Goal: Task Accomplishment & Management: Use online tool/utility

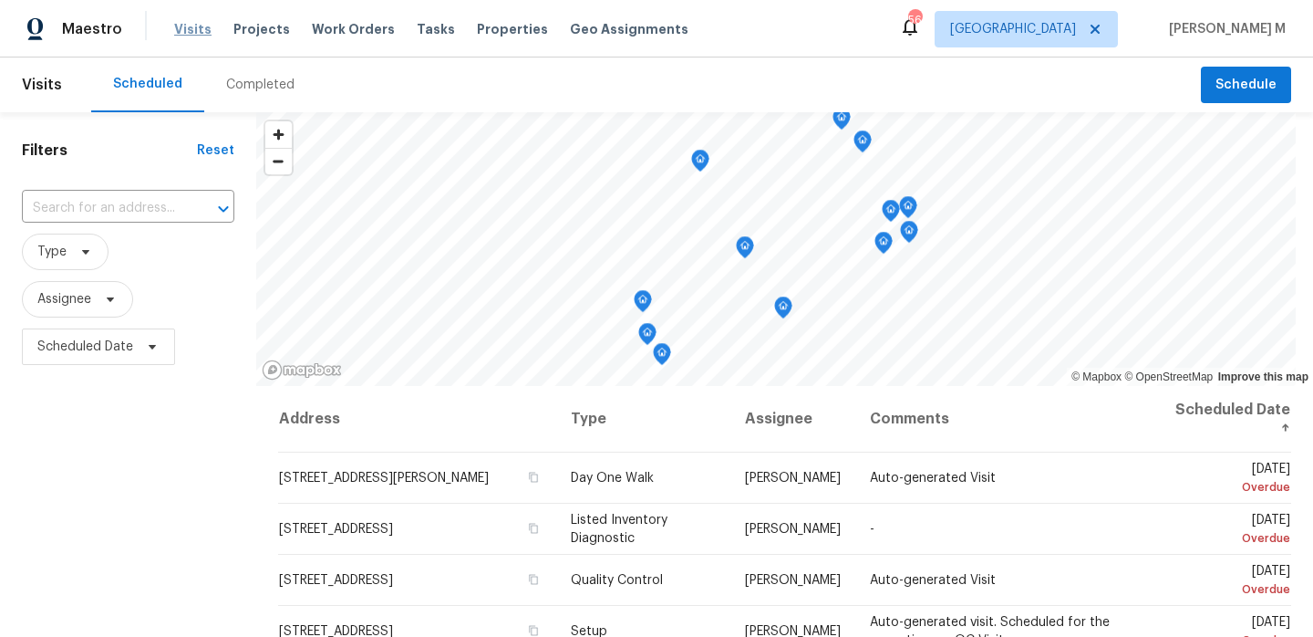
click at [190, 36] on span "Visits" at bounding box center [192, 29] width 37 height 18
click at [266, 82] on div "Completed" at bounding box center [260, 85] width 68 height 18
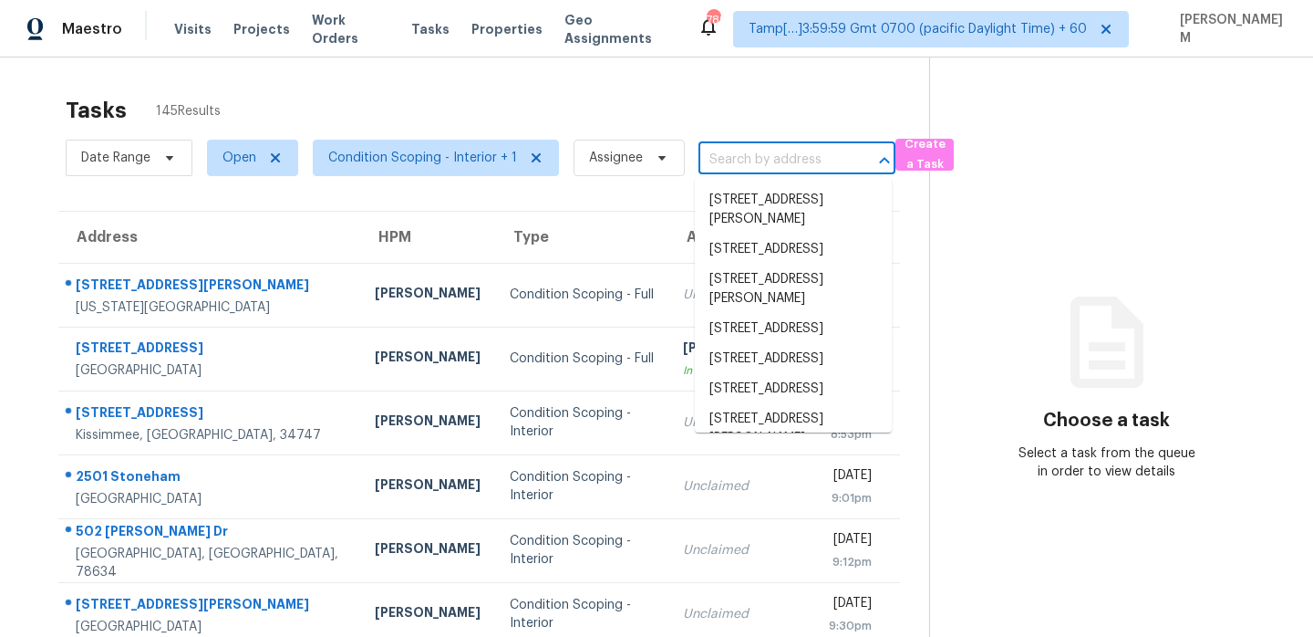
click at [757, 158] on input "text" at bounding box center [772, 160] width 146 height 28
paste input "[STREET_ADDRESS]"
type input "[STREET_ADDRESS]"
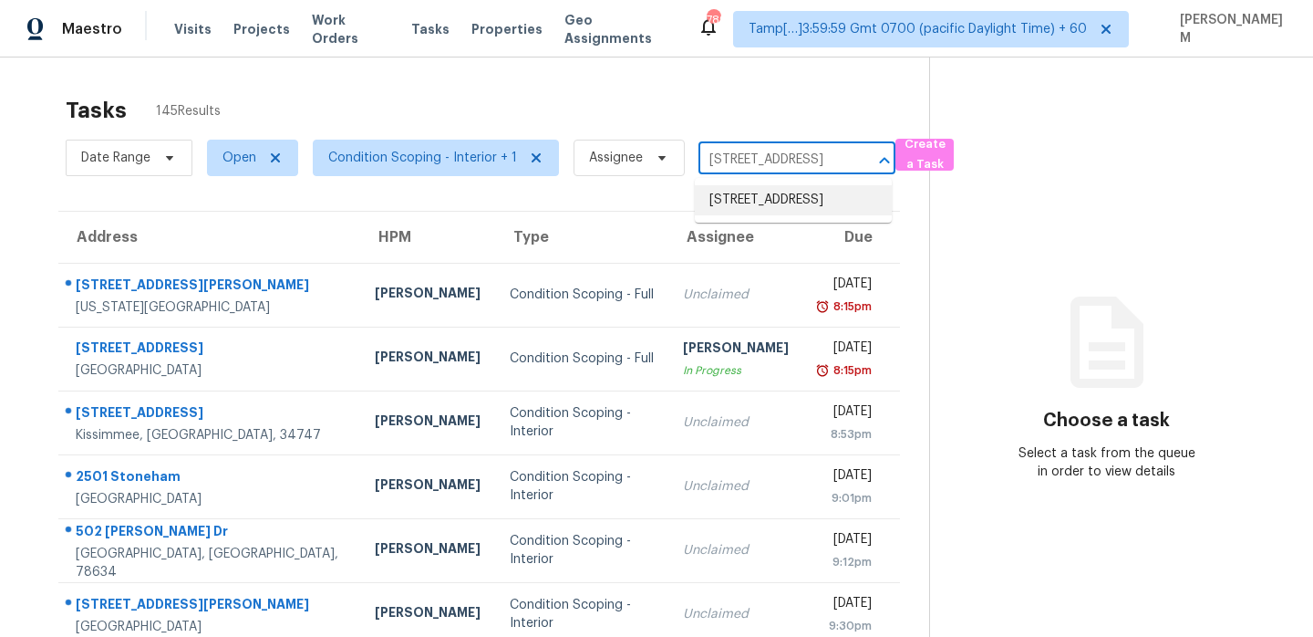
click at [769, 192] on li "7401 Pecos Trl NW, Albuquerque, NM 87120" at bounding box center [793, 200] width 197 height 30
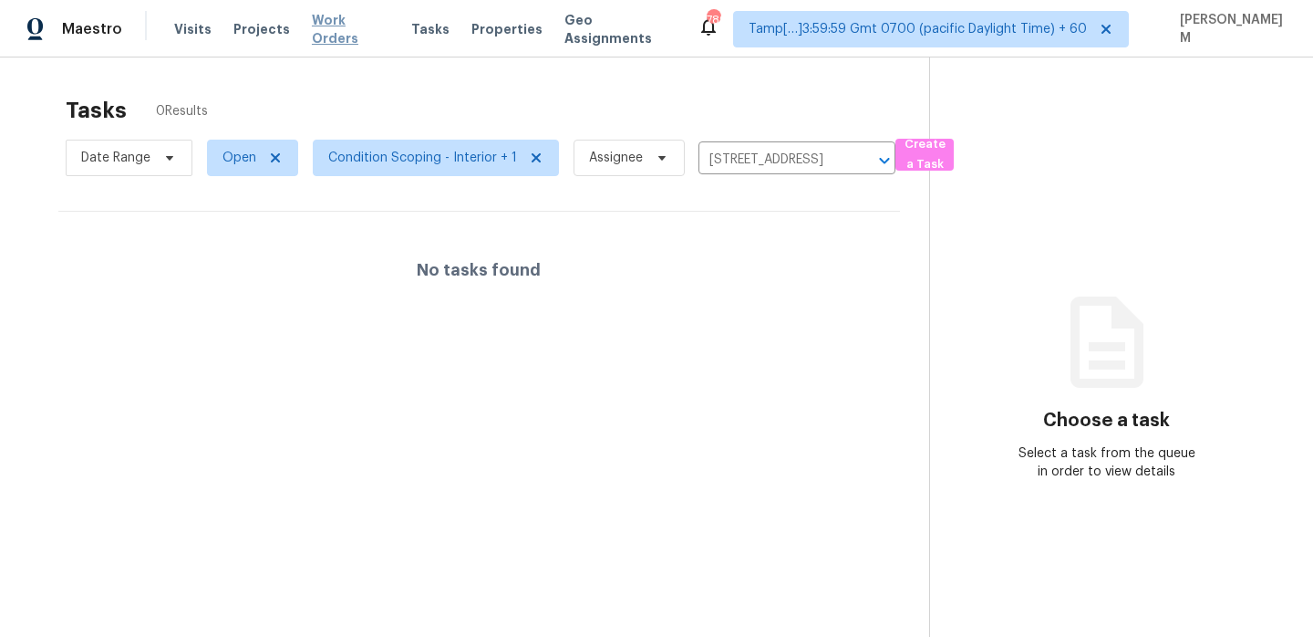
click at [362, 26] on span "Work Orders" at bounding box center [351, 29] width 78 height 36
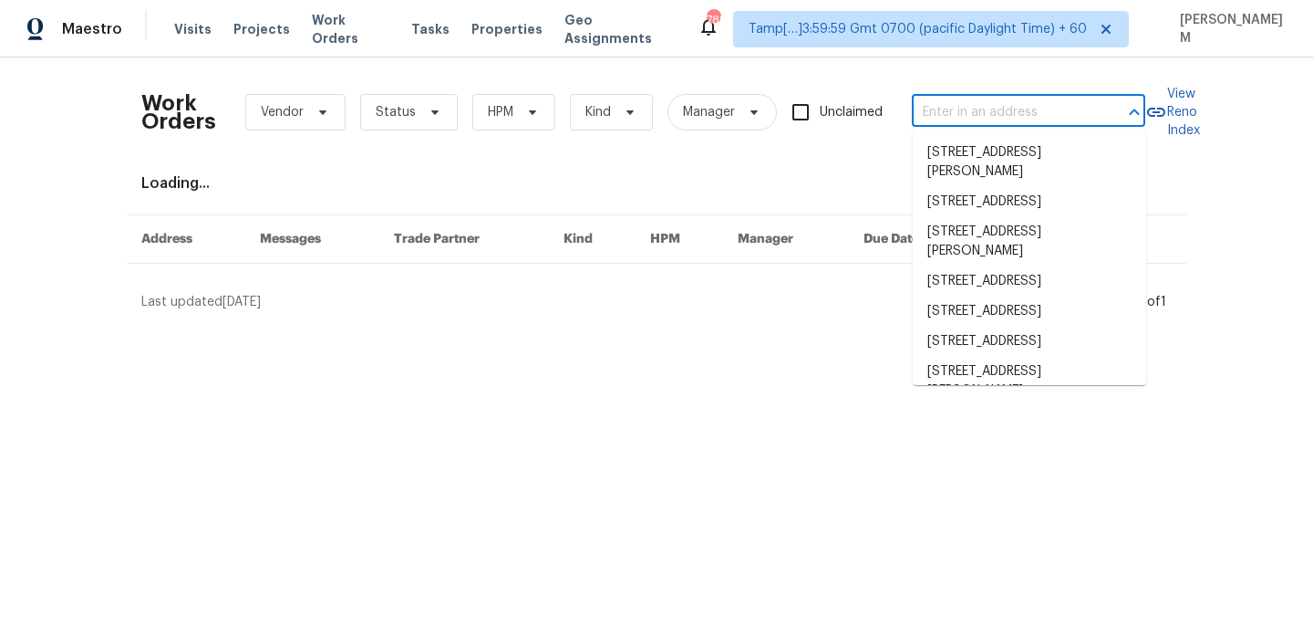
click at [949, 99] on input "text" at bounding box center [1003, 112] width 182 height 28
paste input "7401 Pecos Trl NW Albuquerque, NM 87120"
type input "7401 Pecos Trl NW Albuquerque, NM 87120"
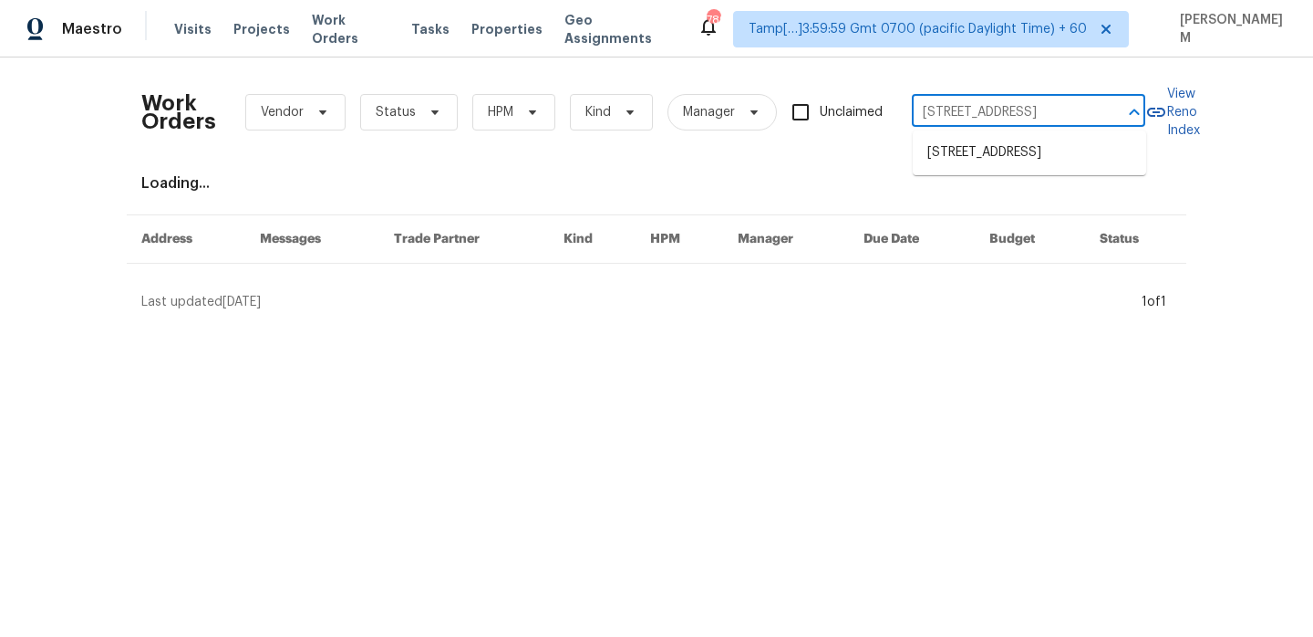
scroll to position [0, 84]
click at [1033, 163] on li "7401 Pecos Trl NW, Albuquerque, NM 87120" at bounding box center [1029, 153] width 233 height 30
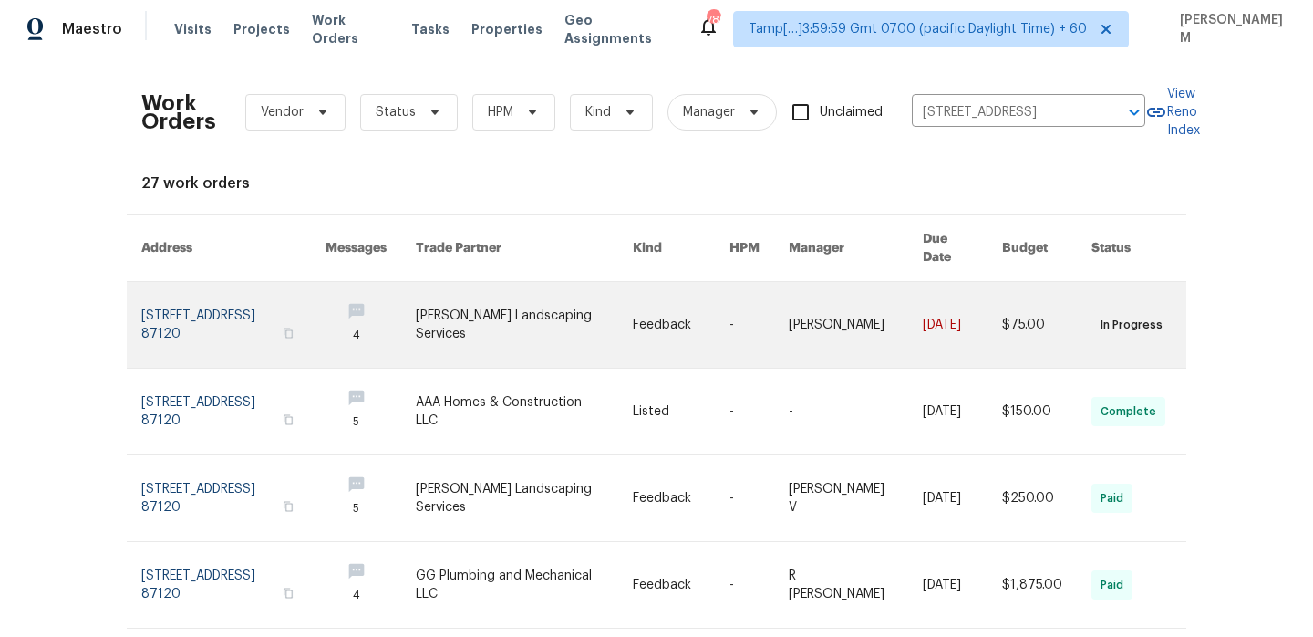
click at [651, 299] on link at bounding box center [681, 325] width 97 height 86
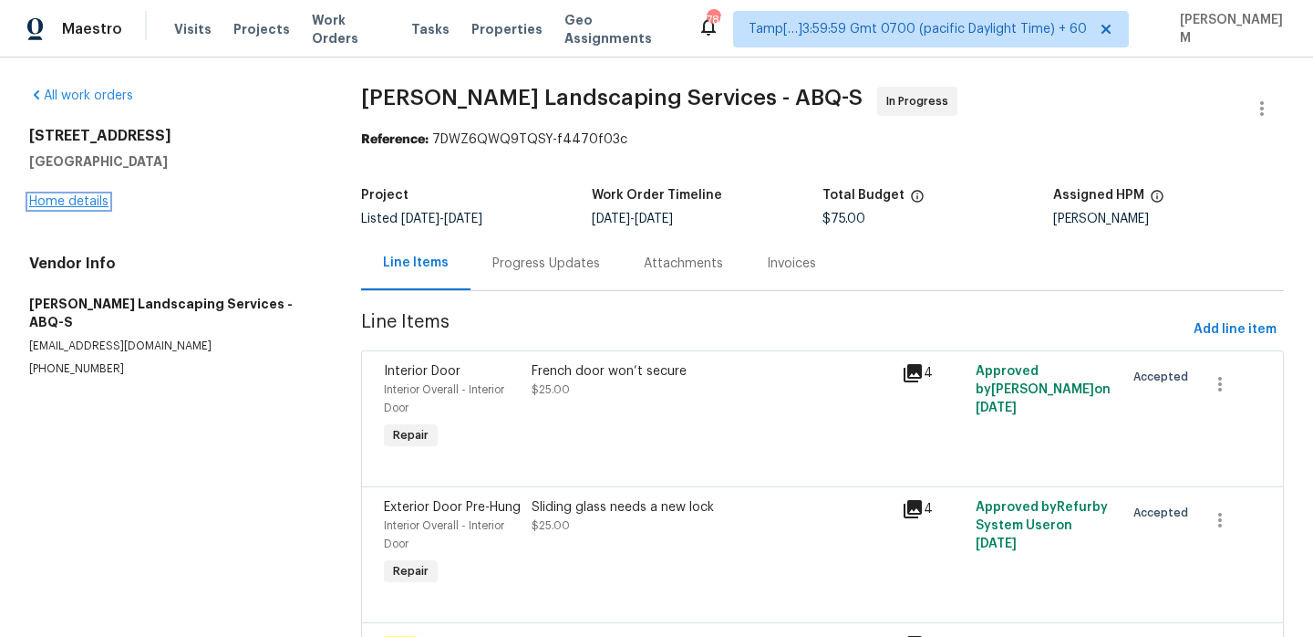
click at [89, 202] on link "Home details" at bounding box center [68, 201] width 79 height 13
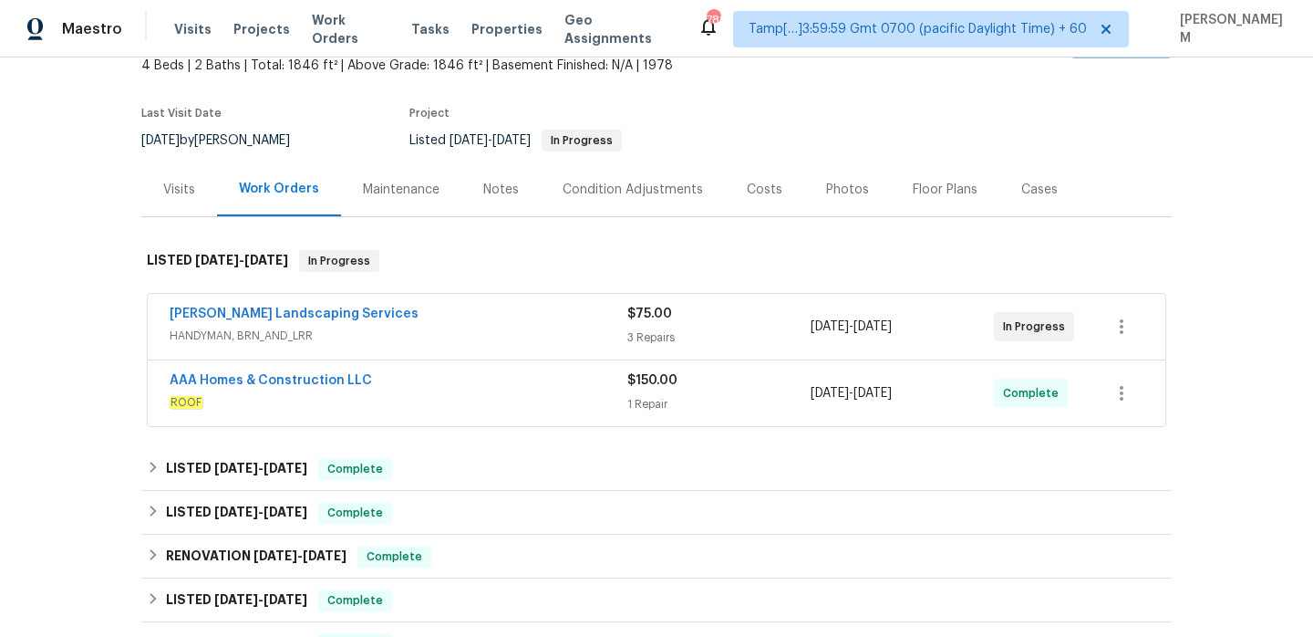
scroll to position [141, 0]
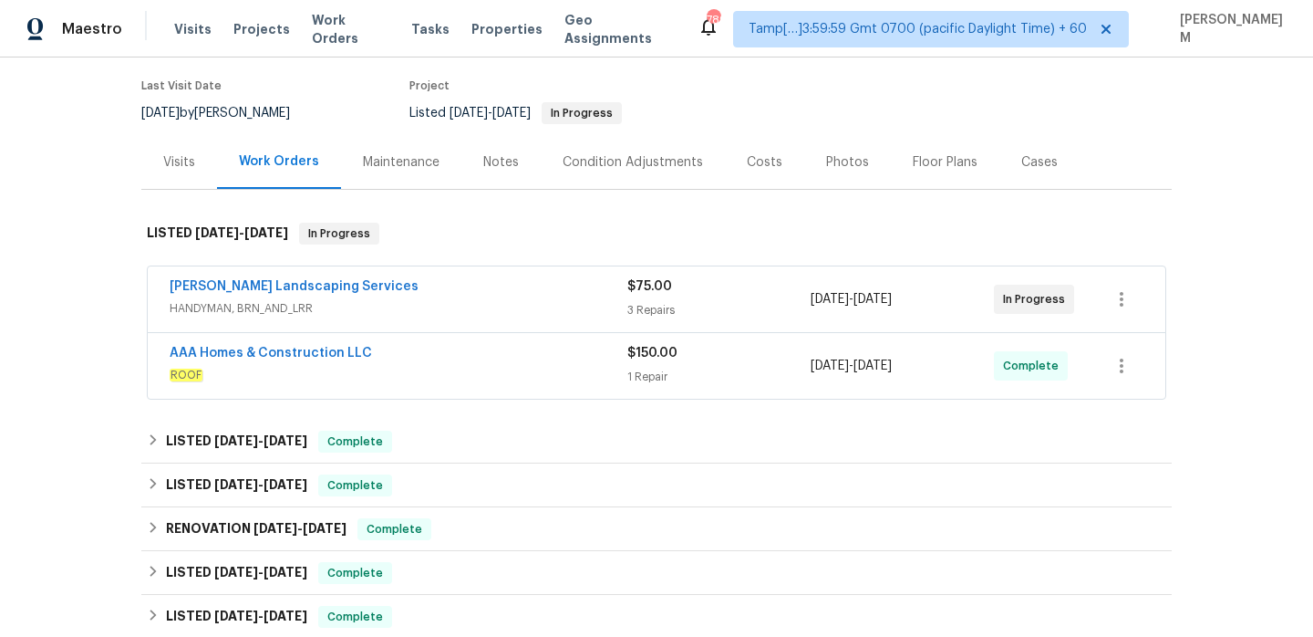
click at [535, 297] on div "Rodriguez Landscaping Services" at bounding box center [399, 288] width 458 height 22
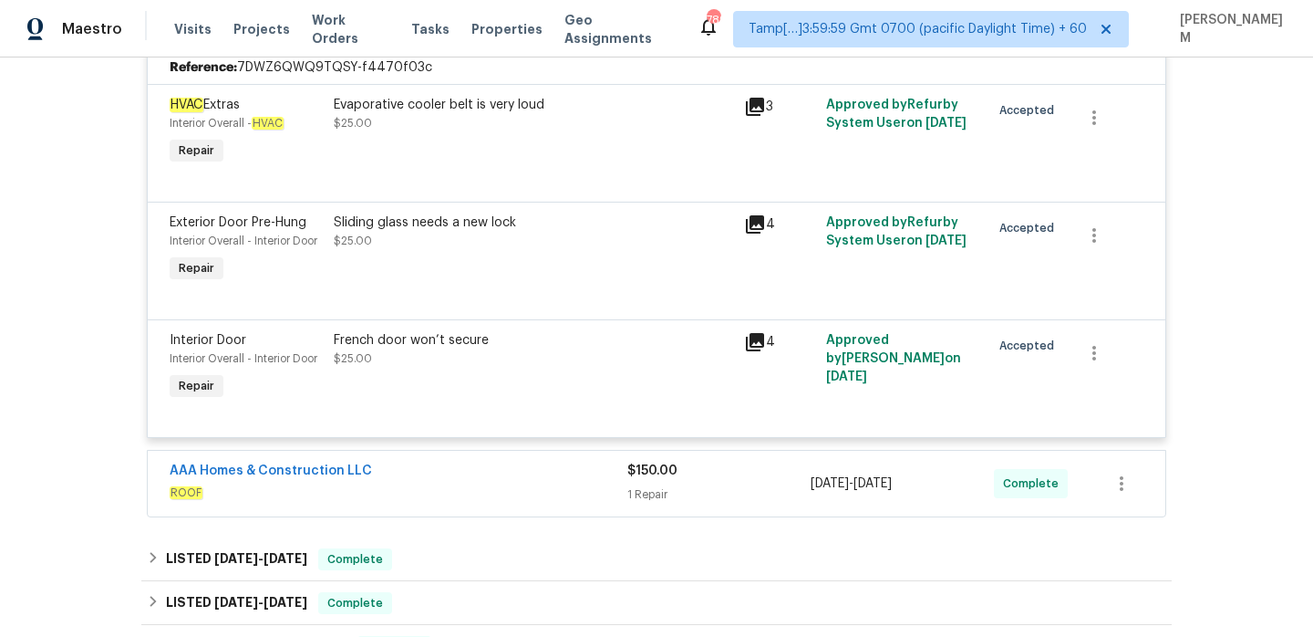
click at [564, 470] on div "AAA Homes & Construction LLC" at bounding box center [399, 472] width 458 height 22
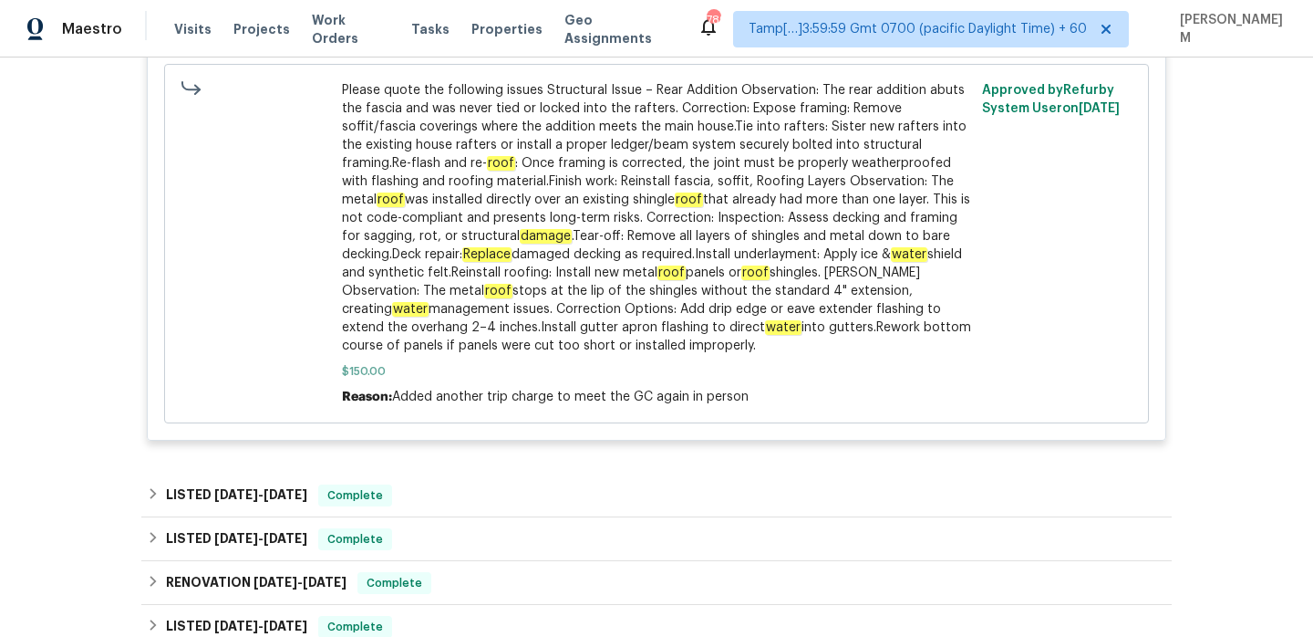
scroll to position [1412, 0]
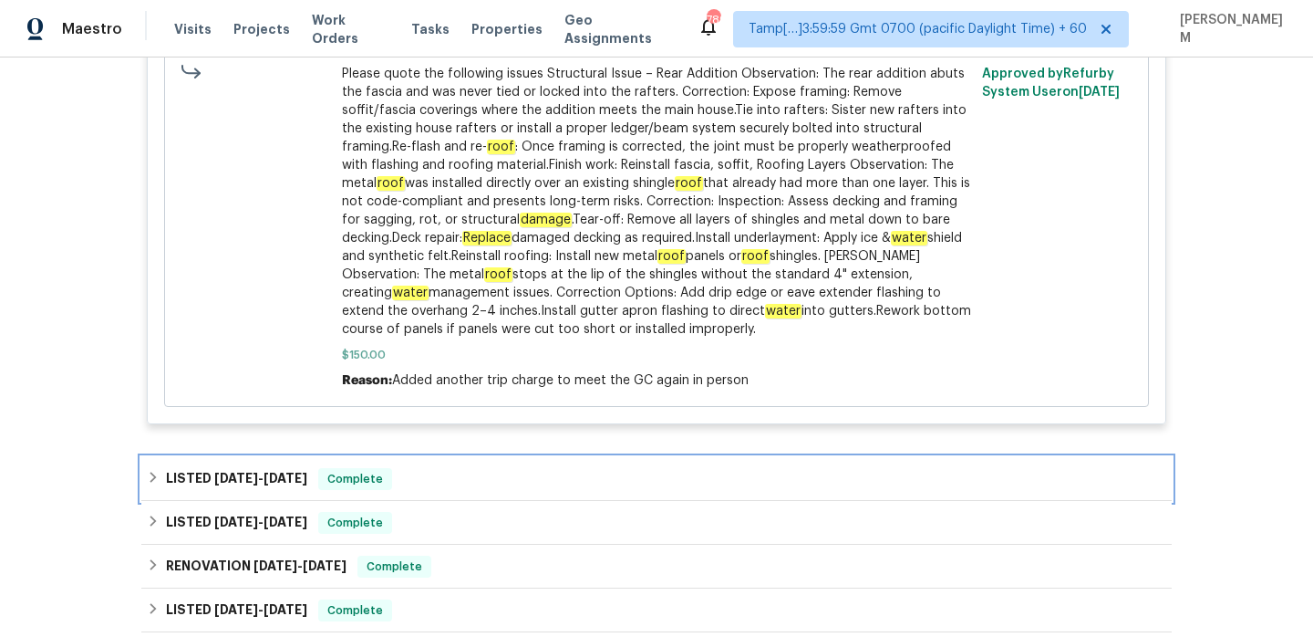
click at [485, 473] on div "LISTED 7/25/25 - 8/5/25 Complete" at bounding box center [656, 479] width 1030 height 44
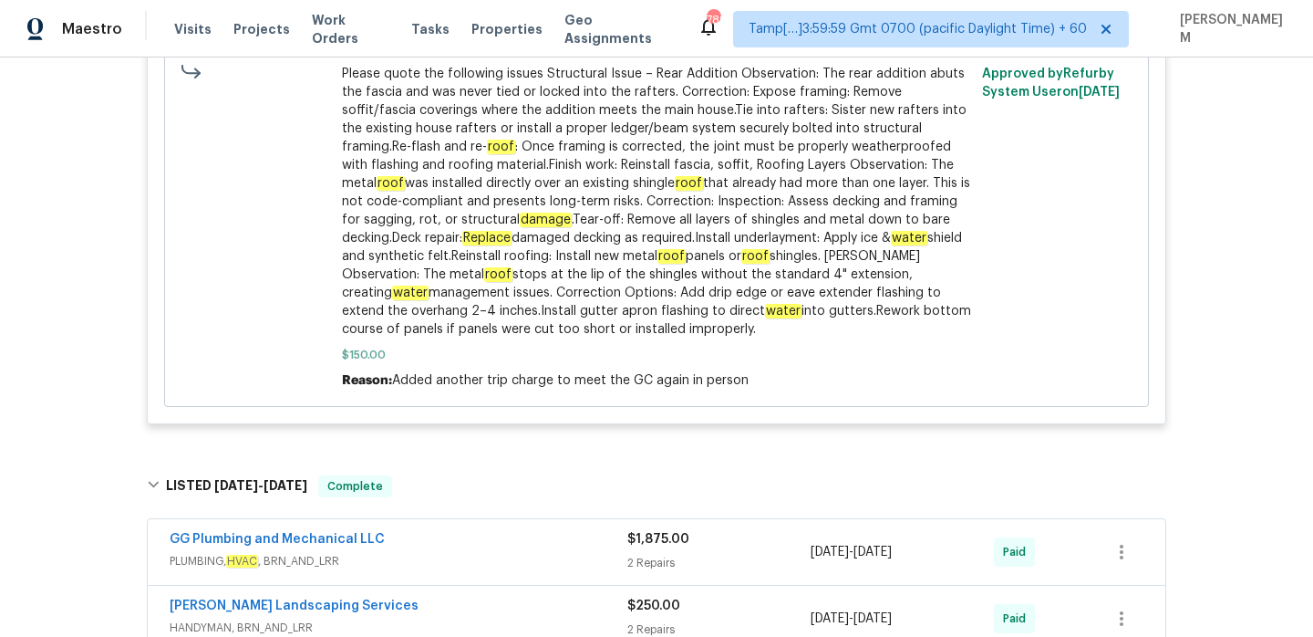
click at [504, 530] on div "GG Plumbing and Mechanical LLC" at bounding box center [399, 541] width 458 height 22
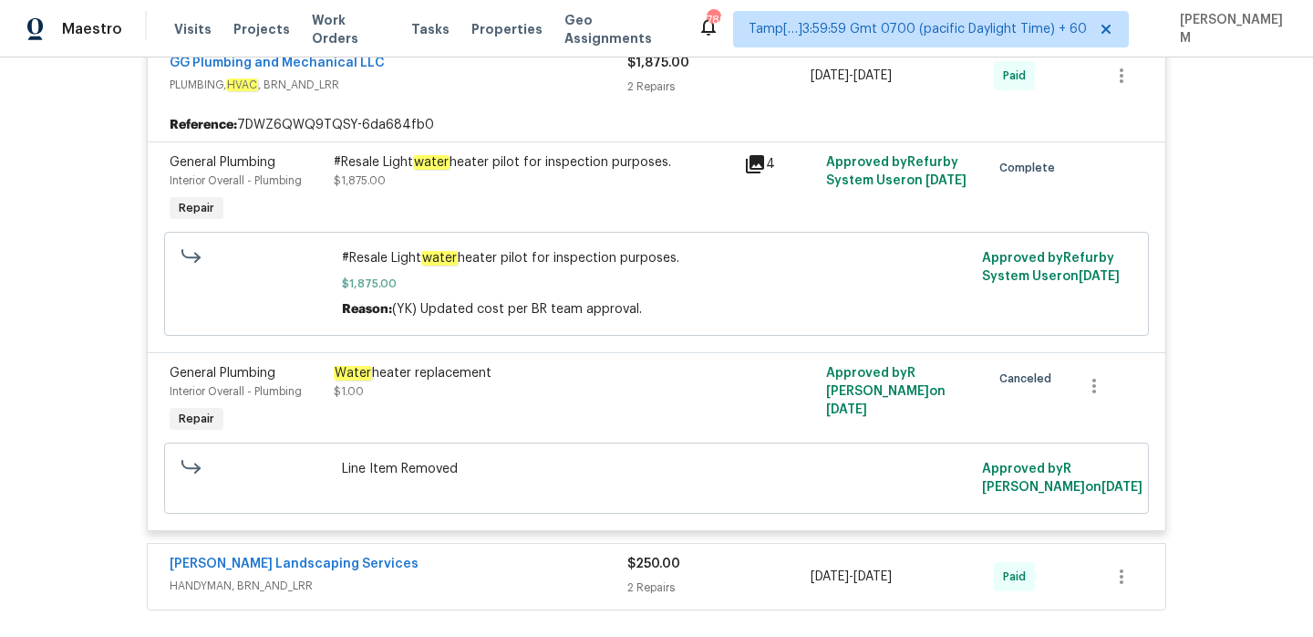
scroll to position [1909, 0]
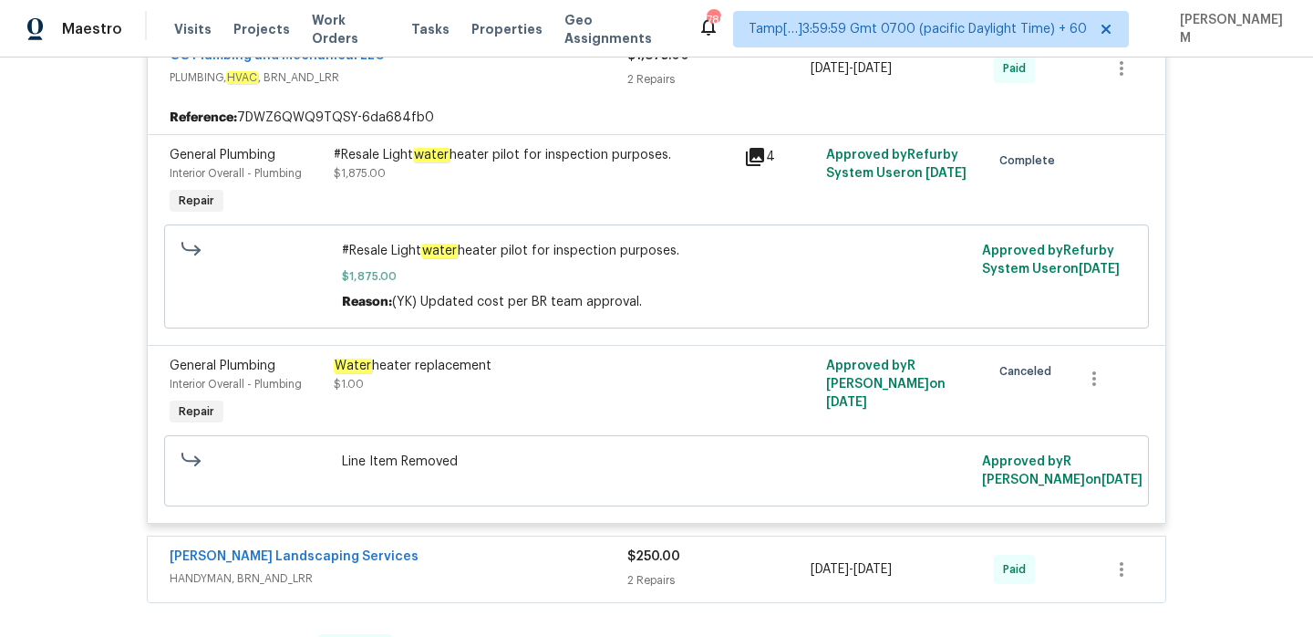
click at [478, 547] on div "Rodriguez Landscaping Services" at bounding box center [399, 558] width 458 height 22
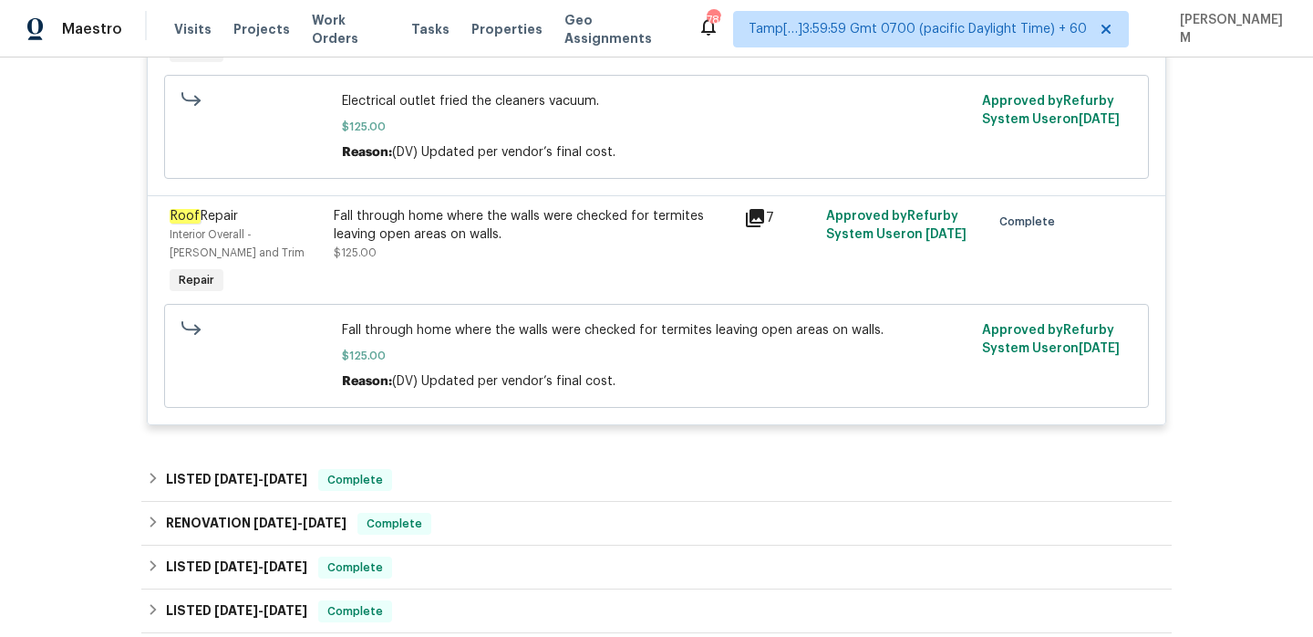
scroll to position [2581, 0]
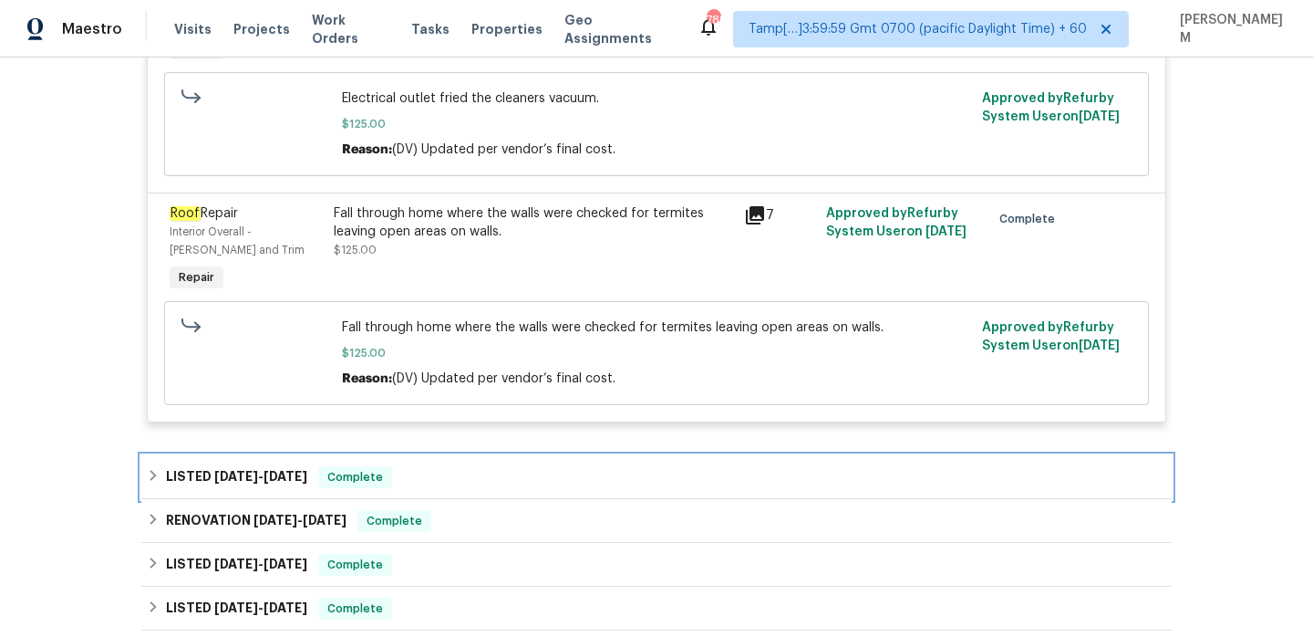
click at [408, 466] on div "LISTED 6/17/25 - 7/1/25 Complete" at bounding box center [657, 477] width 1020 height 22
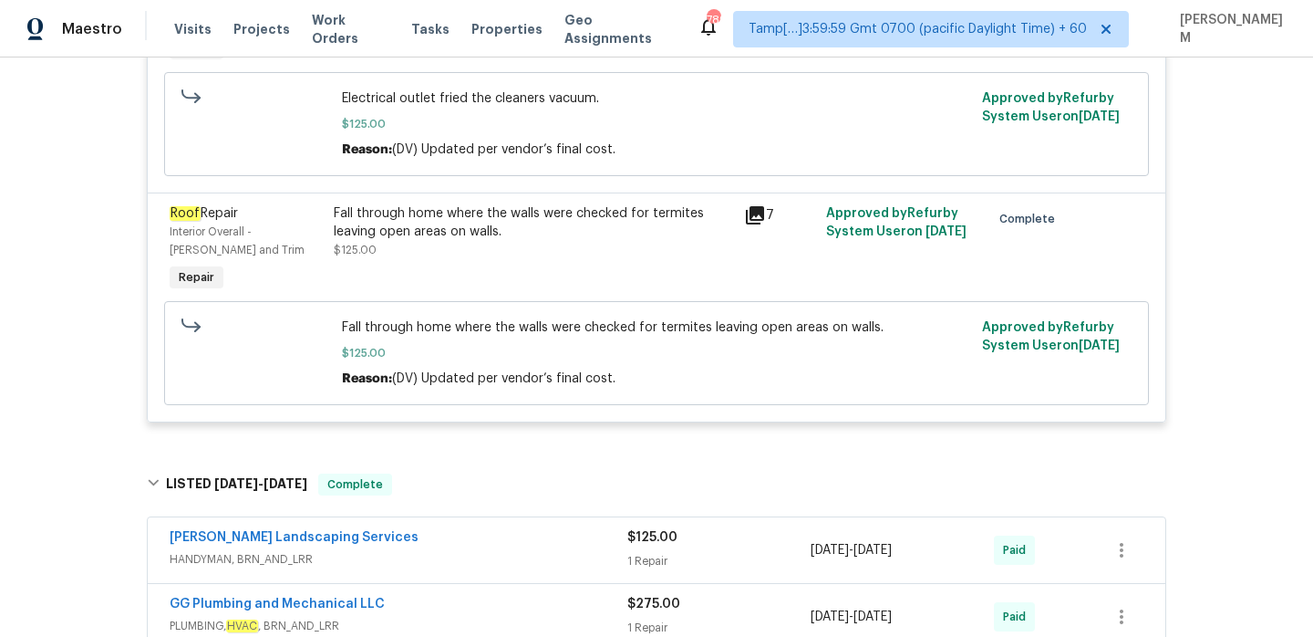
click at [495, 550] on span "HANDYMAN, BRN_AND_LRR" at bounding box center [399, 559] width 458 height 18
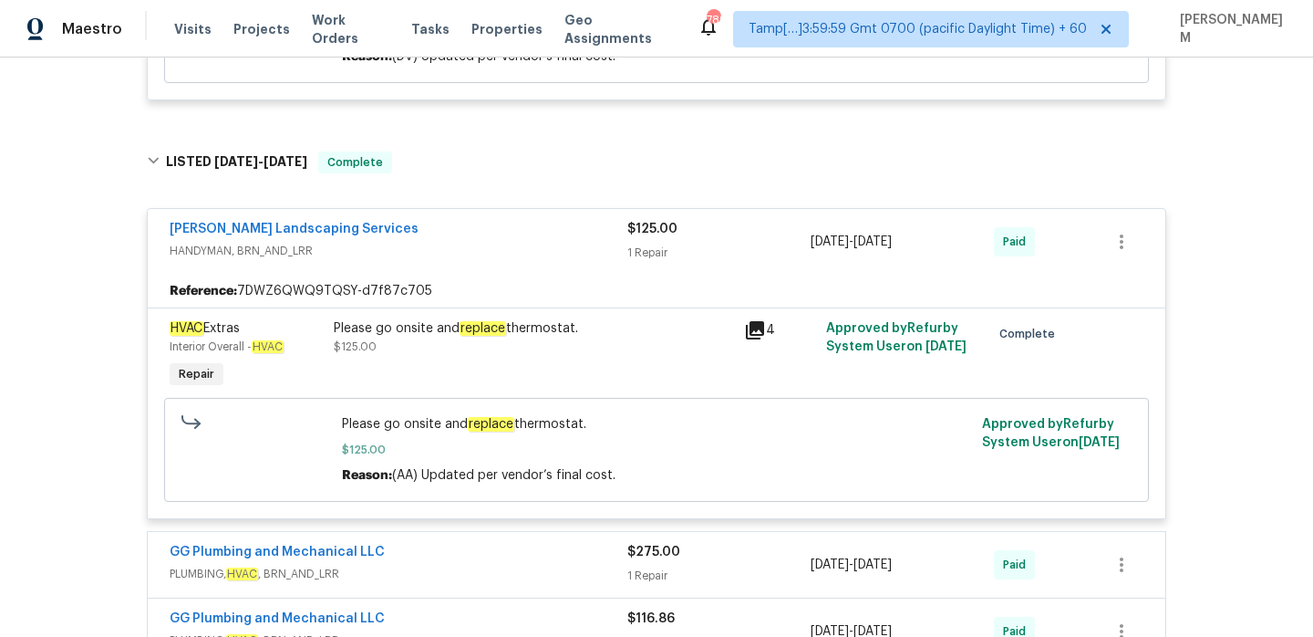
scroll to position [2946, 0]
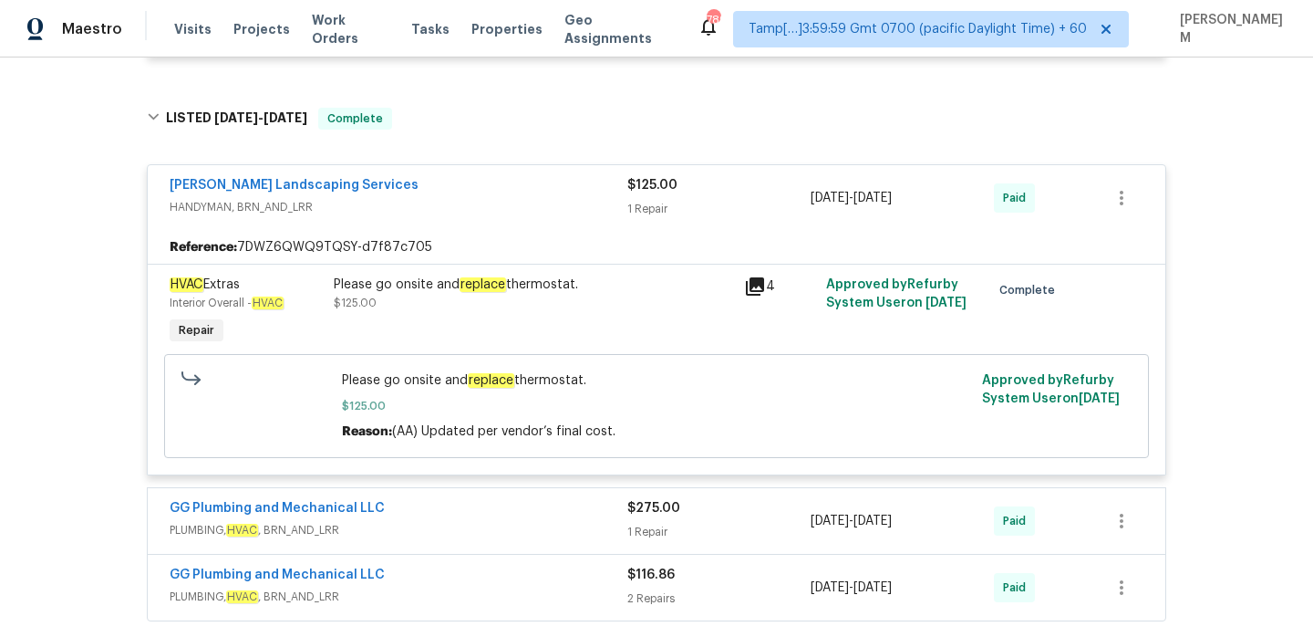
click at [457, 502] on div "GG Plumbing and Mechanical LLC" at bounding box center [399, 510] width 458 height 22
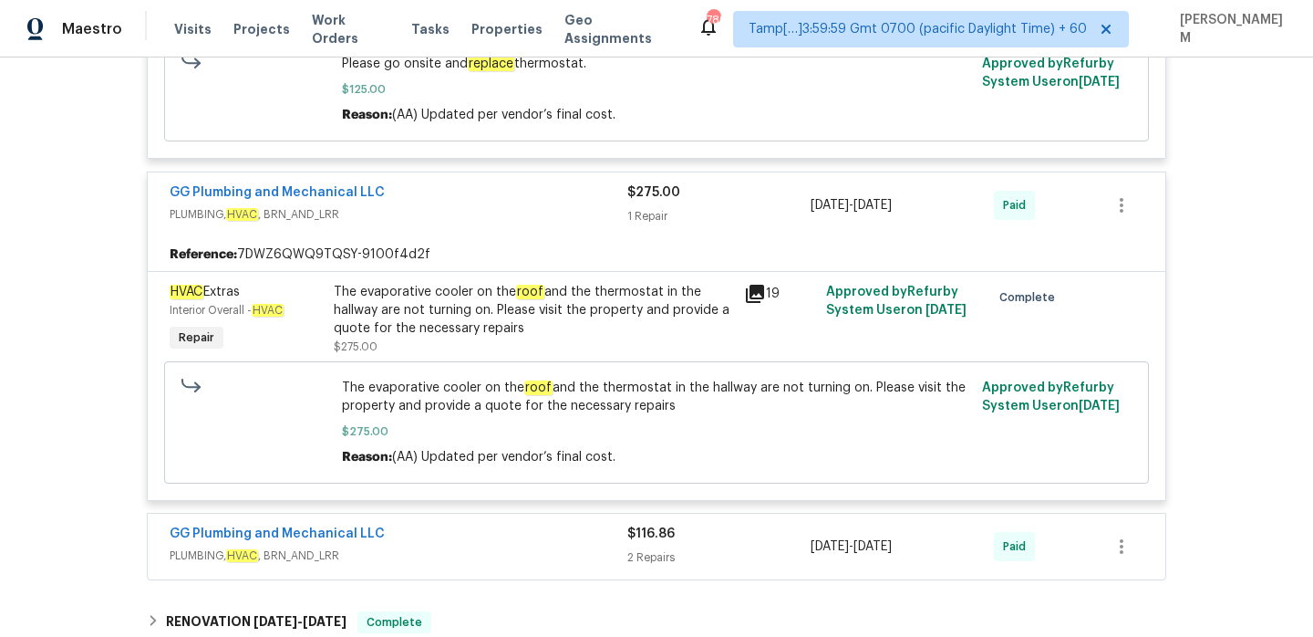
scroll to position [3317, 0]
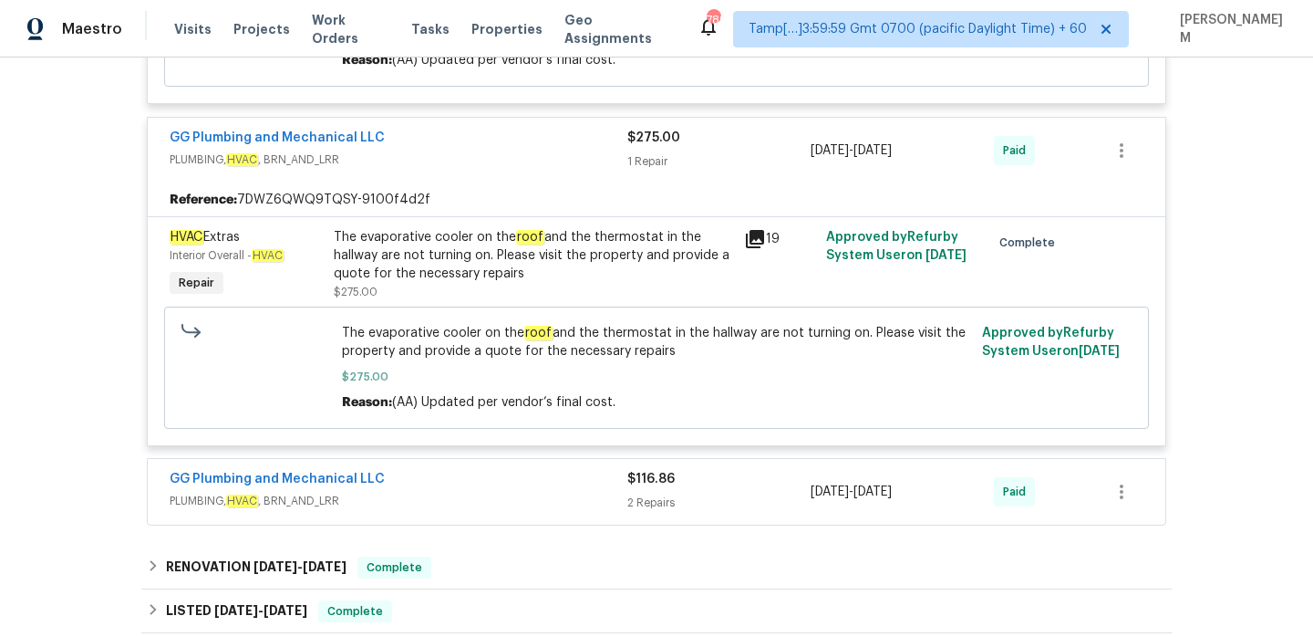
click at [492, 475] on div "GG Plumbing and Mechanical LLC" at bounding box center [399, 481] width 458 height 22
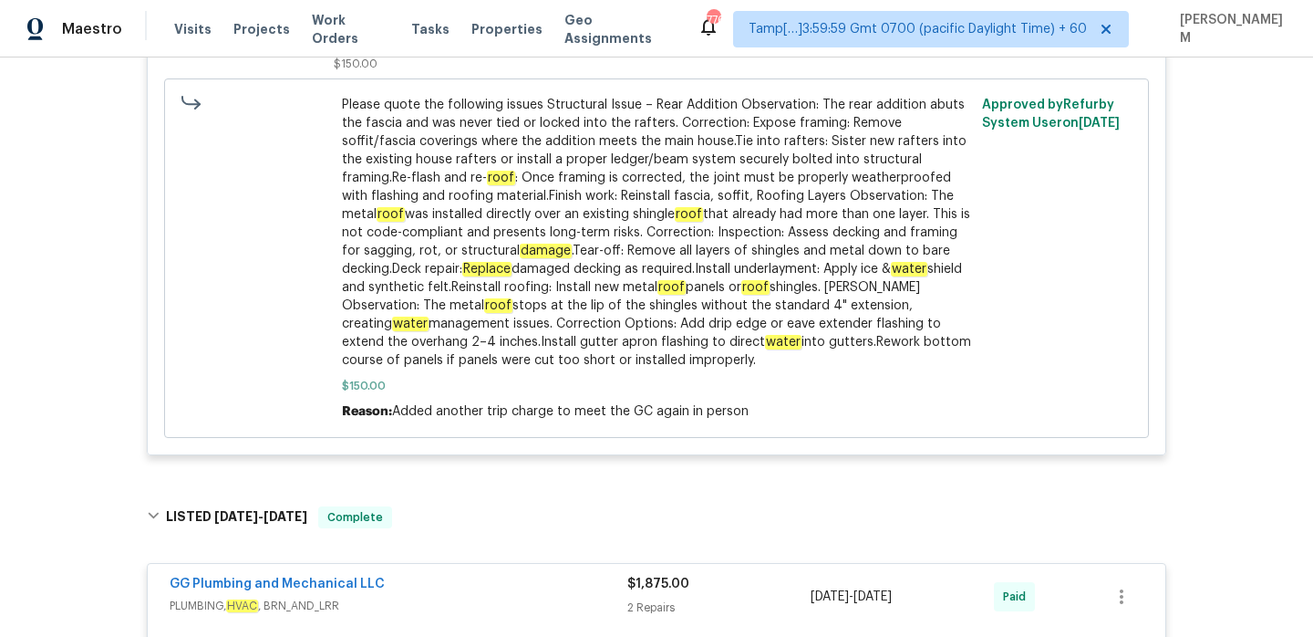
scroll to position [1359, 0]
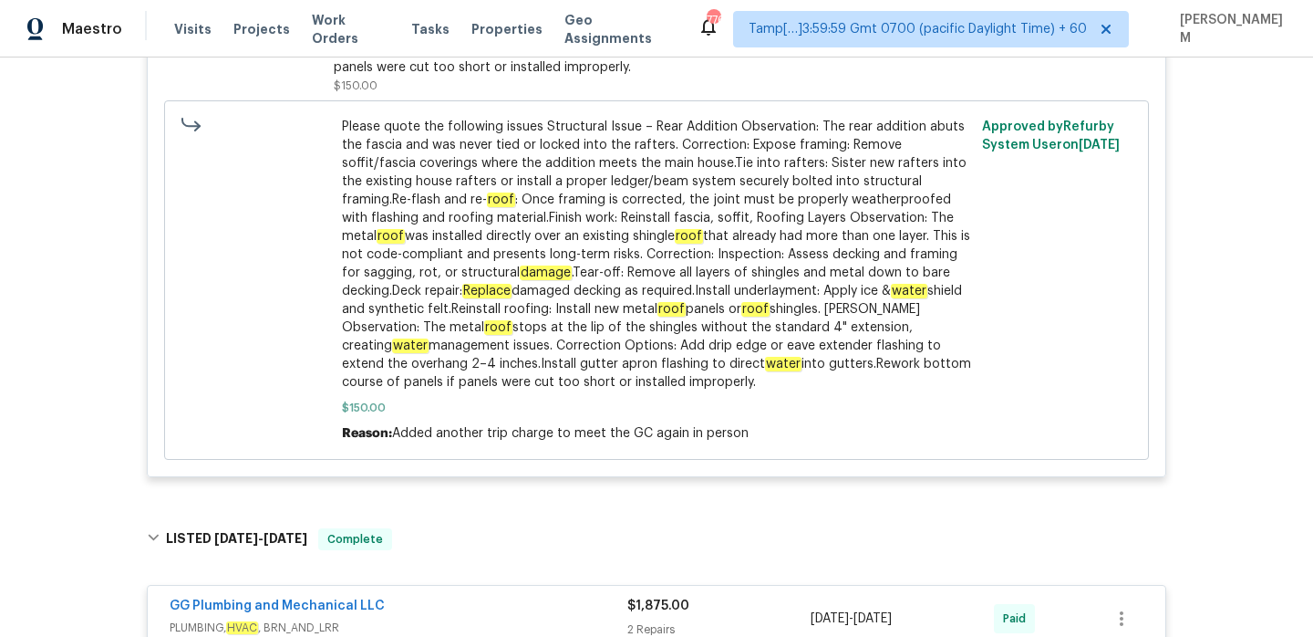
click at [326, 18] on div "Visits Projects Work Orders Tasks Properties Geo Assignments" at bounding box center [435, 29] width 523 height 36
click at [328, 26] on span "Work Orders" at bounding box center [351, 29] width 78 height 36
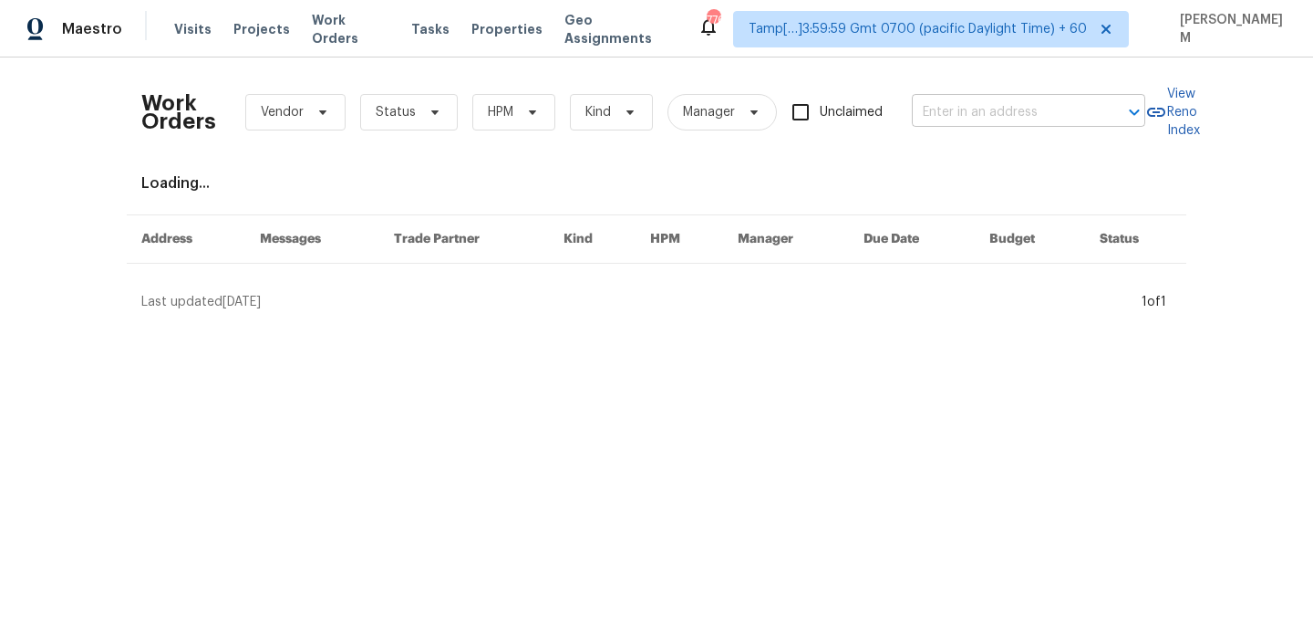
click at [971, 105] on input "text" at bounding box center [1003, 112] width 182 height 28
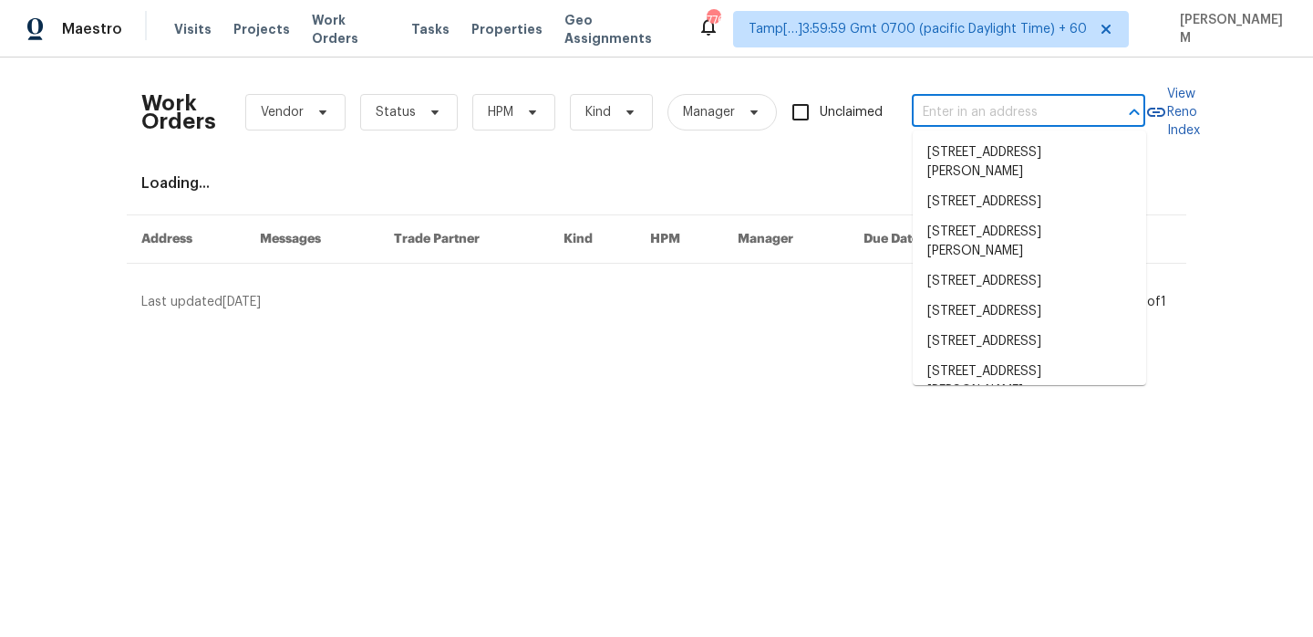
paste input "322 Chatuga Ln Loudon, TN 37774"
type input "322 Chatuga Ln Loudon, TN 37774"
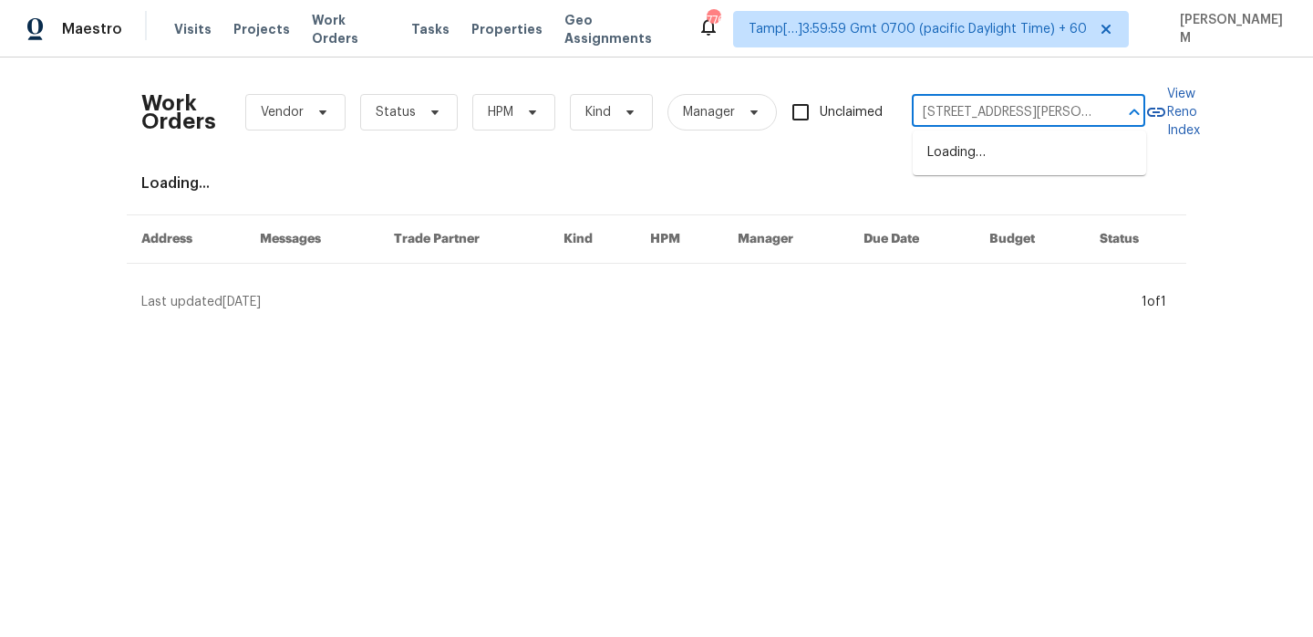
scroll to position [0, 32]
click at [1011, 150] on li "322 Chatuga Ln, Loudon, TN 37774" at bounding box center [1029, 153] width 233 height 30
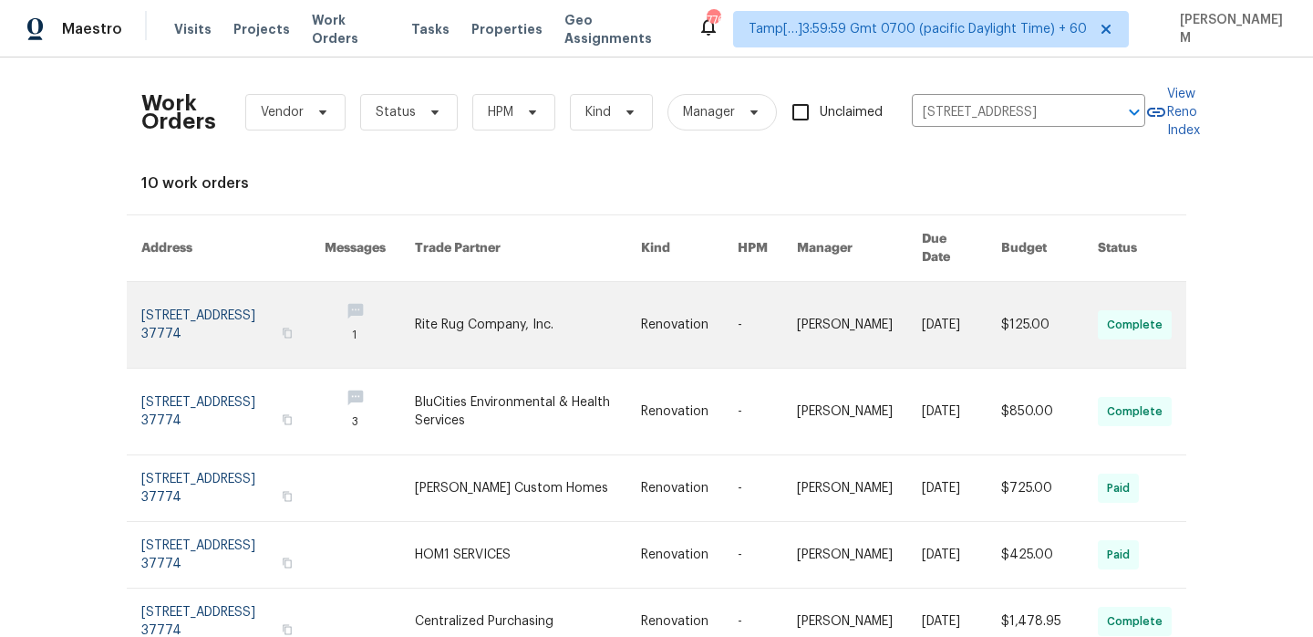
click at [733, 304] on td "-" at bounding box center [752, 325] width 59 height 87
click at [640, 282] on td "Renovation" at bounding box center [674, 325] width 97 height 87
click at [643, 316] on td "Renovation" at bounding box center [674, 325] width 97 height 87
click at [626, 312] on link at bounding box center [528, 325] width 227 height 86
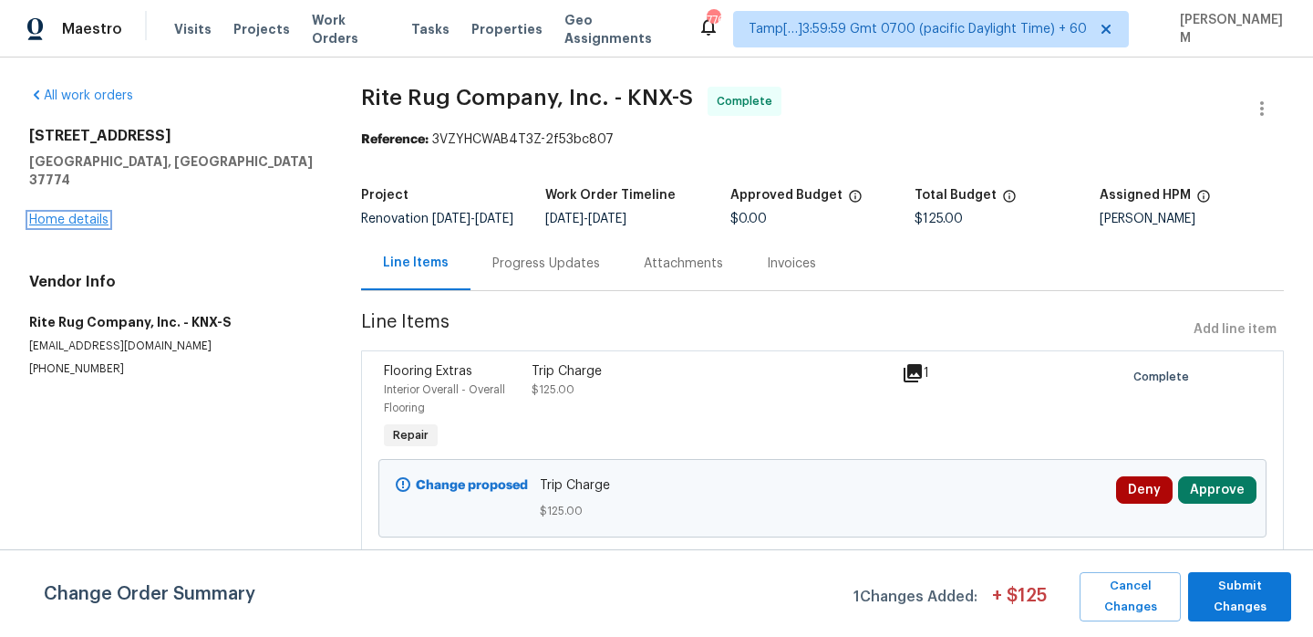
click at [86, 213] on link "Home details" at bounding box center [68, 219] width 79 height 13
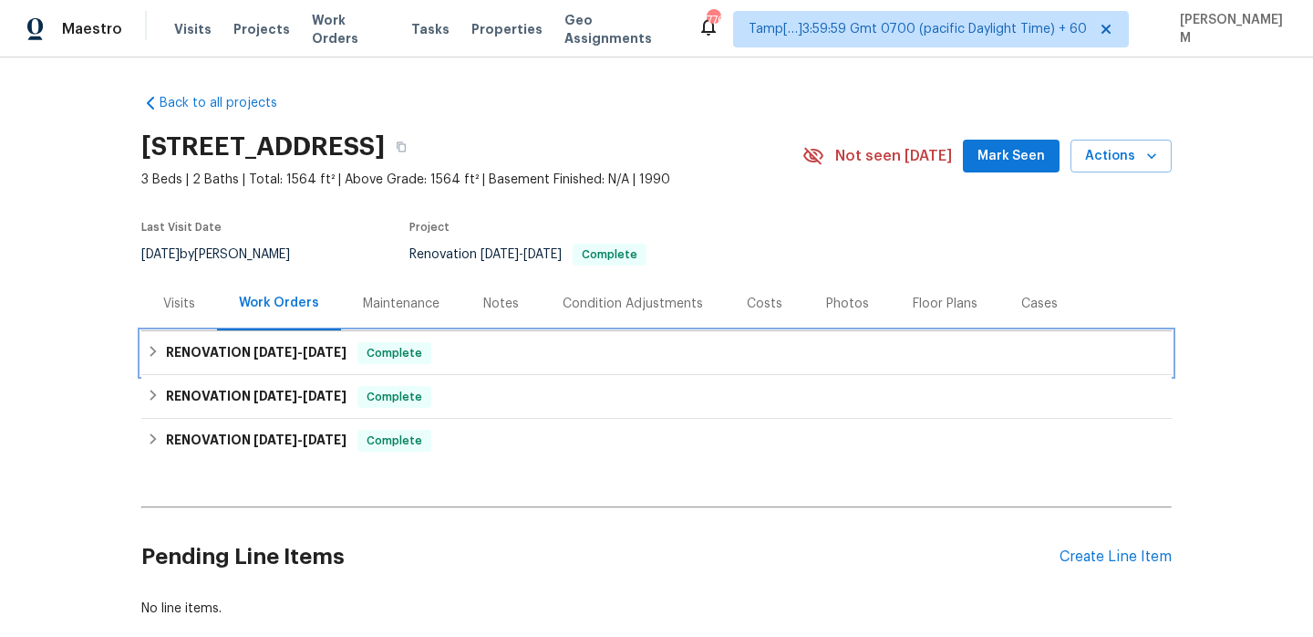
click at [555, 355] on div "RENOVATION 8/30/25 - 8/31/25 Complete" at bounding box center [657, 353] width 1020 height 22
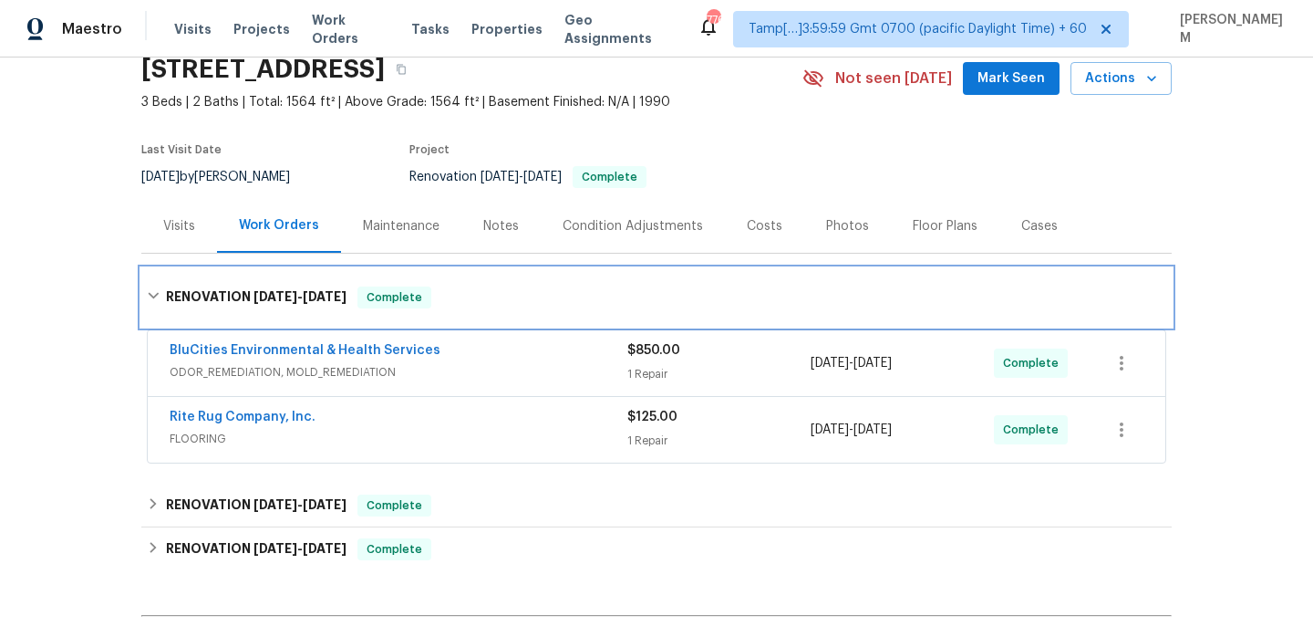
scroll to position [95, 0]
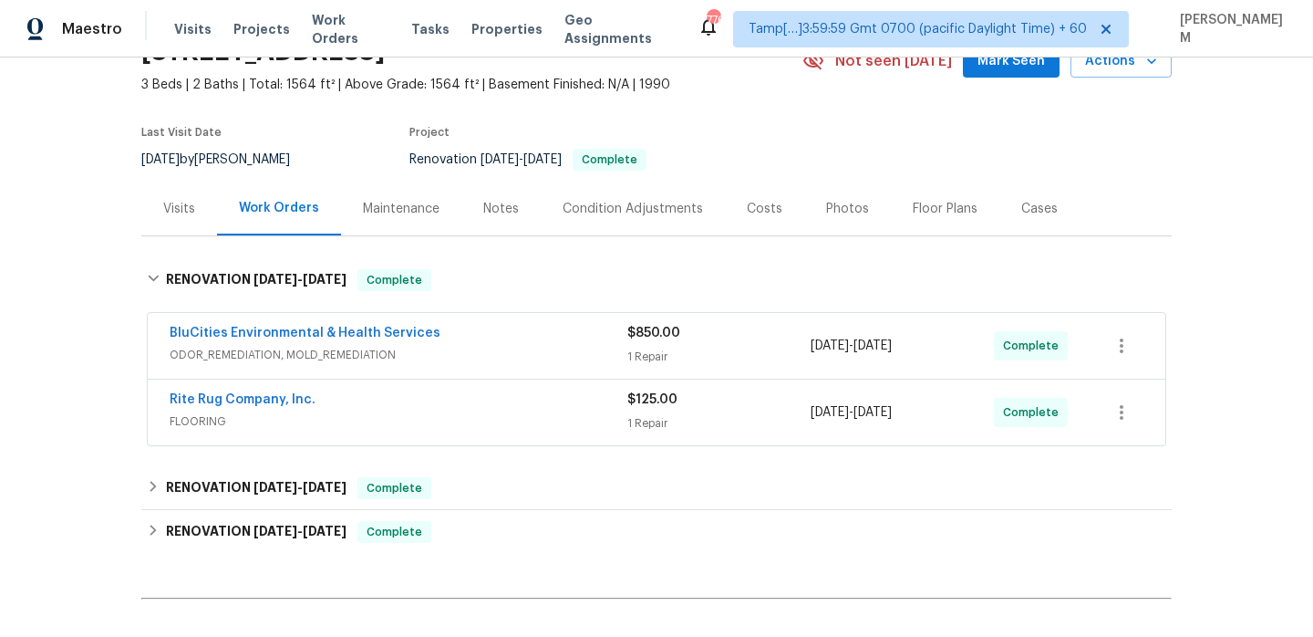
click at [554, 336] on div "BluCities Environmental & Health Services" at bounding box center [399, 335] width 458 height 22
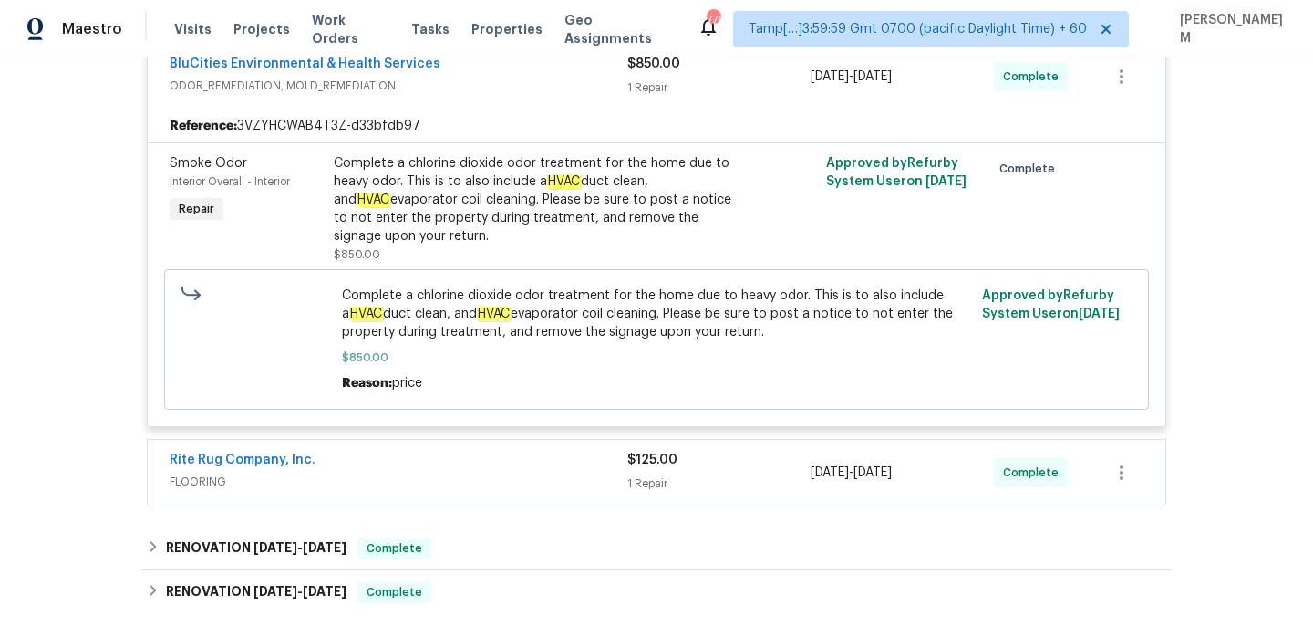
click at [554, 461] on div "Rite Rug Company, Inc." at bounding box center [399, 461] width 458 height 22
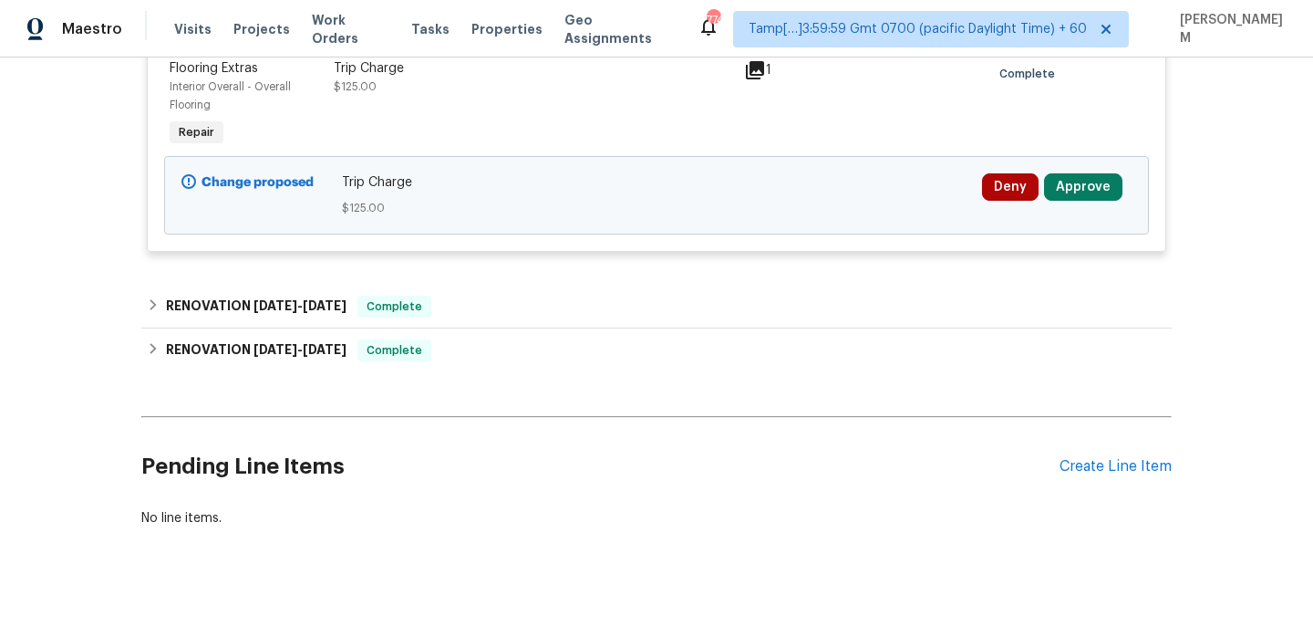
scroll to position [885, 0]
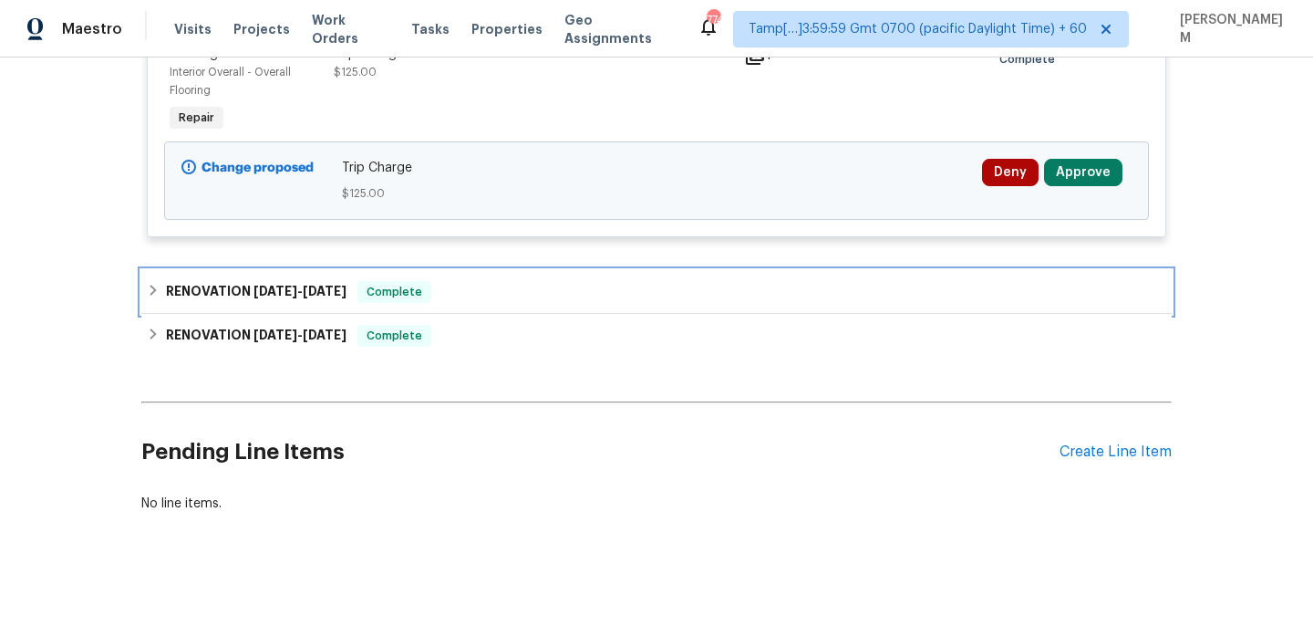
click at [449, 296] on div "RENOVATION 8/18/25 - 8/21/25 Complete" at bounding box center [657, 292] width 1020 height 22
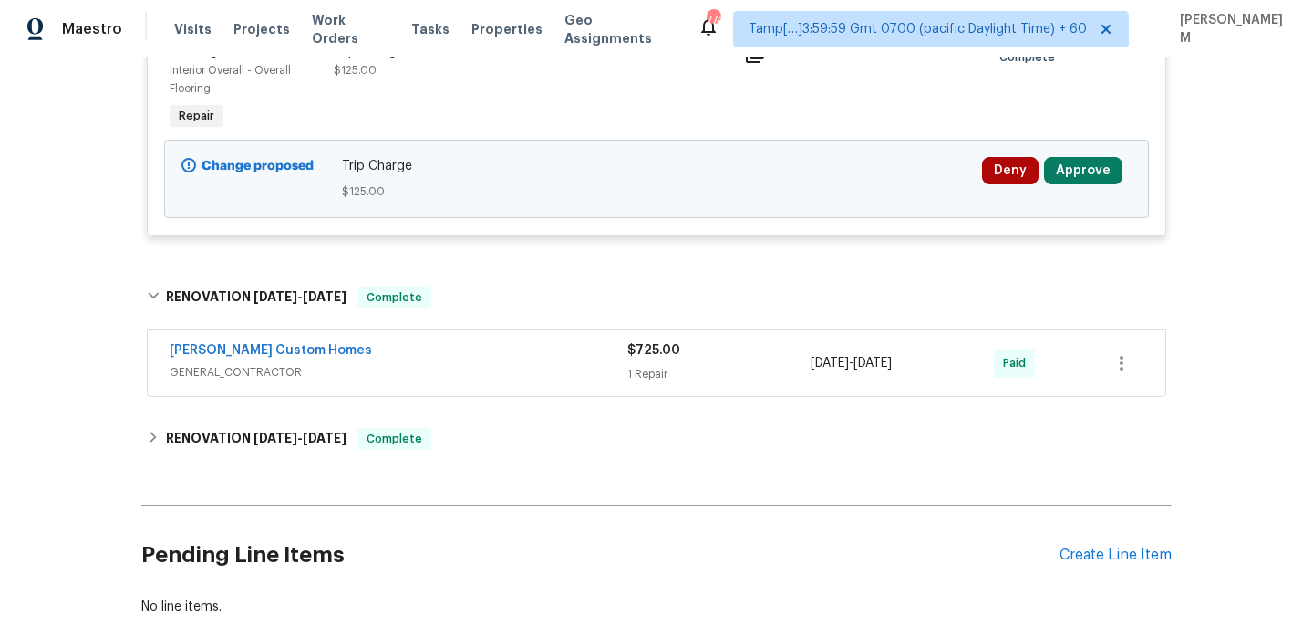
click at [483, 357] on div "Rappa Custom Homes" at bounding box center [399, 352] width 458 height 22
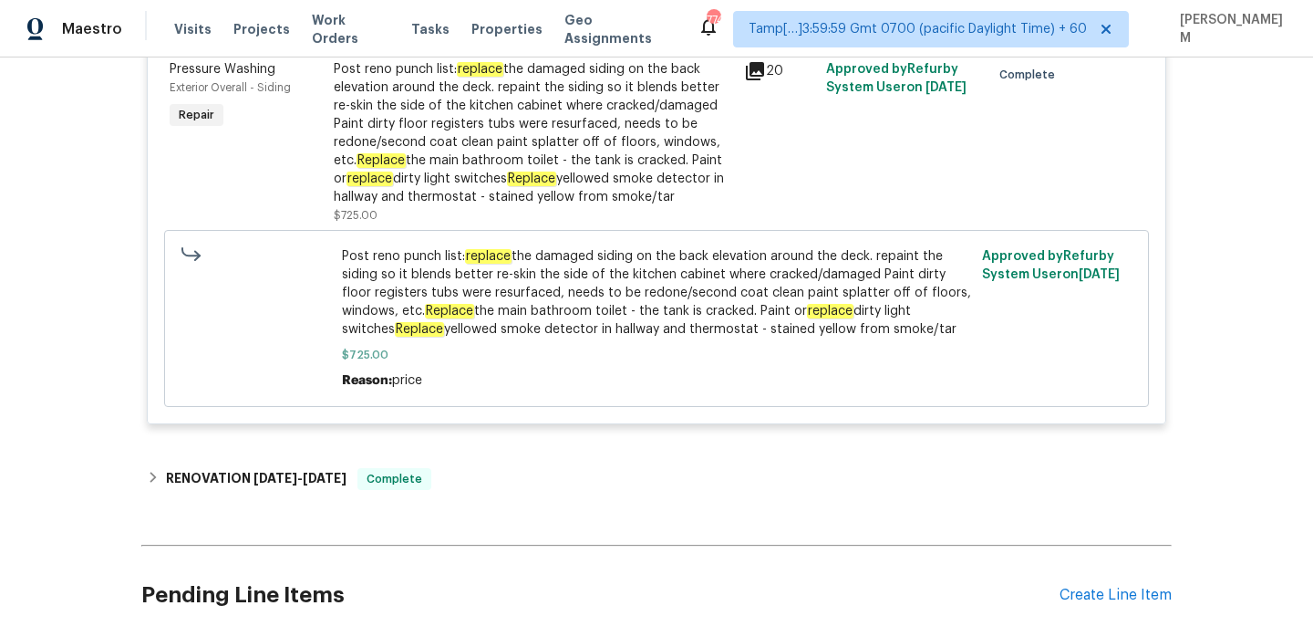
scroll to position [1290, 0]
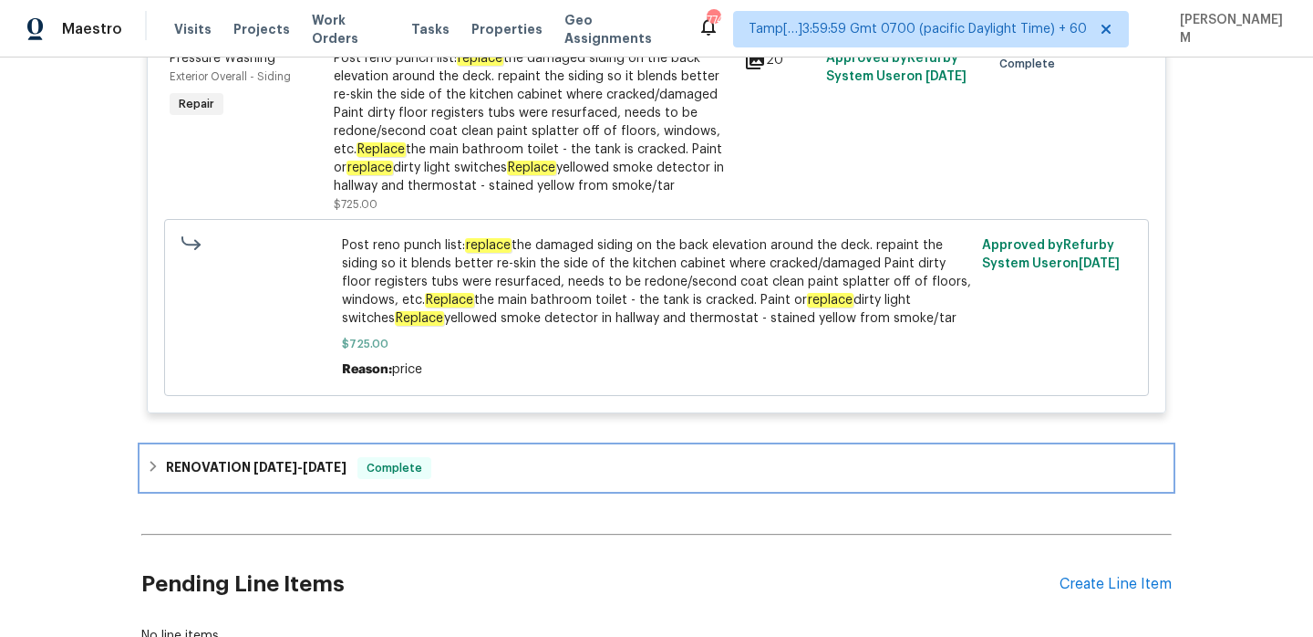
click at [489, 460] on div "RENOVATION 7/24/25 - 8/7/25 Complete" at bounding box center [657, 468] width 1020 height 22
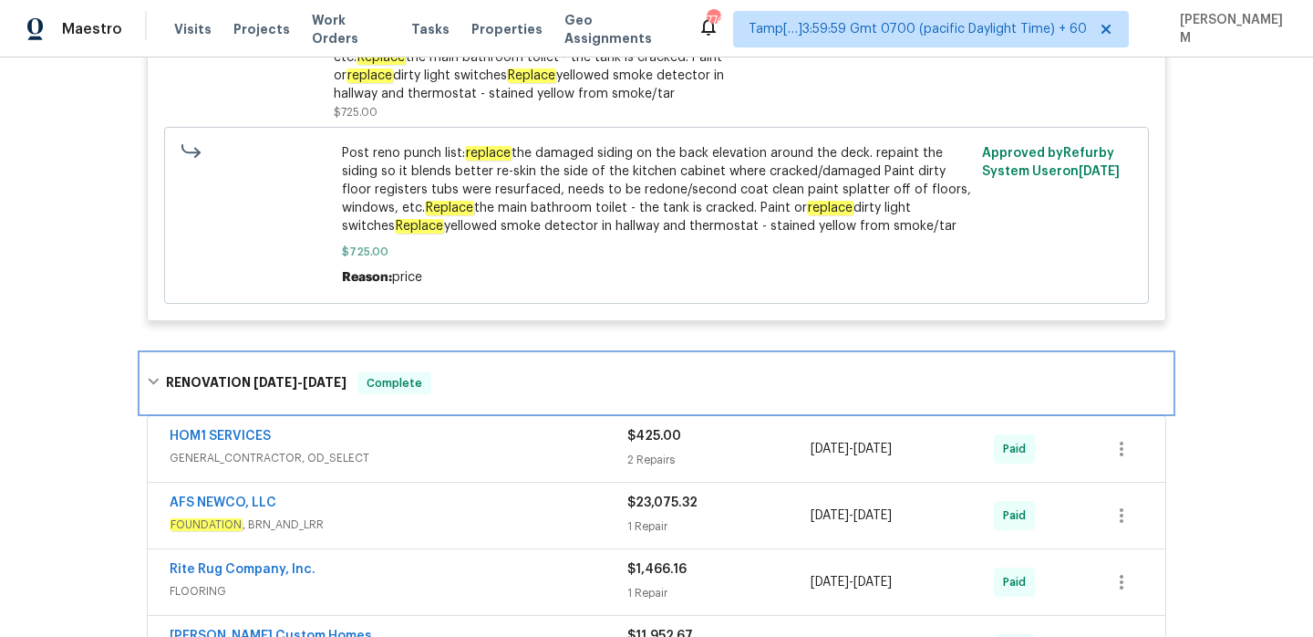
scroll to position [1420, 0]
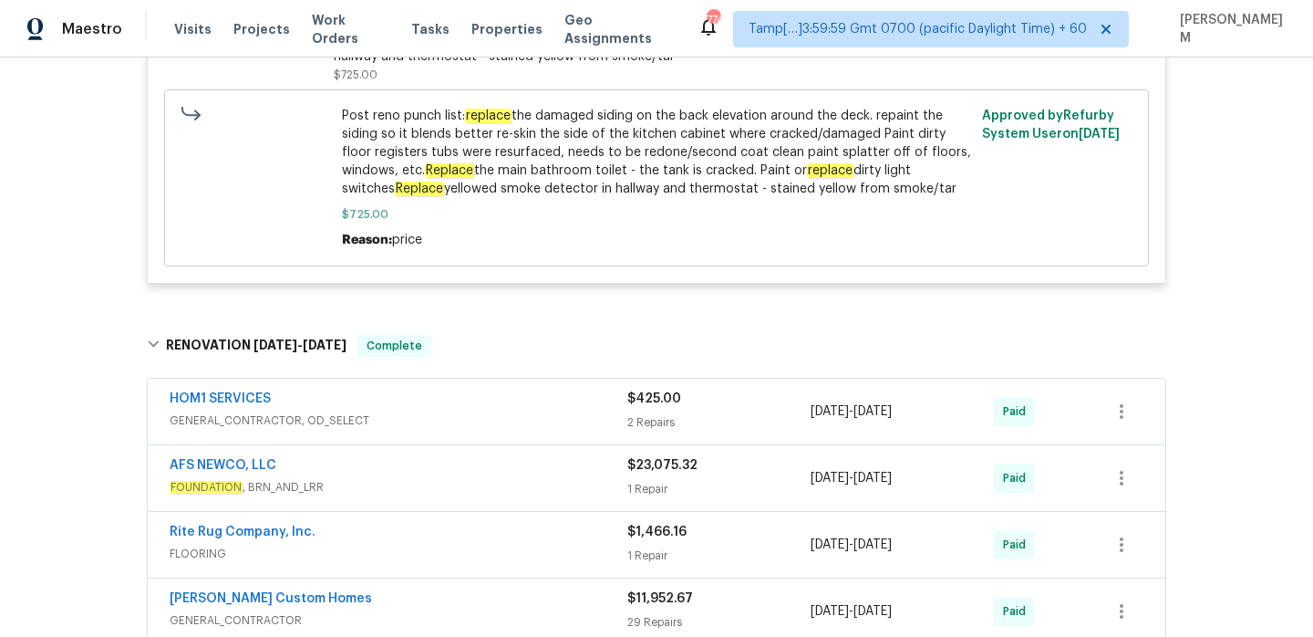
click at [501, 413] on span "GENERAL_CONTRACTOR, OD_SELECT" at bounding box center [399, 420] width 458 height 18
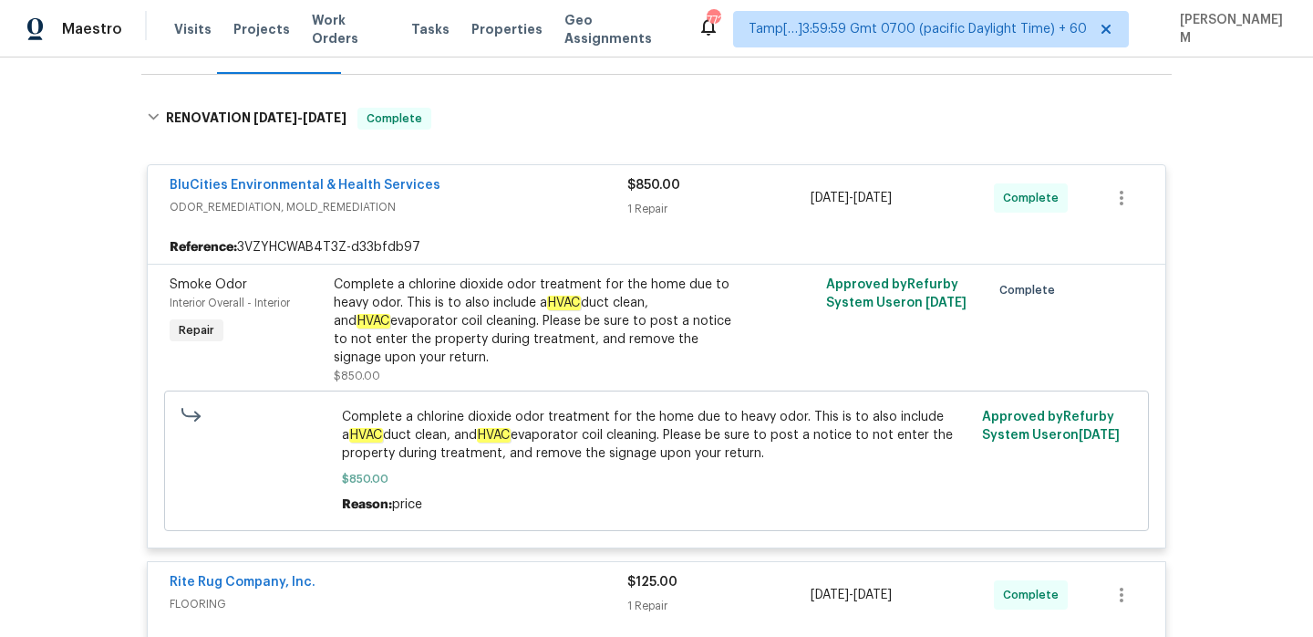
scroll to position [257, 0]
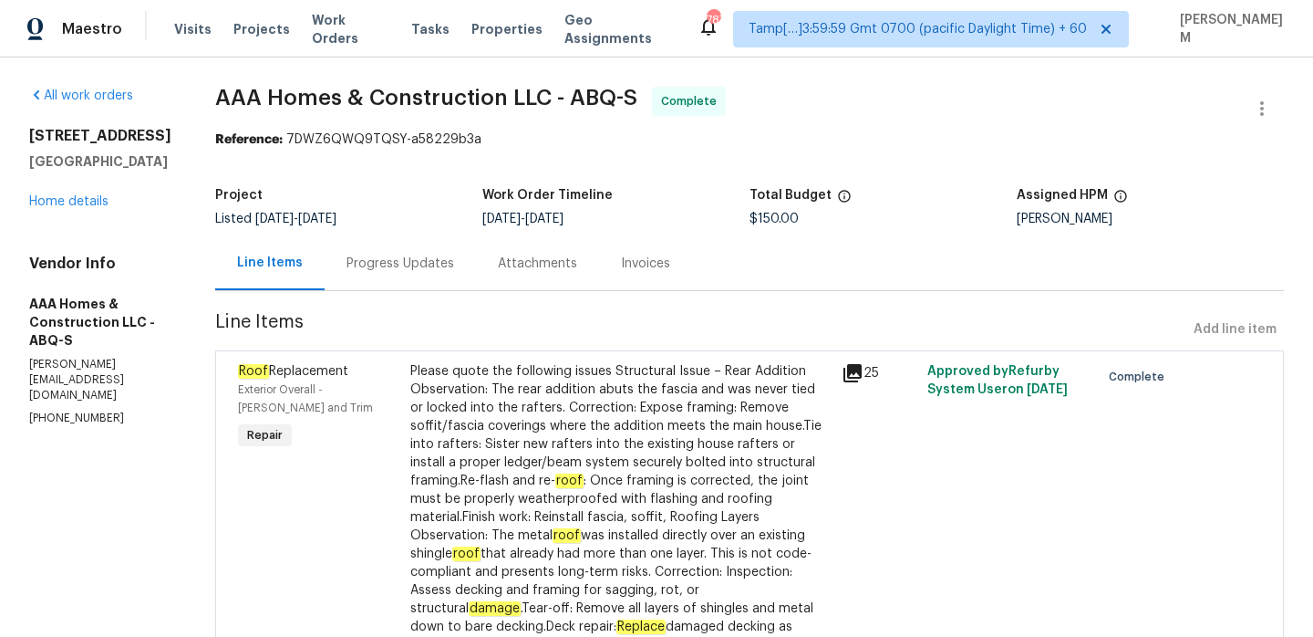
click at [418, 283] on div "Progress Updates" at bounding box center [400, 263] width 151 height 54
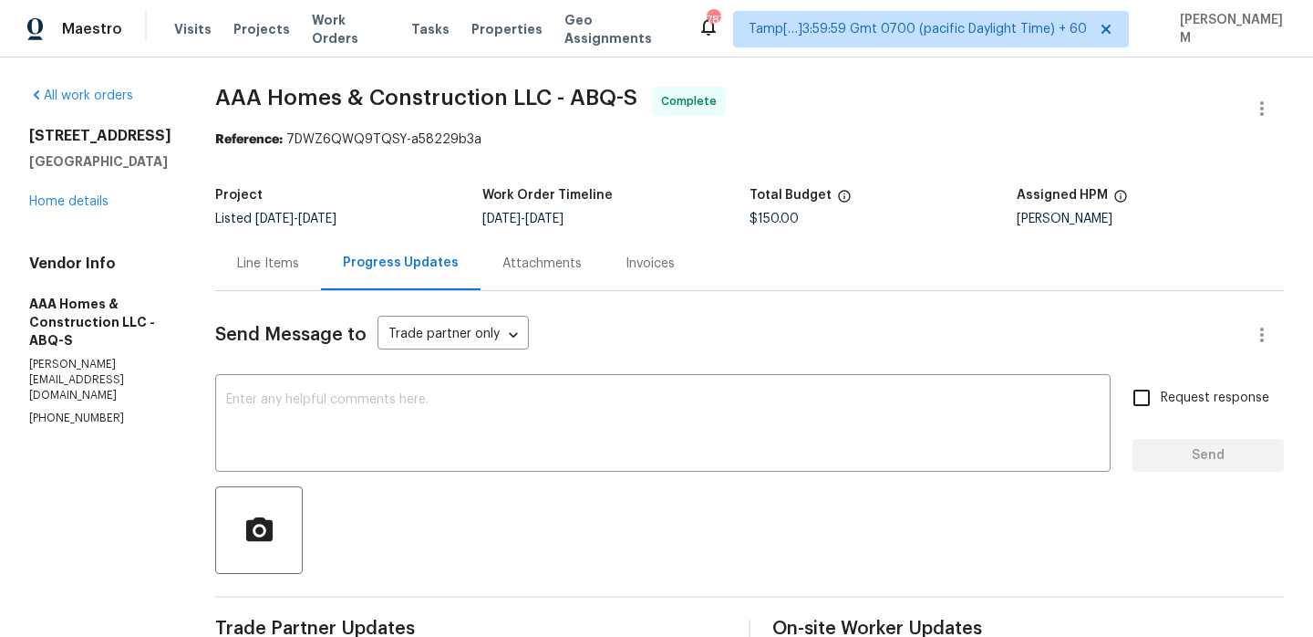
click at [280, 259] on div "Line Items" at bounding box center [268, 263] width 62 height 18
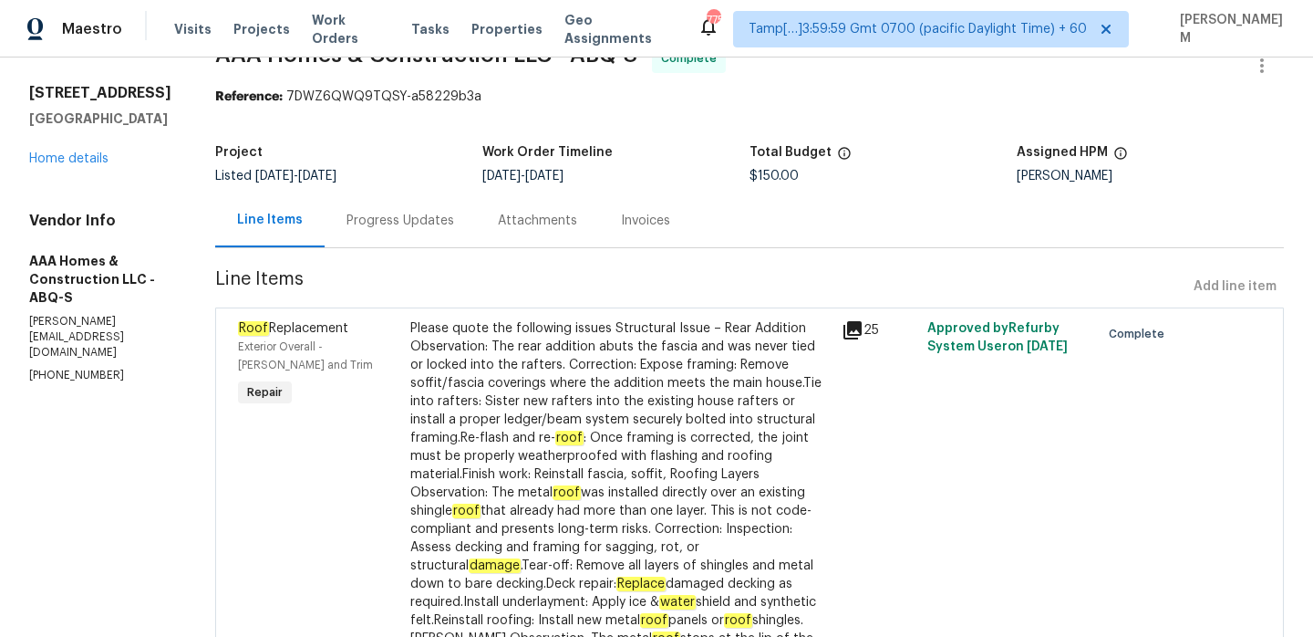
scroll to position [53, 0]
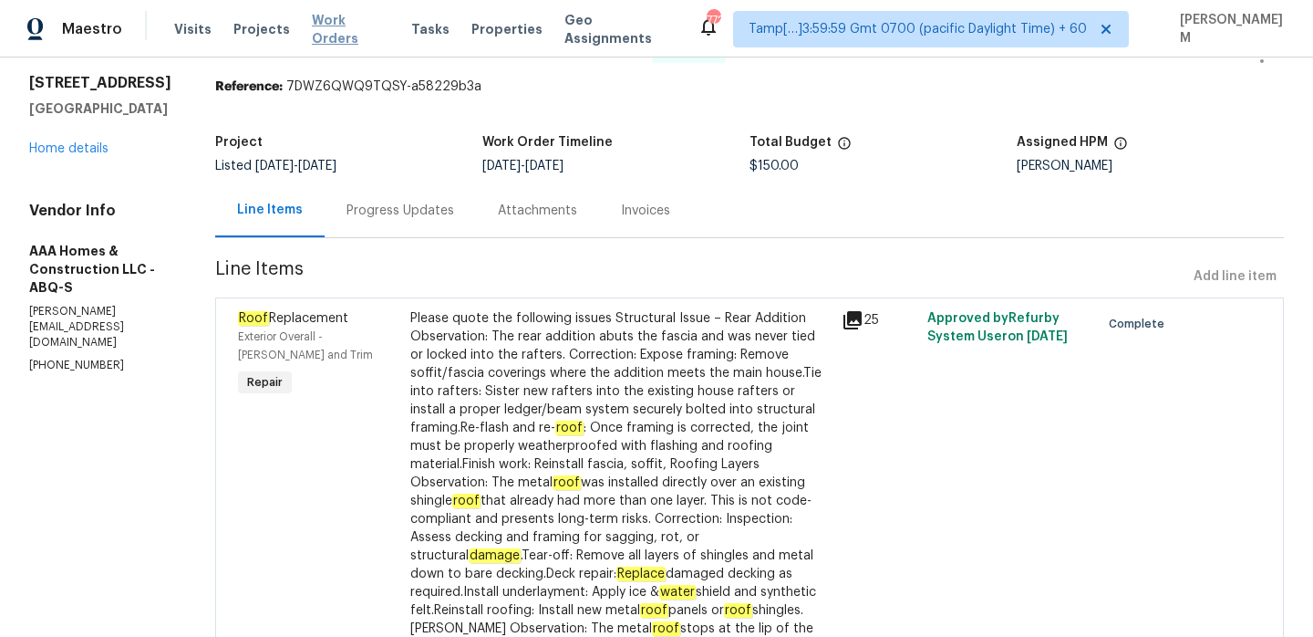
click at [356, 28] on span "Work Orders" at bounding box center [351, 29] width 78 height 36
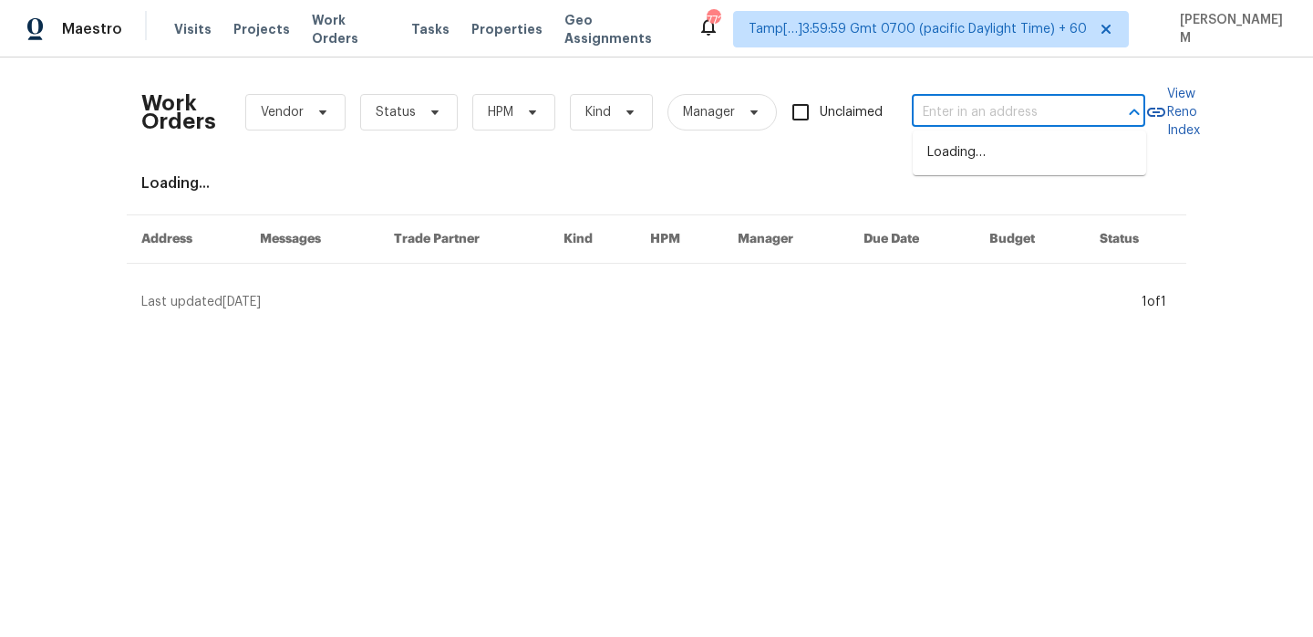
click at [943, 109] on input "text" at bounding box center [1003, 112] width 182 height 28
paste input "[STREET_ADDRESS]"
type input "[STREET_ADDRESS]"
click at [1011, 160] on li "[STREET_ADDRESS]" at bounding box center [1029, 153] width 233 height 30
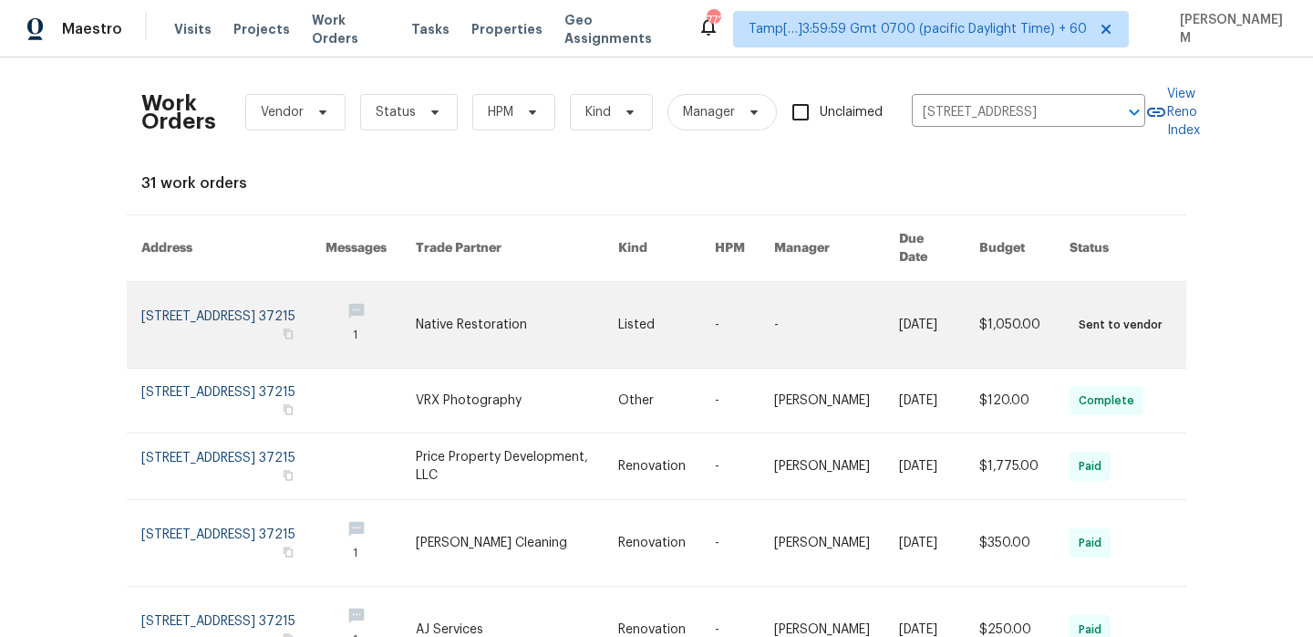
click at [678, 306] on link at bounding box center [666, 325] width 97 height 86
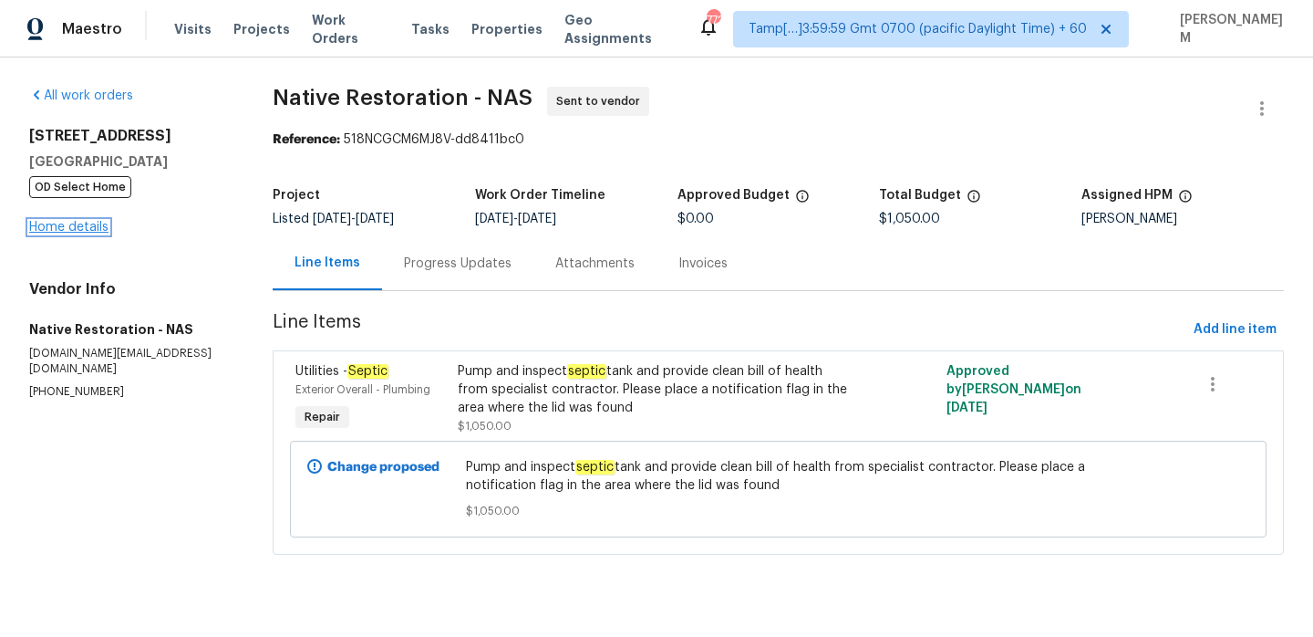
click at [53, 225] on link "Home details" at bounding box center [68, 227] width 79 height 13
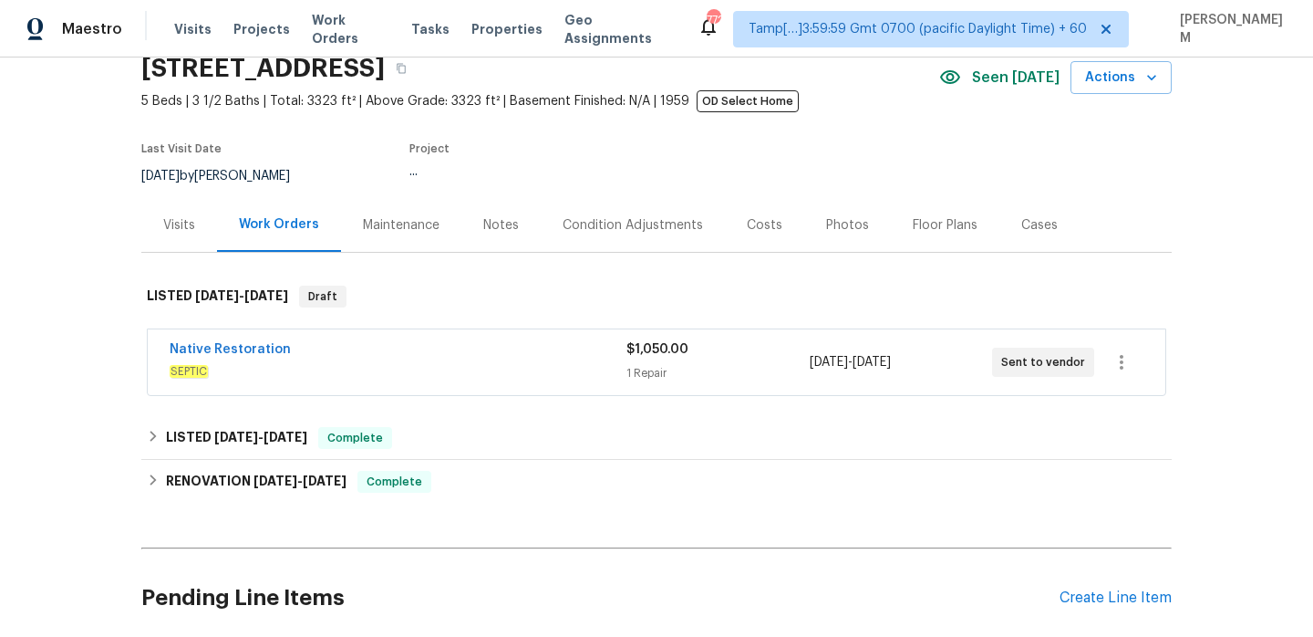
scroll to position [82, 0]
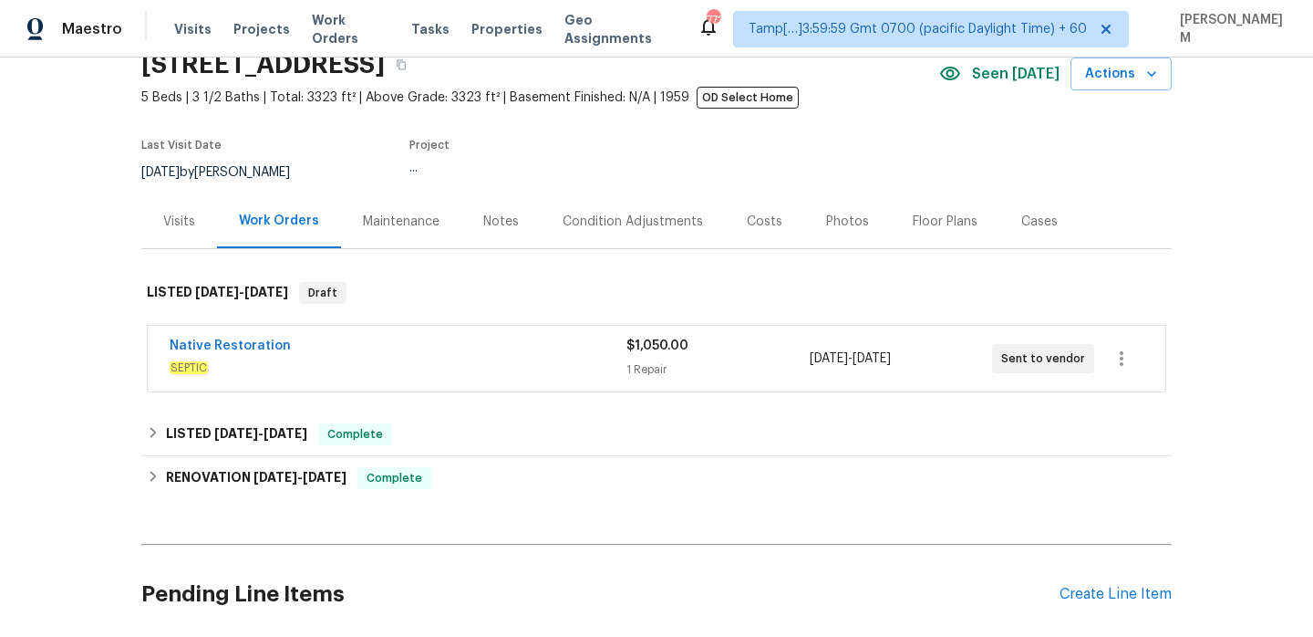
click at [420, 352] on div "Native Restoration" at bounding box center [398, 347] width 457 height 22
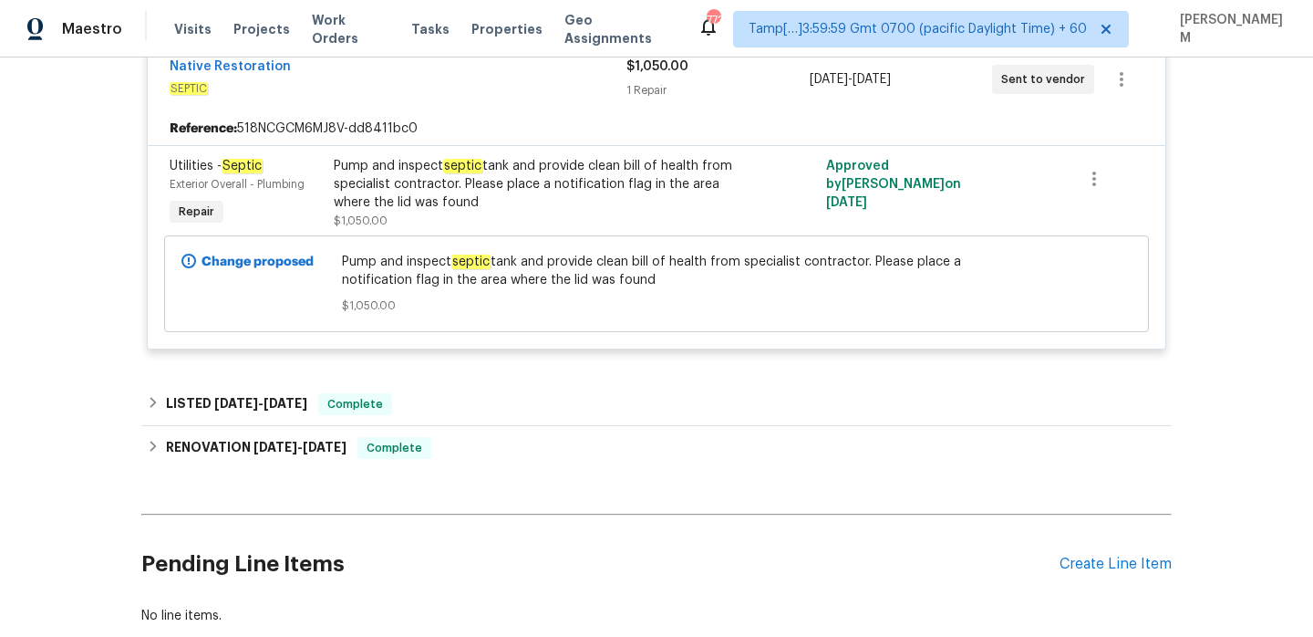
scroll to position [386, 0]
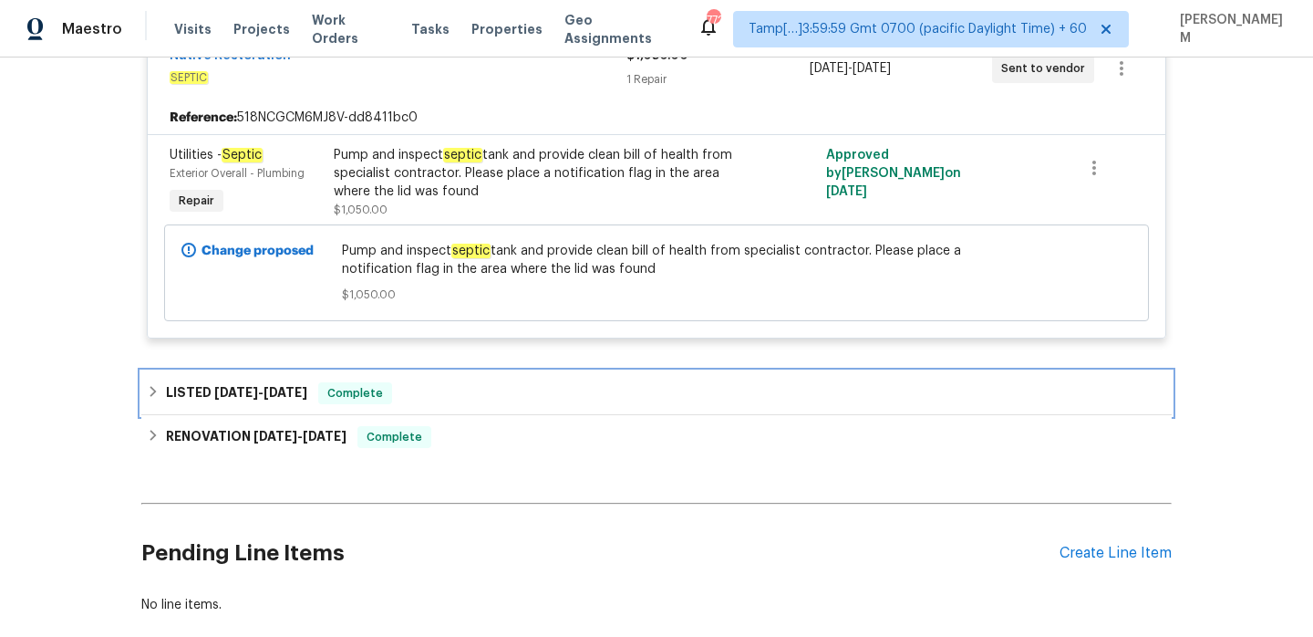
click at [357, 386] on span "Complete" at bounding box center [355, 393] width 70 height 18
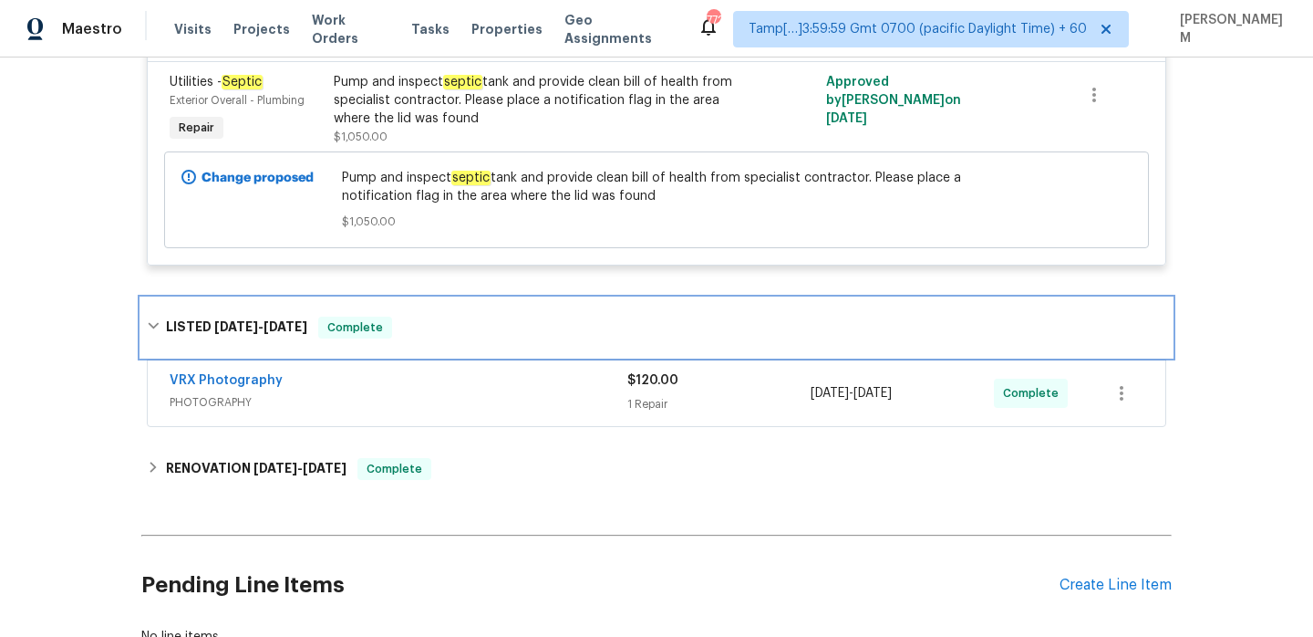
scroll to position [476, 0]
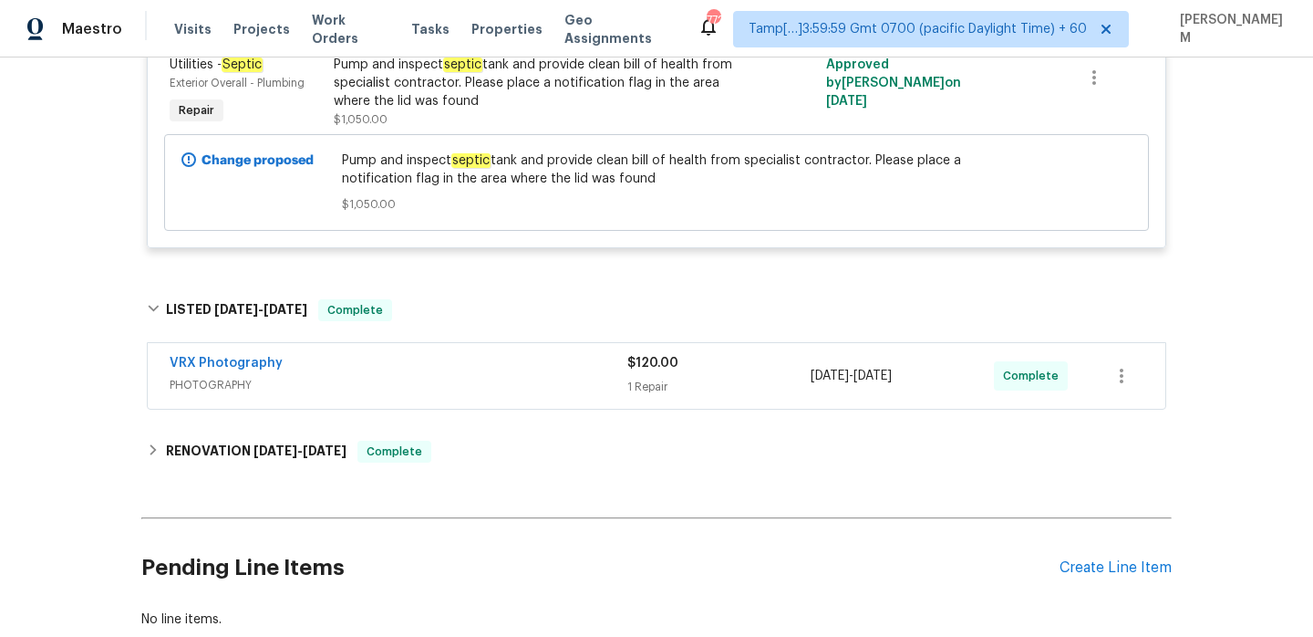
click at [400, 378] on span "PHOTOGRAPHY" at bounding box center [399, 385] width 458 height 18
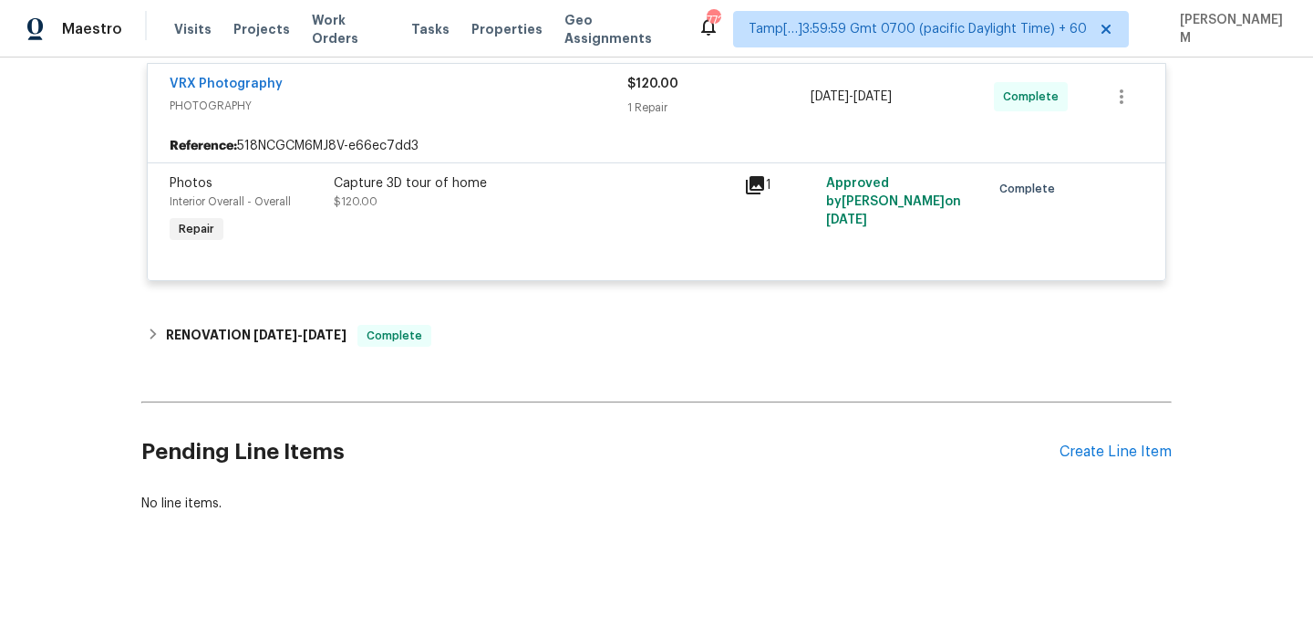
scroll to position [770, 0]
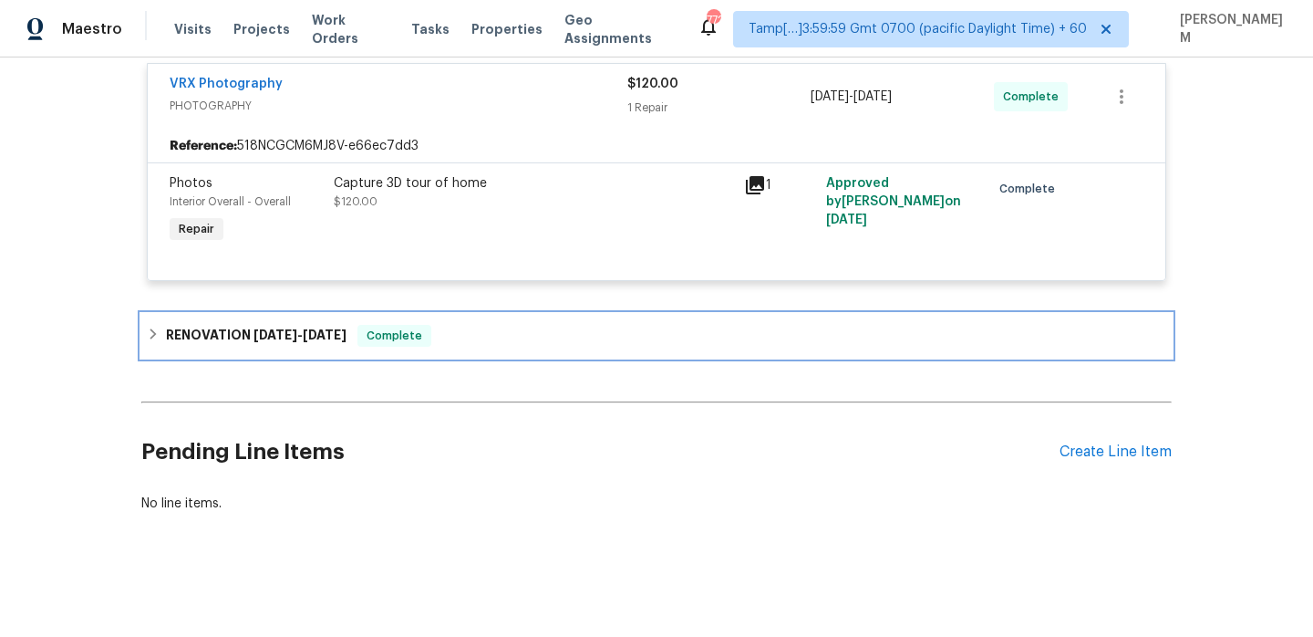
click at [498, 326] on div "RENOVATION [DATE] - [DATE] Complete" at bounding box center [657, 336] width 1020 height 22
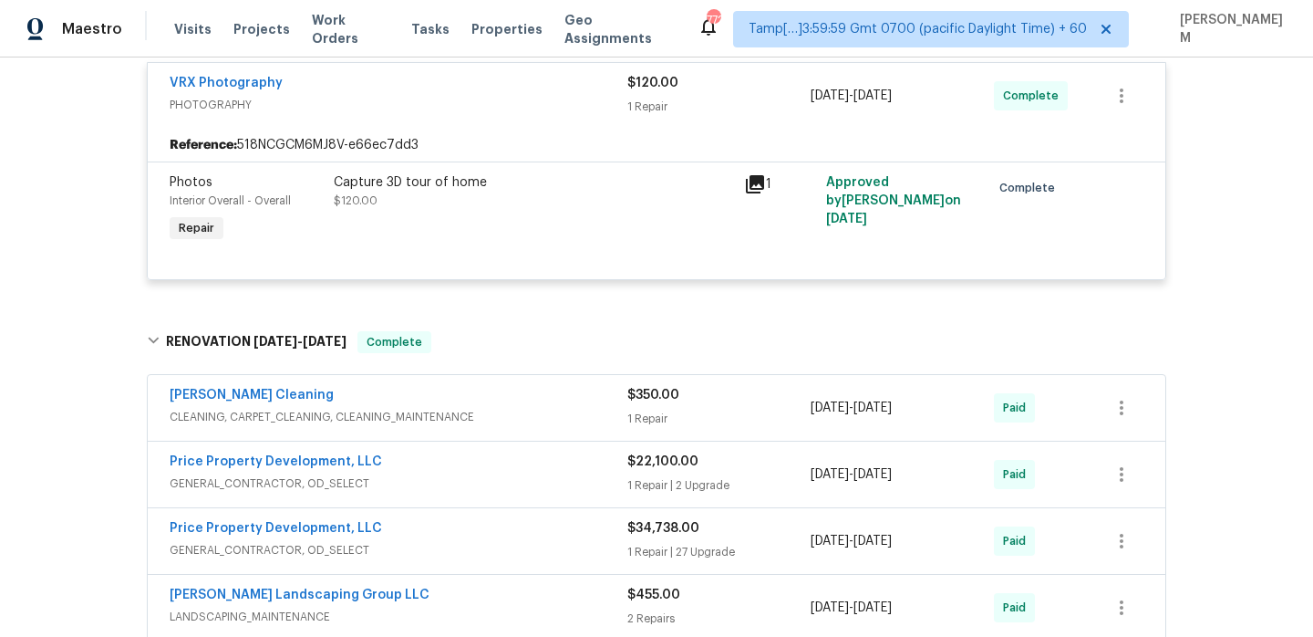
click at [528, 409] on span "CLEANING, CARPET_CLEANING, CLEANING_MAINTENANCE" at bounding box center [399, 417] width 458 height 18
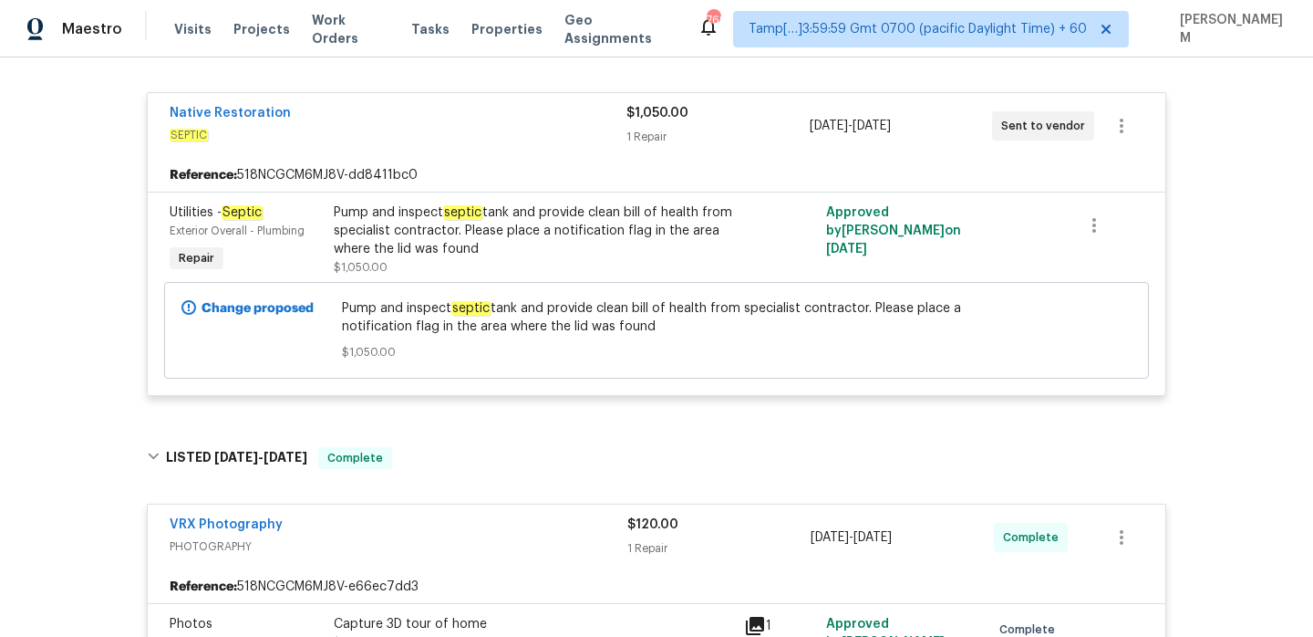
scroll to position [0, 0]
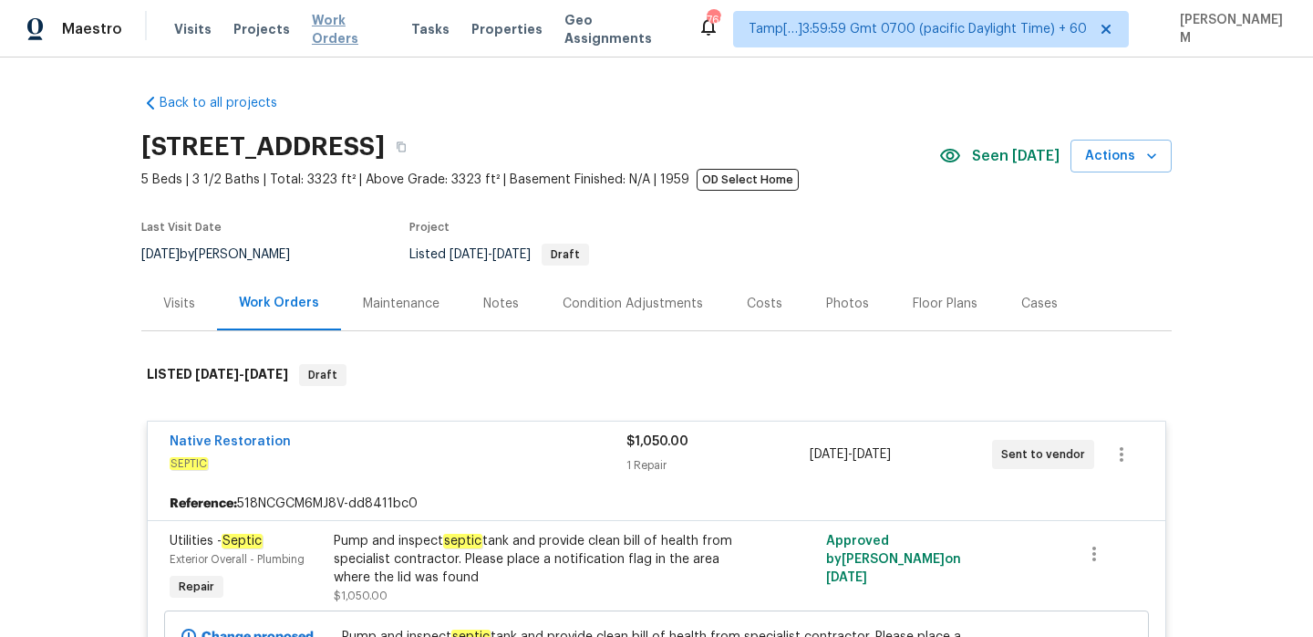
click at [339, 25] on span "Work Orders" at bounding box center [351, 29] width 78 height 36
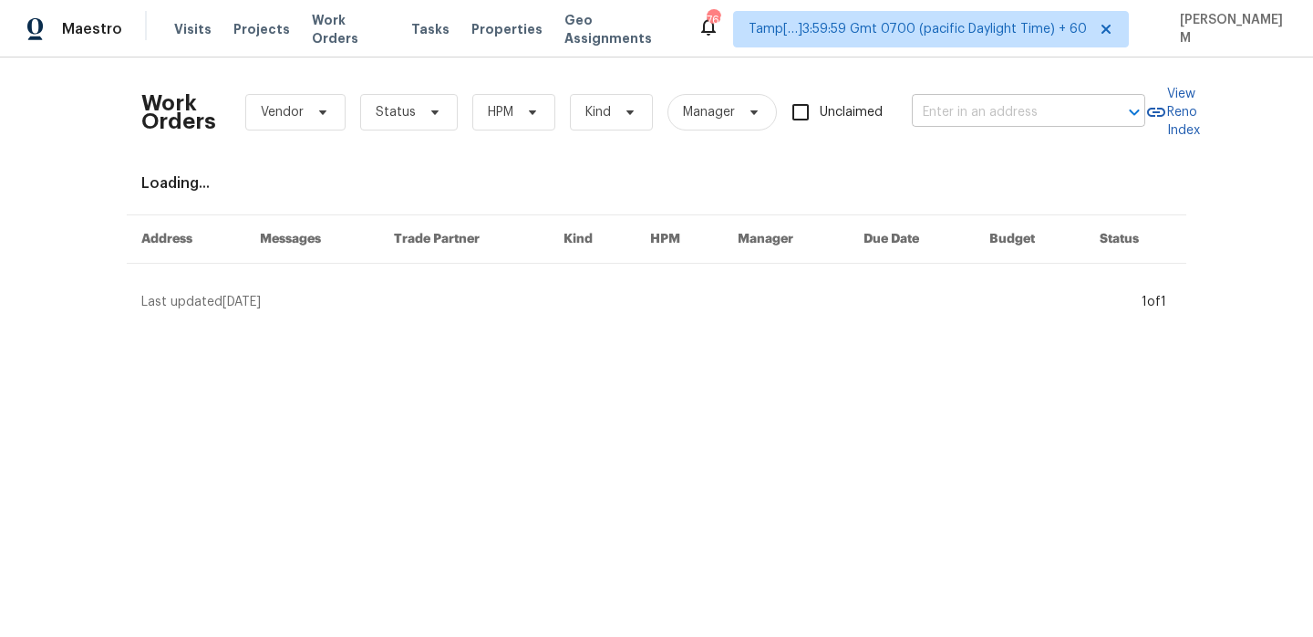
click at [963, 98] on input "text" at bounding box center [1003, 112] width 182 height 28
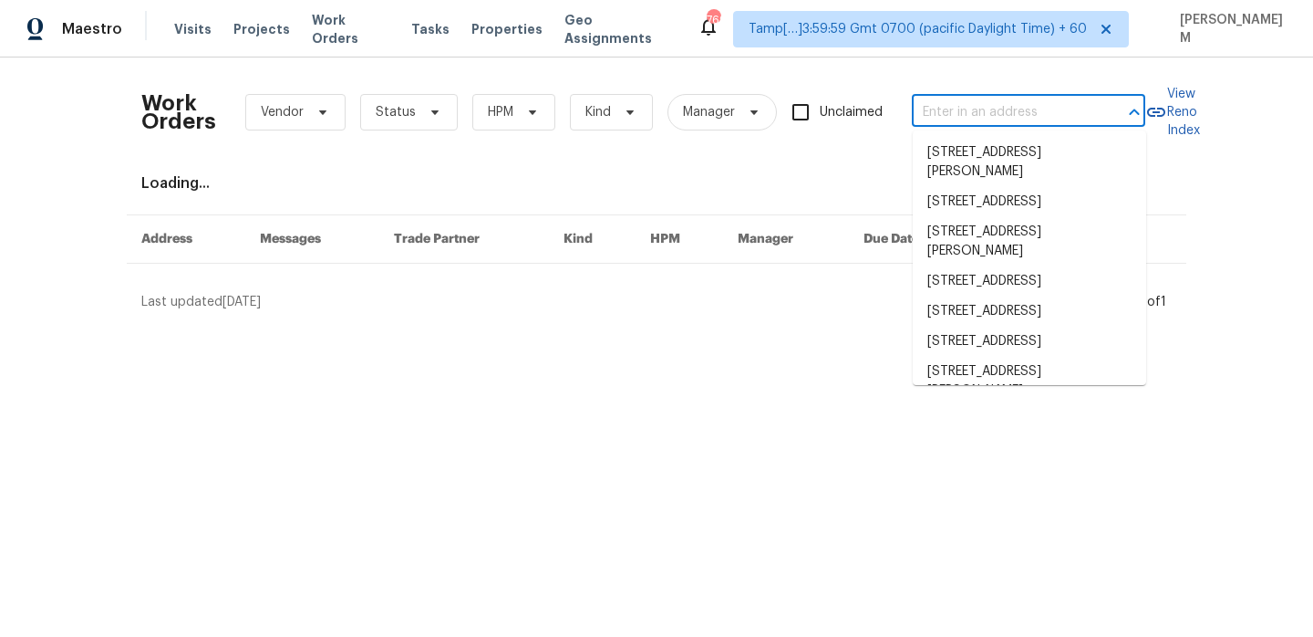
paste input "[STREET_ADDRESS][PERSON_NAME]"
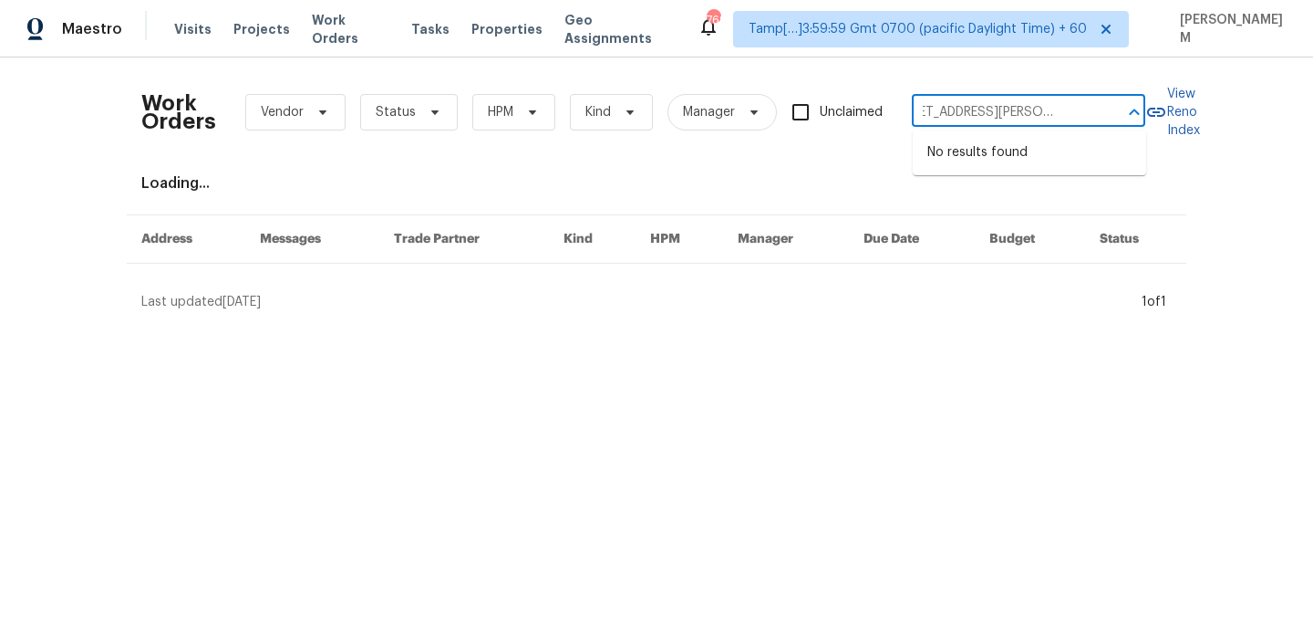
click at [1015, 114] on input "[STREET_ADDRESS][PERSON_NAME]" at bounding box center [1003, 112] width 182 height 28
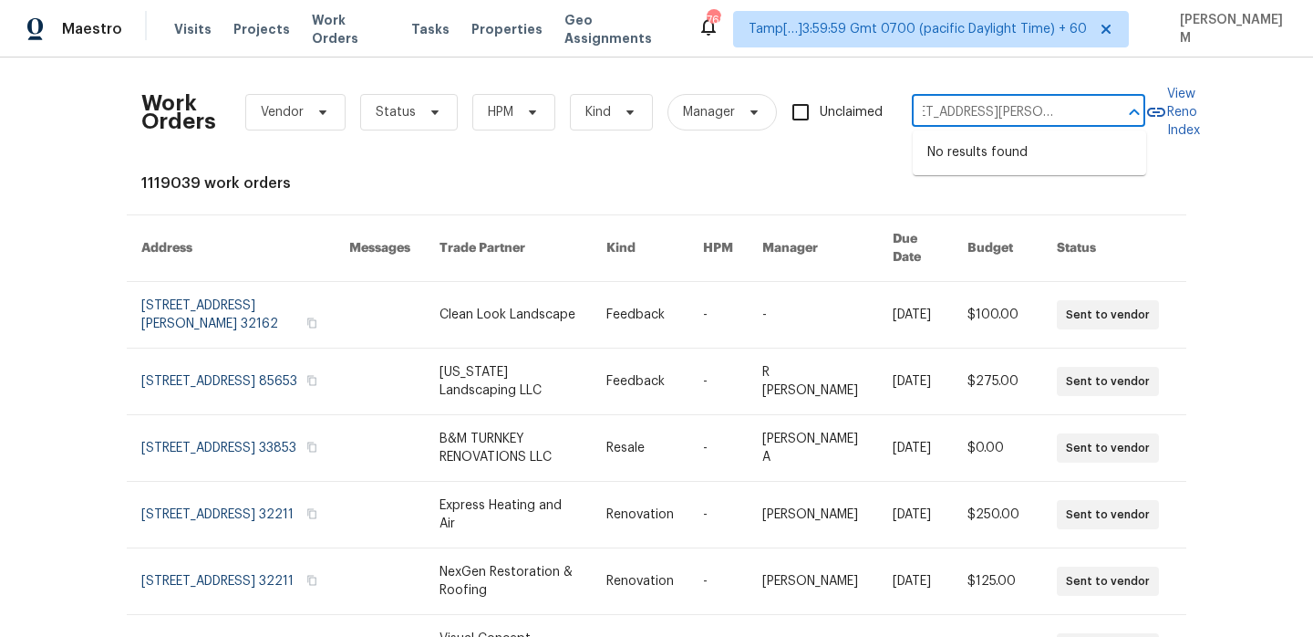
click at [1024, 112] on input "[STREET_ADDRESS][PERSON_NAME]" at bounding box center [1003, 112] width 182 height 28
type input "[STREET_ADDRESS][PERSON_NAME]"
click at [980, 158] on li "[STREET_ADDRESS][PERSON_NAME]" at bounding box center [1029, 162] width 233 height 49
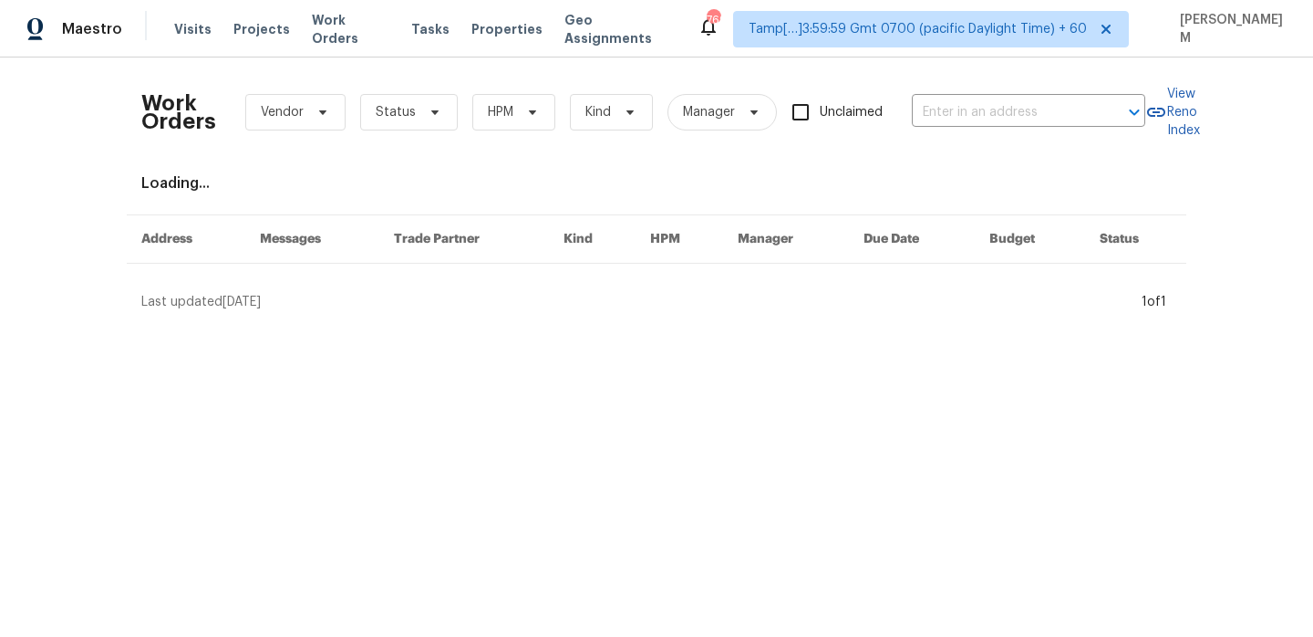
type input "[STREET_ADDRESS][PERSON_NAME]"
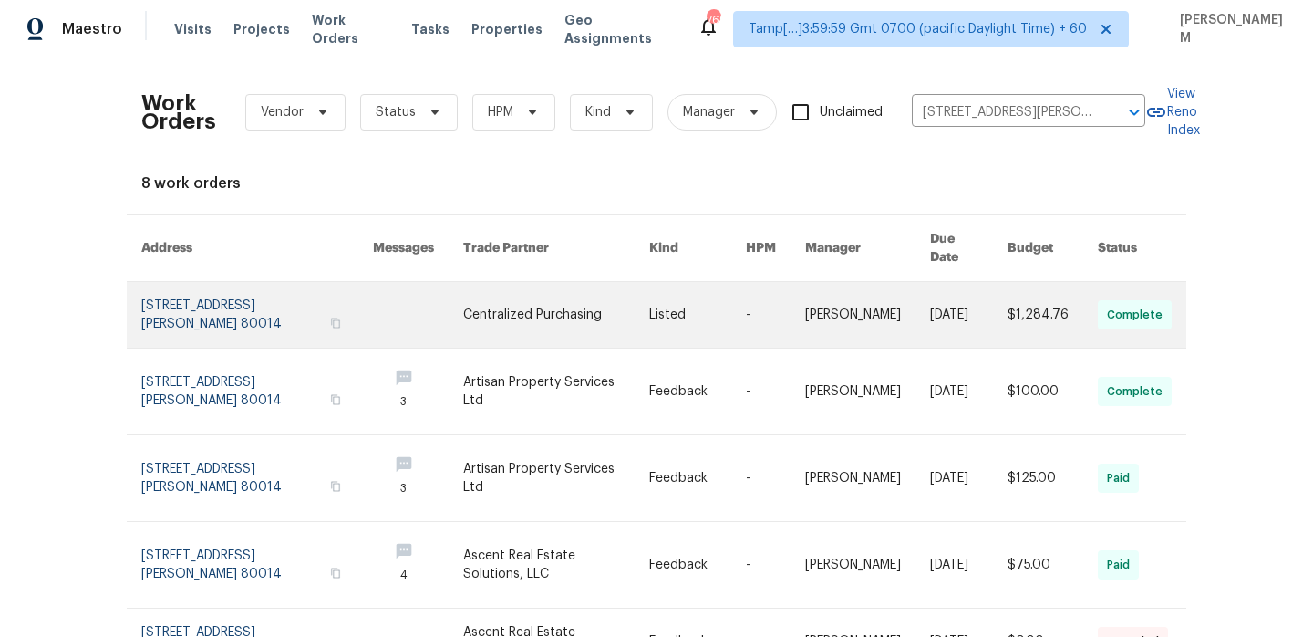
click at [493, 296] on link at bounding box center [556, 315] width 186 height 66
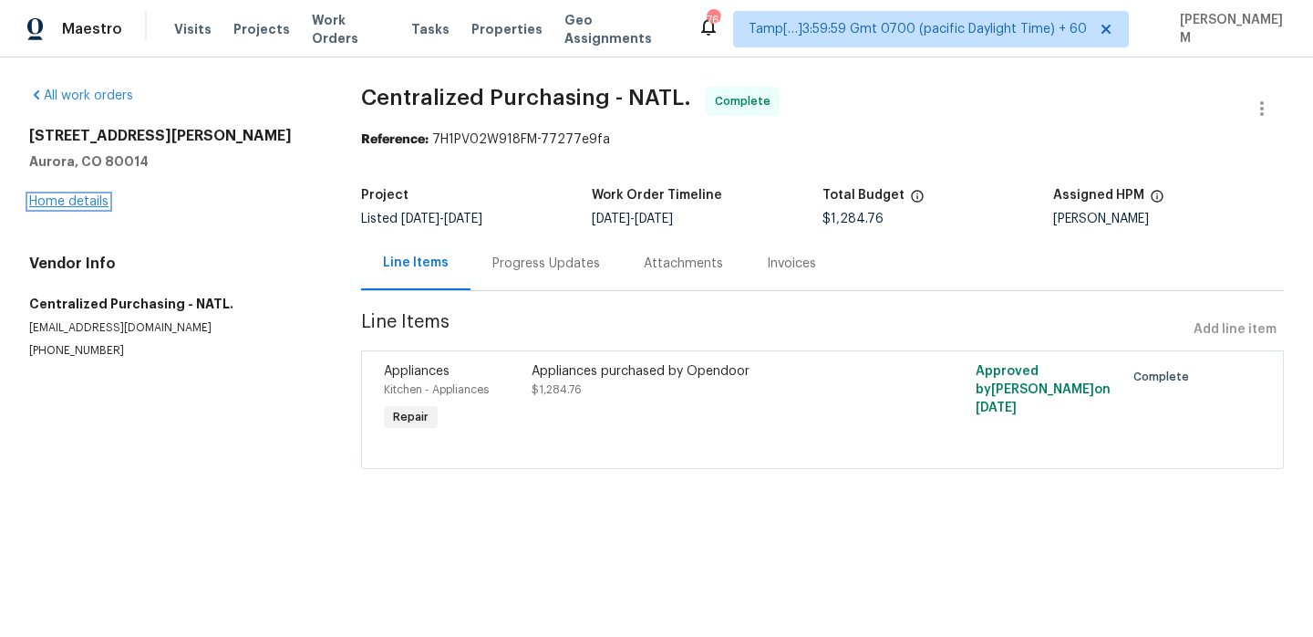
click at [72, 197] on link "Home details" at bounding box center [68, 201] width 79 height 13
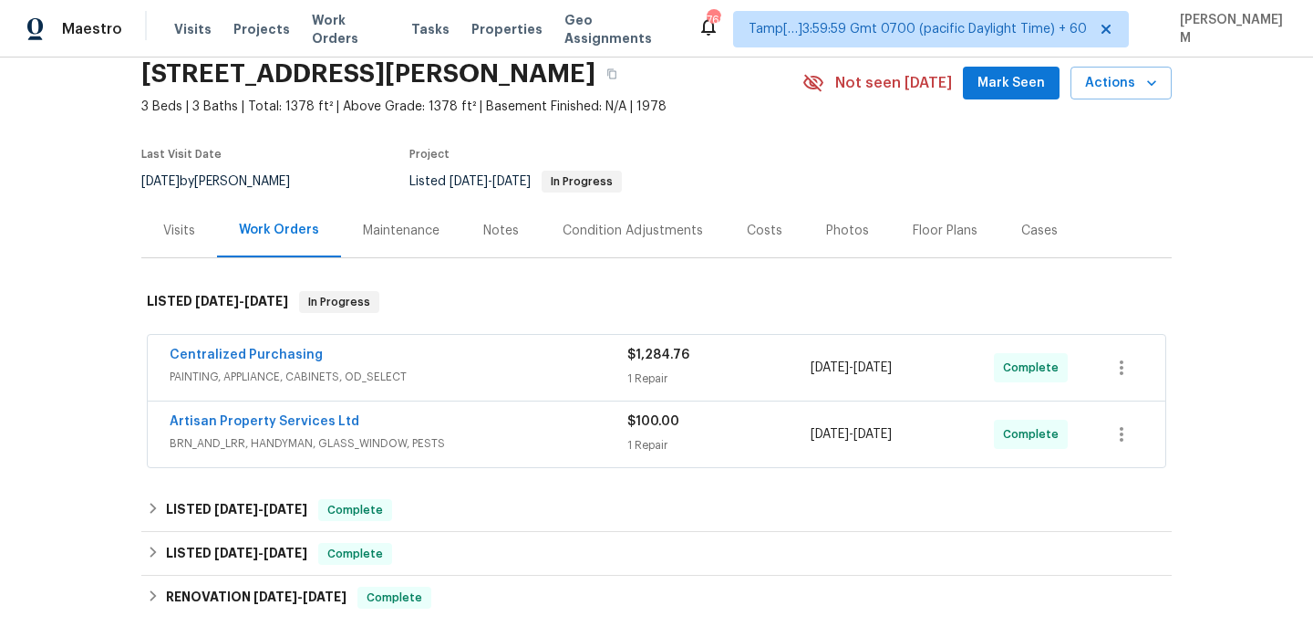
scroll to position [78, 0]
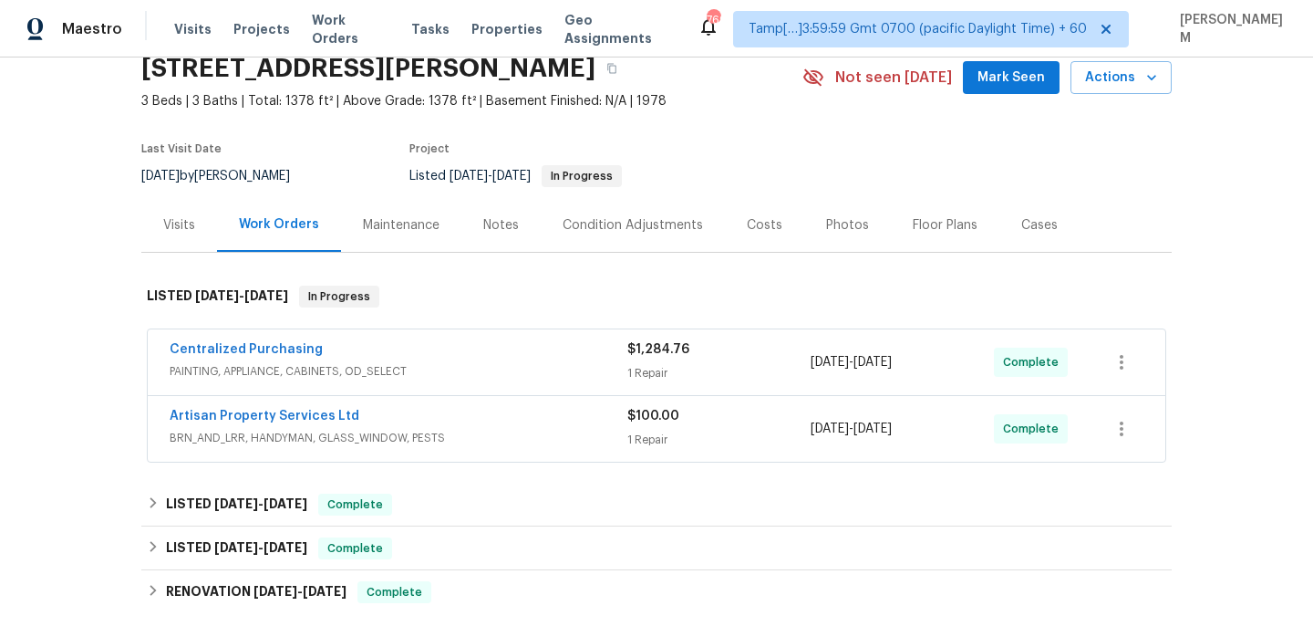
click at [160, 230] on div "Visits" at bounding box center [179, 225] width 76 height 54
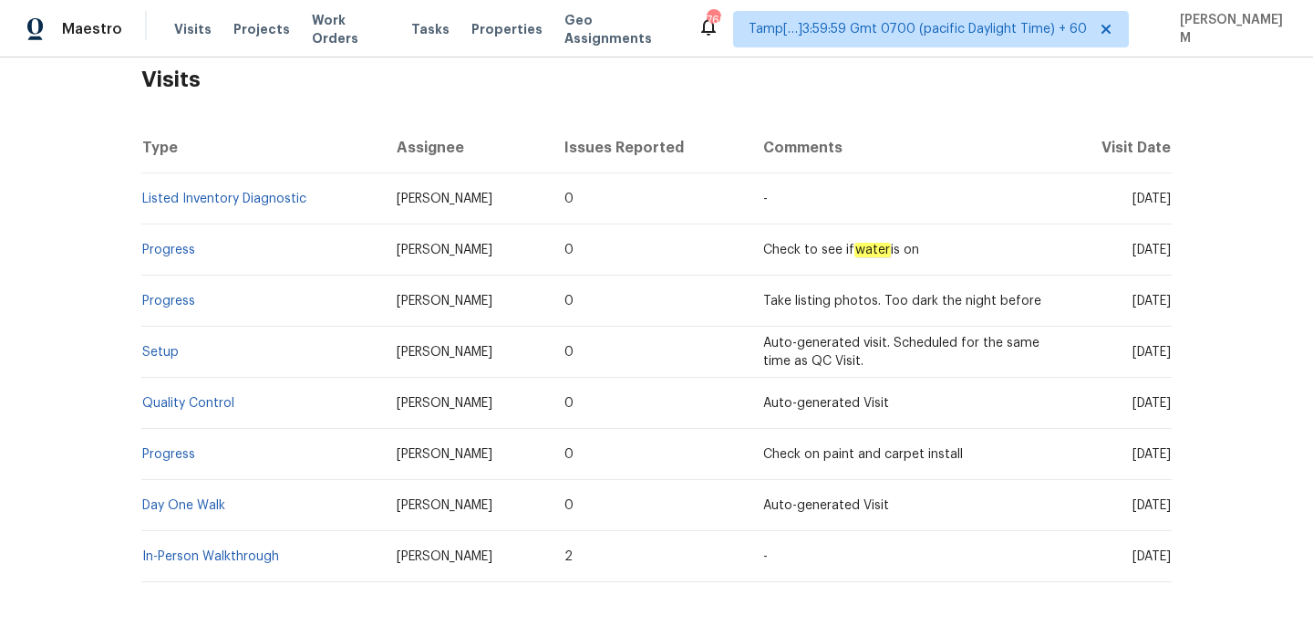
scroll to position [323, 0]
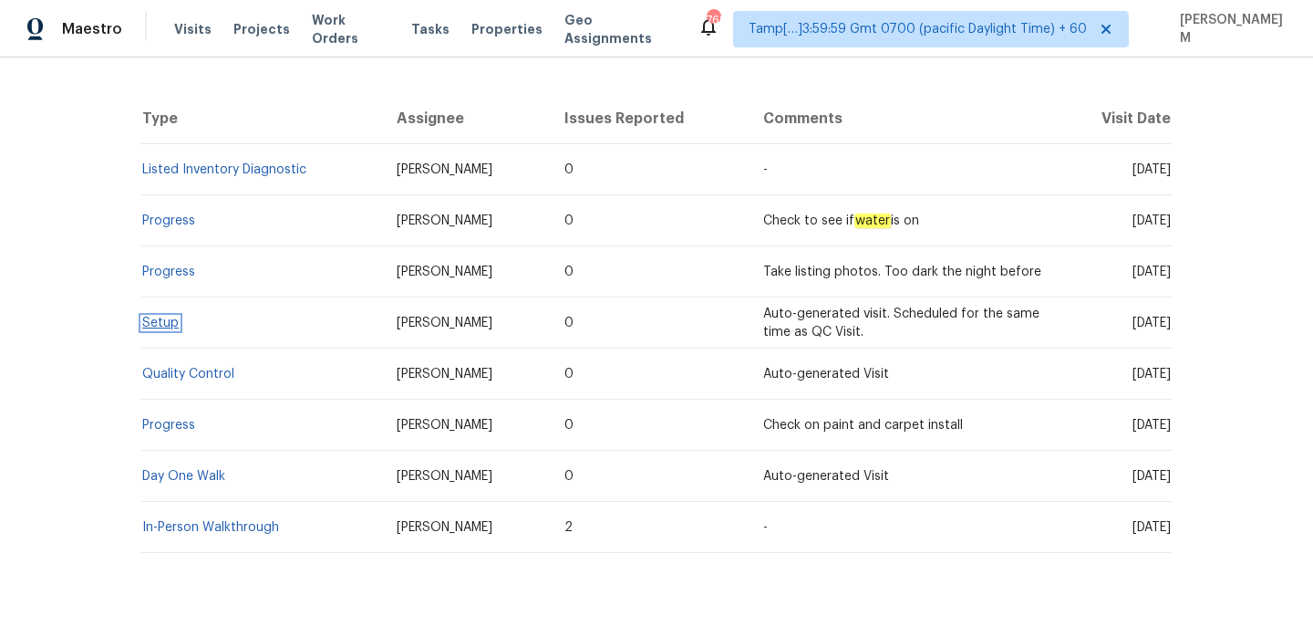
click at [163, 325] on link "Setup" at bounding box center [160, 322] width 36 height 13
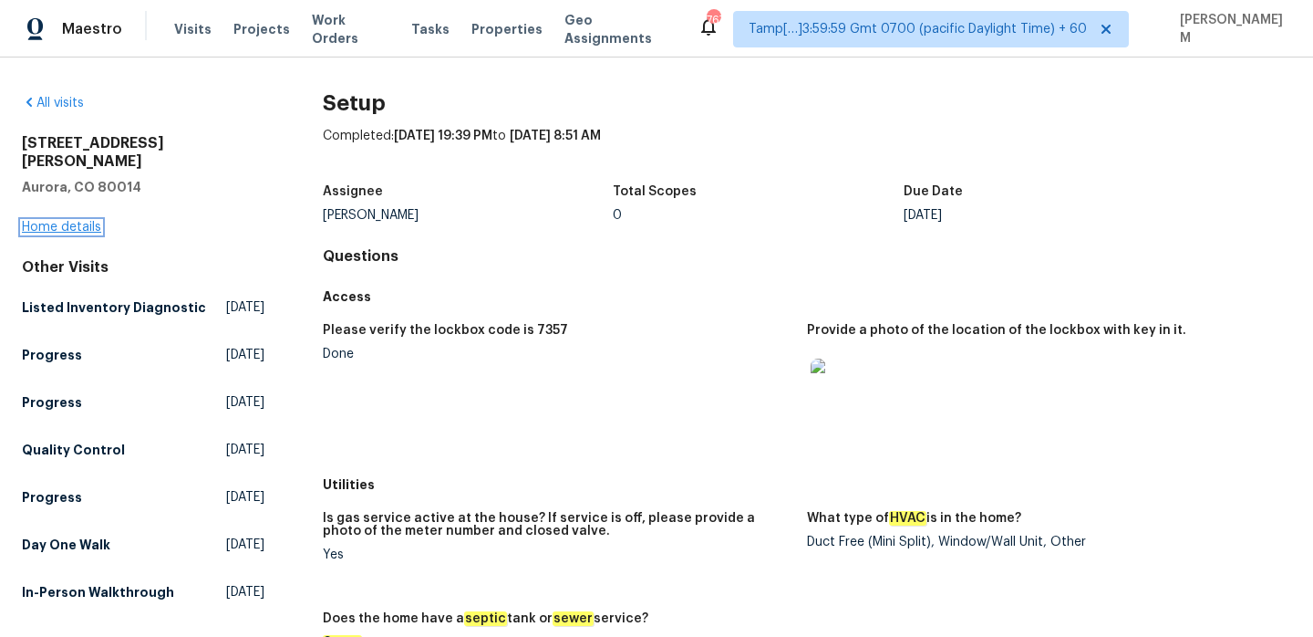
click at [58, 221] on link "Home details" at bounding box center [61, 227] width 79 height 13
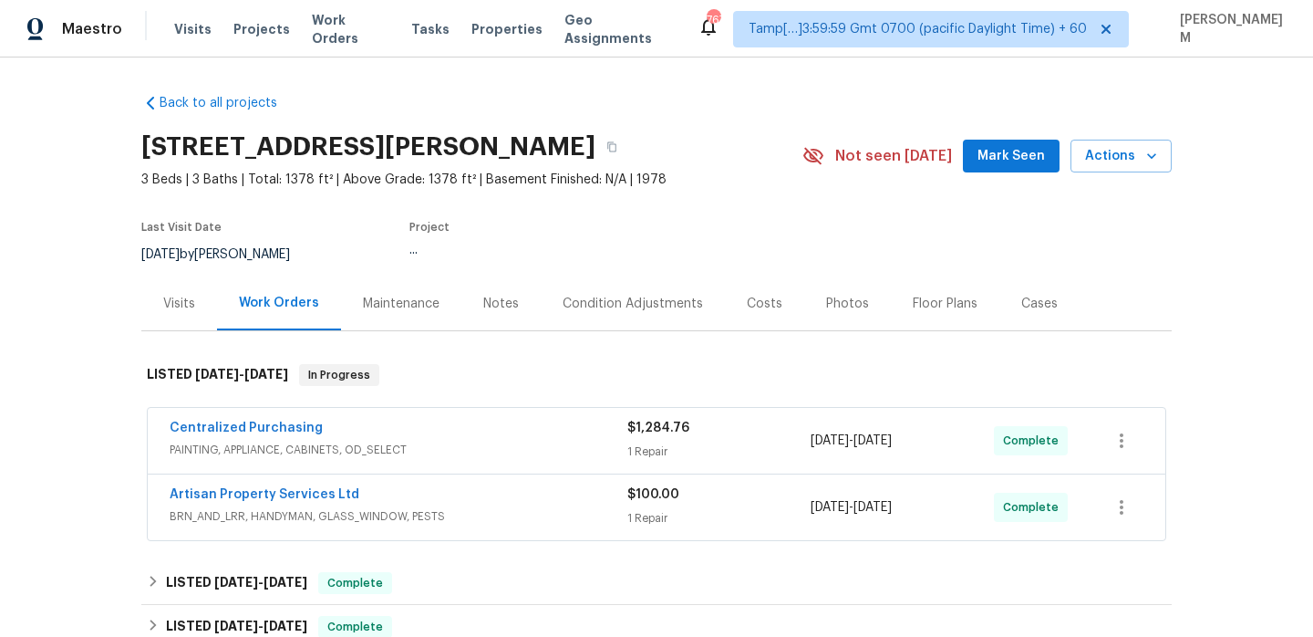
click at [554, 438] on div "Centralized Purchasing" at bounding box center [399, 430] width 458 height 22
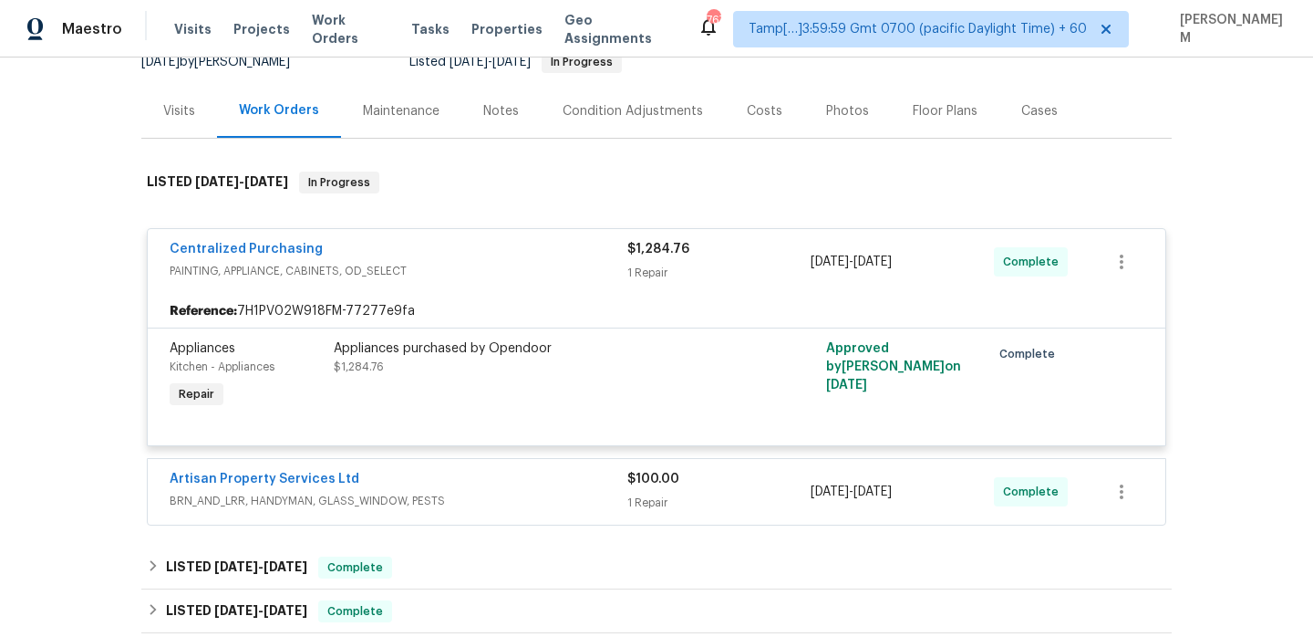
click at [543, 471] on div "Artisan Property Services Ltd" at bounding box center [399, 481] width 458 height 22
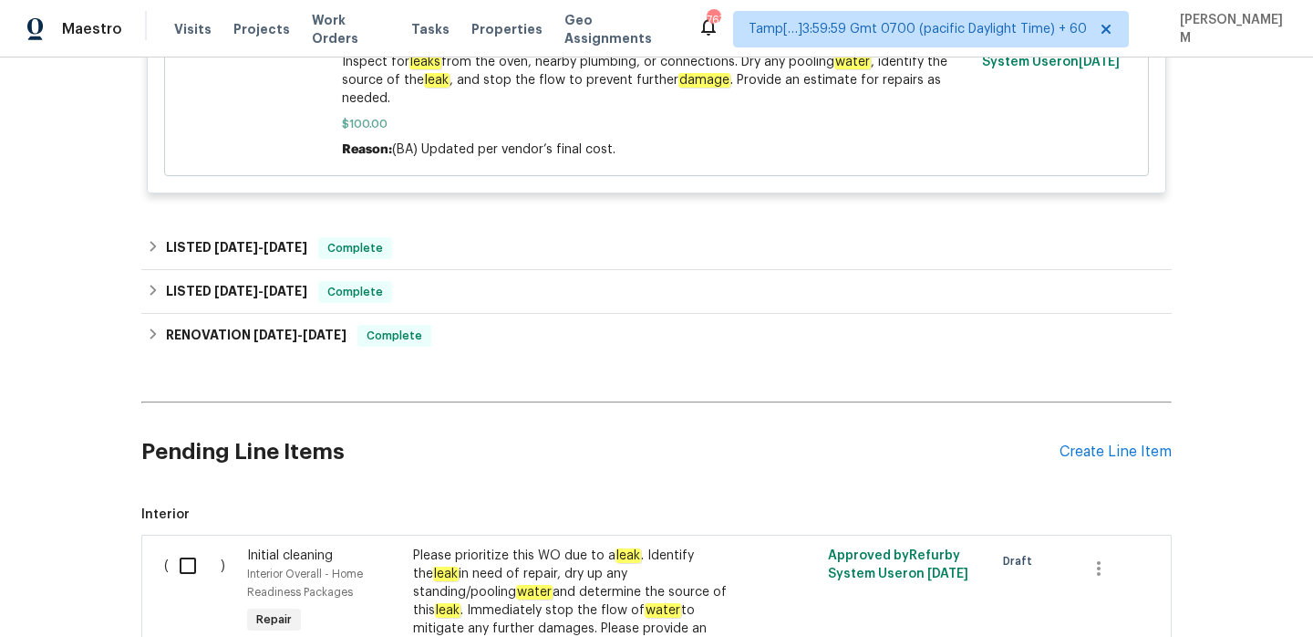
scroll to position [748, 0]
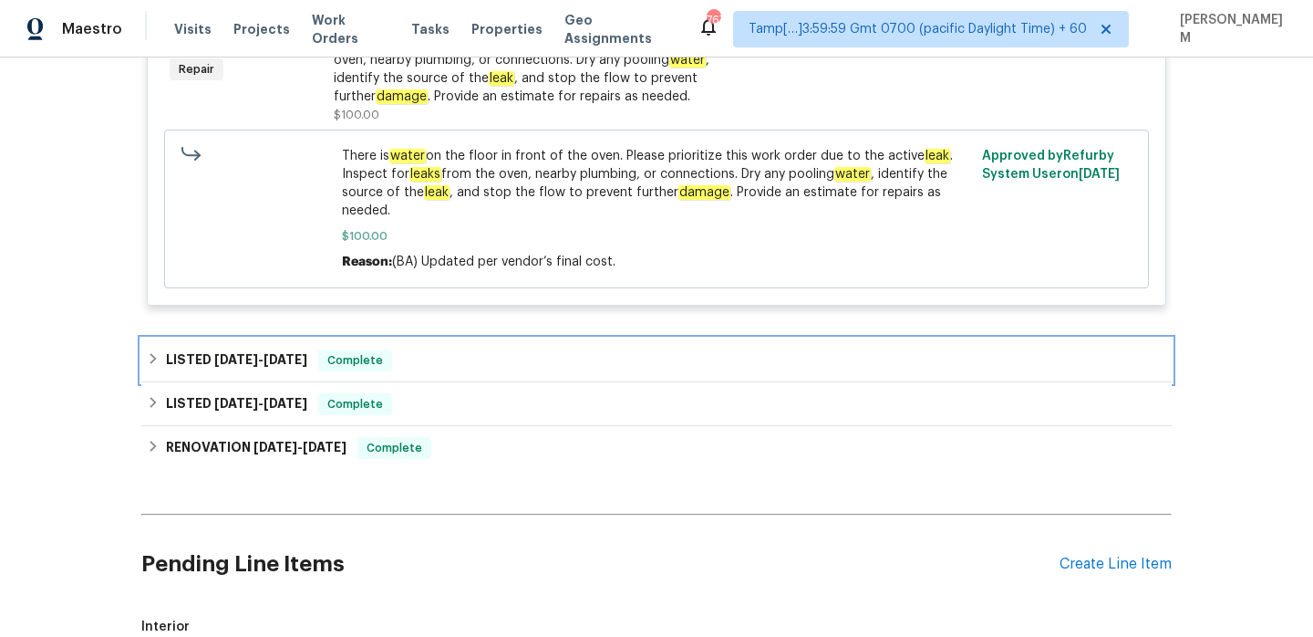
click at [533, 350] on div "LISTED [DATE] - [DATE] Complete" at bounding box center [657, 360] width 1020 height 22
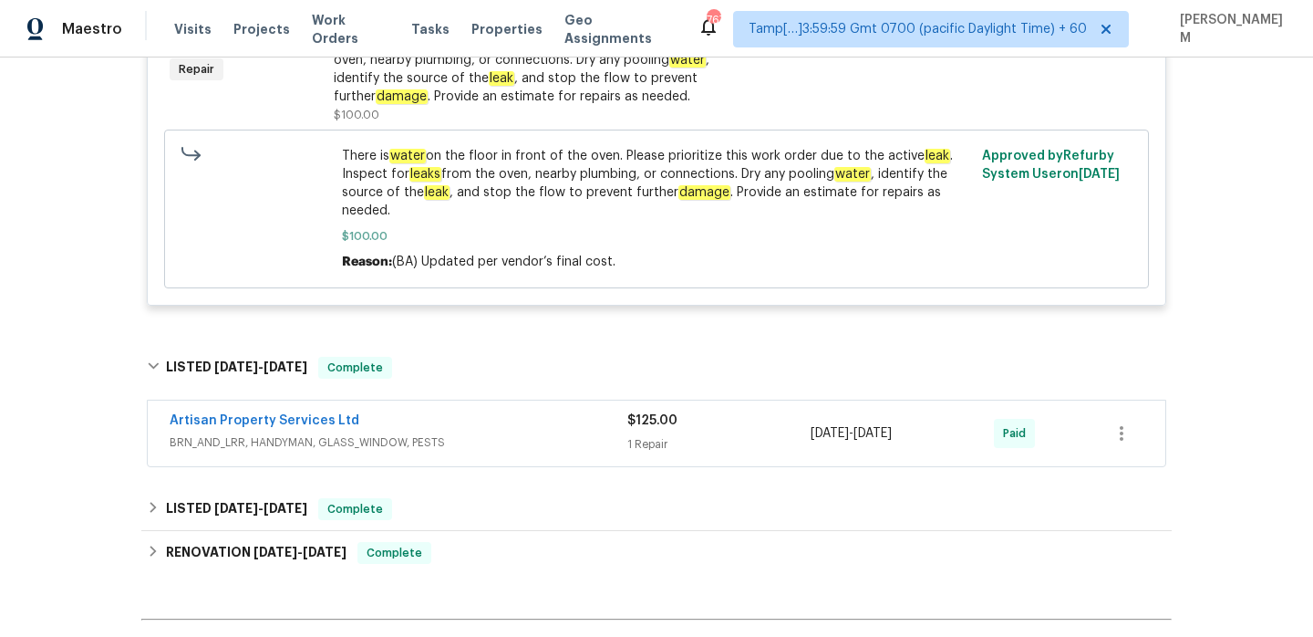
click at [546, 432] on div "Artisan Property Services Ltd" at bounding box center [399, 422] width 458 height 22
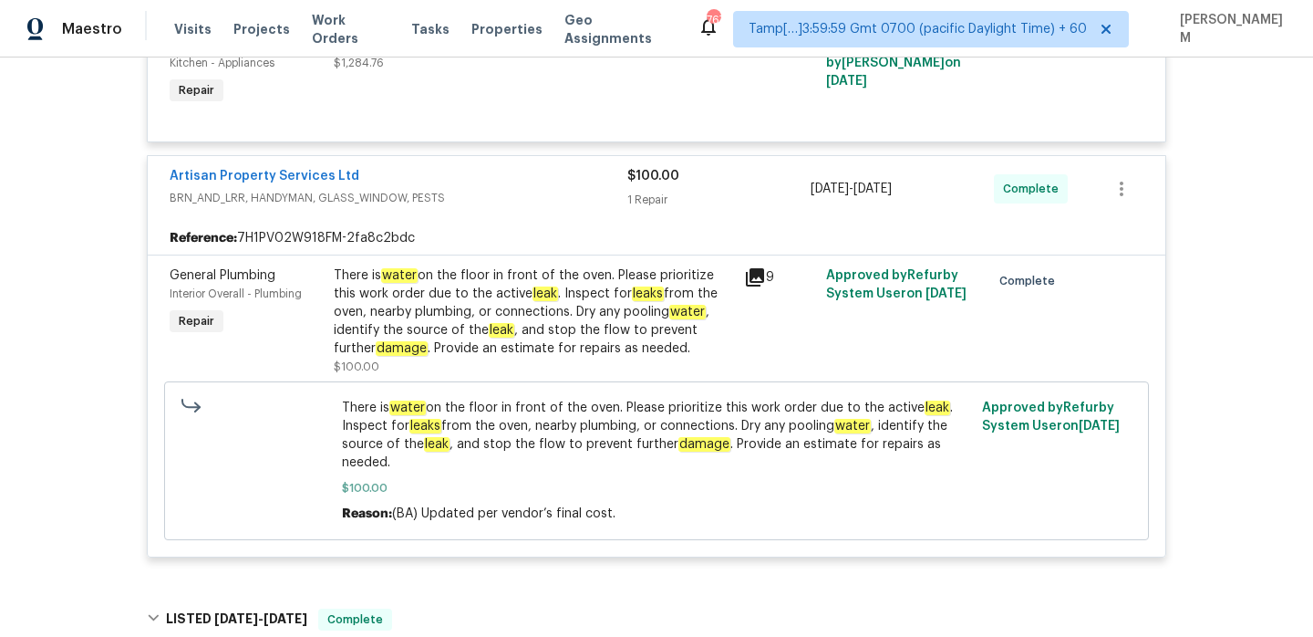
scroll to position [409, 0]
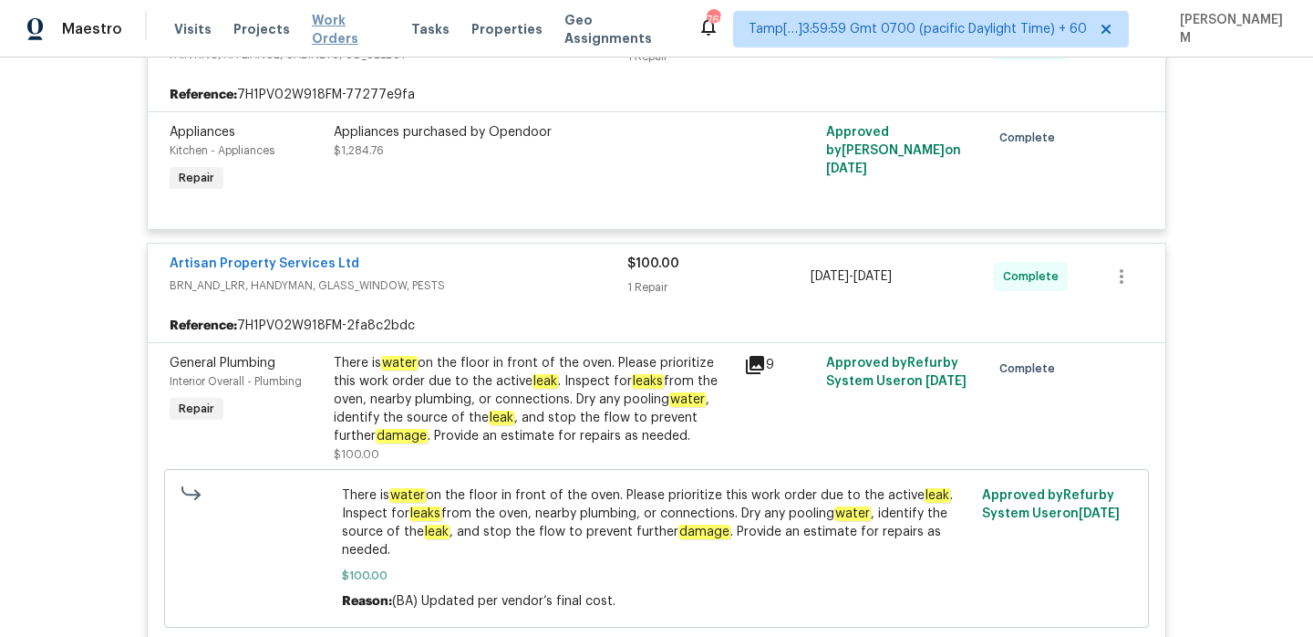
click at [347, 30] on span "Work Orders" at bounding box center [351, 29] width 78 height 36
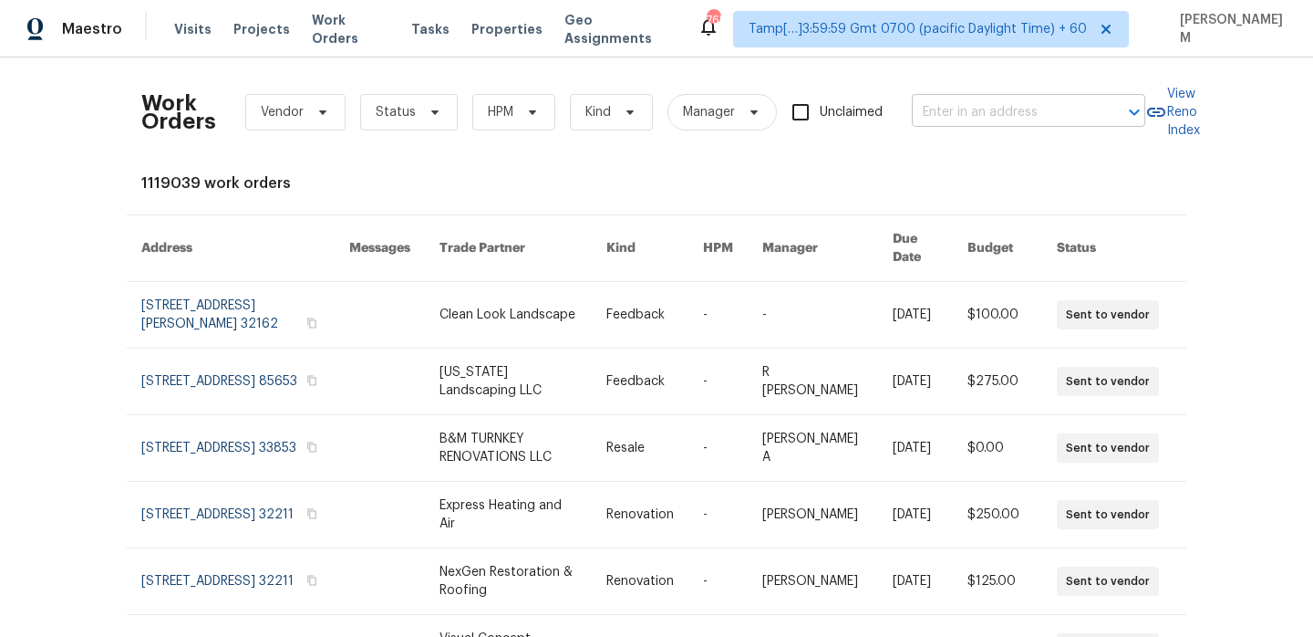
click at [976, 122] on input "text" at bounding box center [1003, 112] width 182 height 28
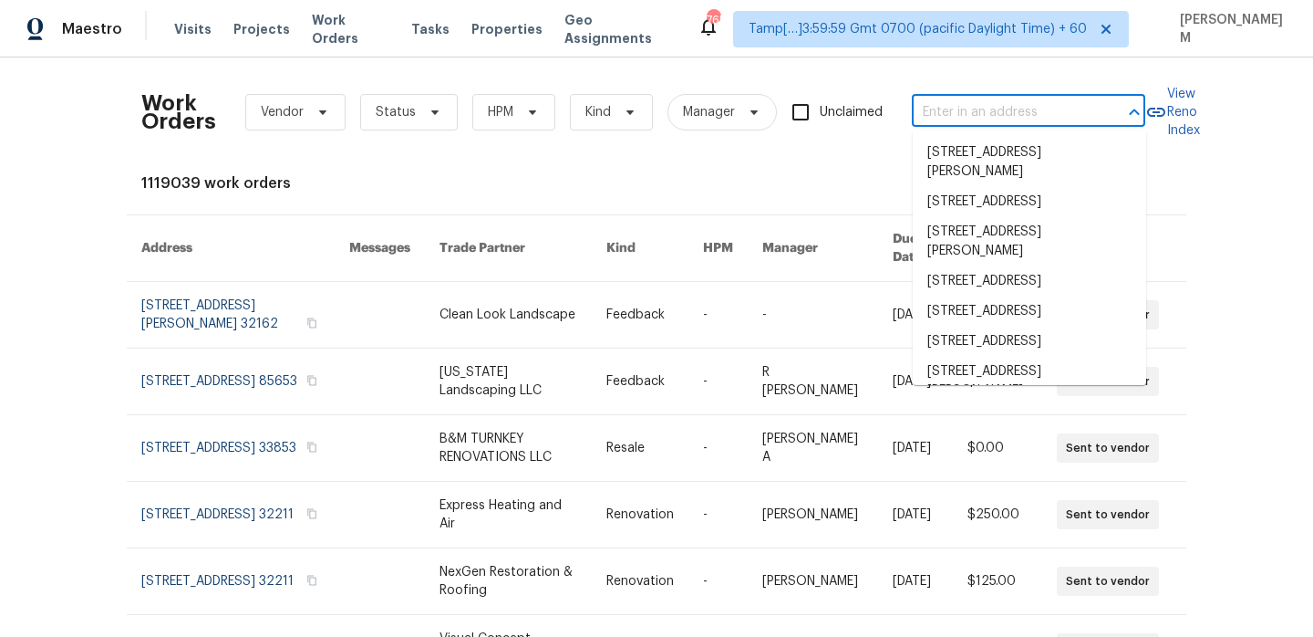
paste input "[STREET_ADDRESS][PERSON_NAME]"
type input "[STREET_ADDRESS][PERSON_NAME]"
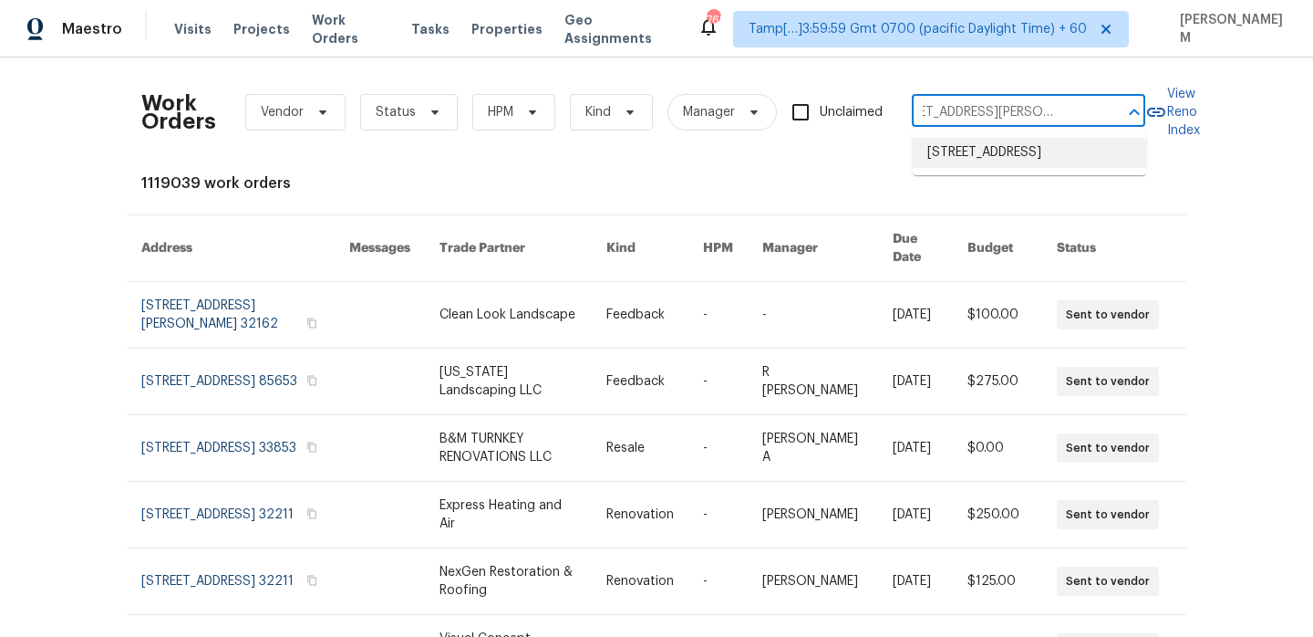
click at [997, 156] on li "[STREET_ADDRESS]" at bounding box center [1029, 153] width 233 height 30
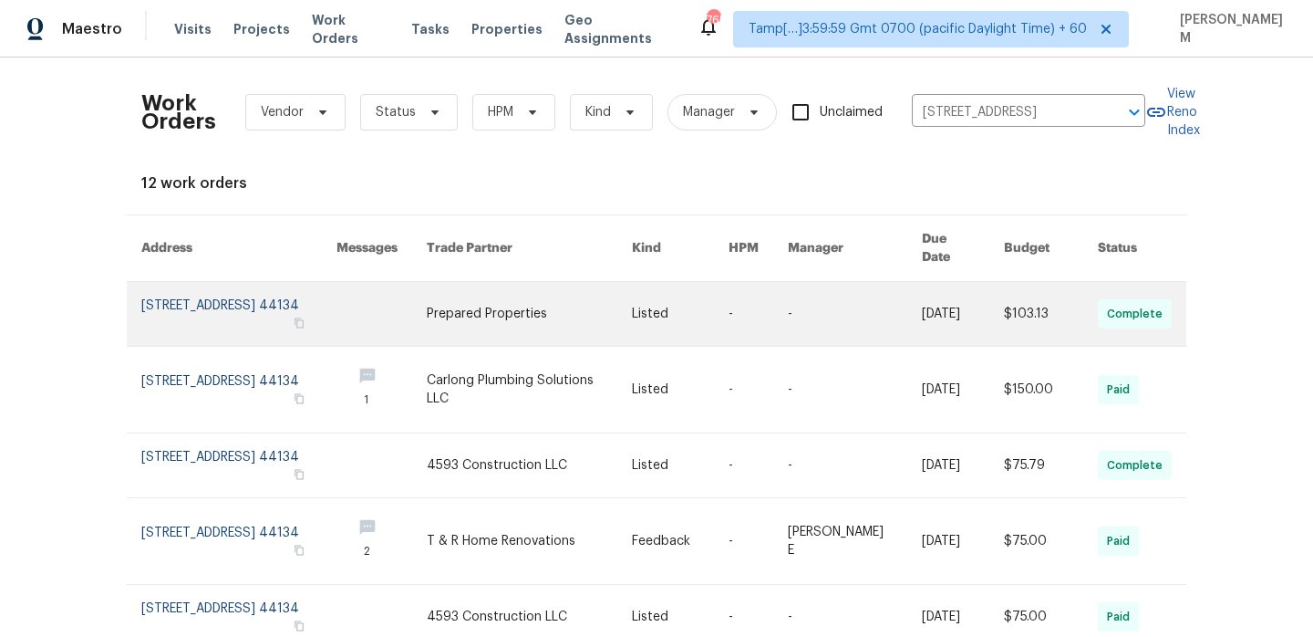
click at [601, 290] on link at bounding box center [530, 314] width 206 height 64
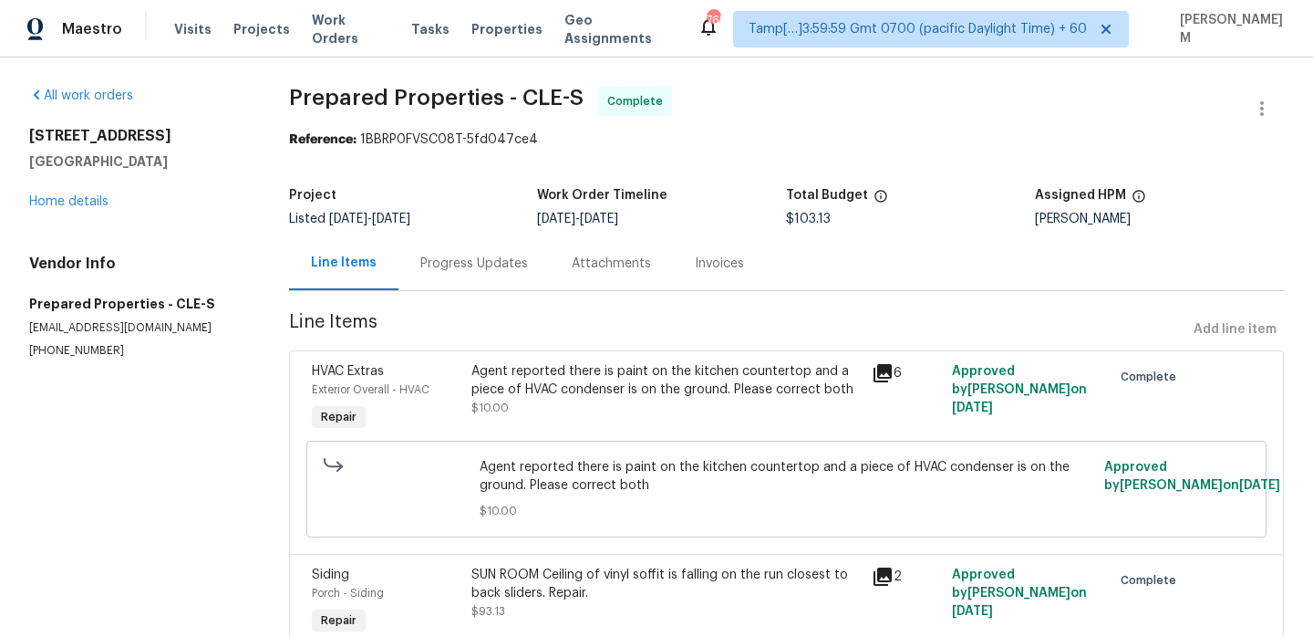
click at [75, 210] on div "[STREET_ADDRESS][PERSON_NAME] Home details" at bounding box center [137, 169] width 216 height 84
click at [76, 207] on link "Home details" at bounding box center [68, 201] width 79 height 13
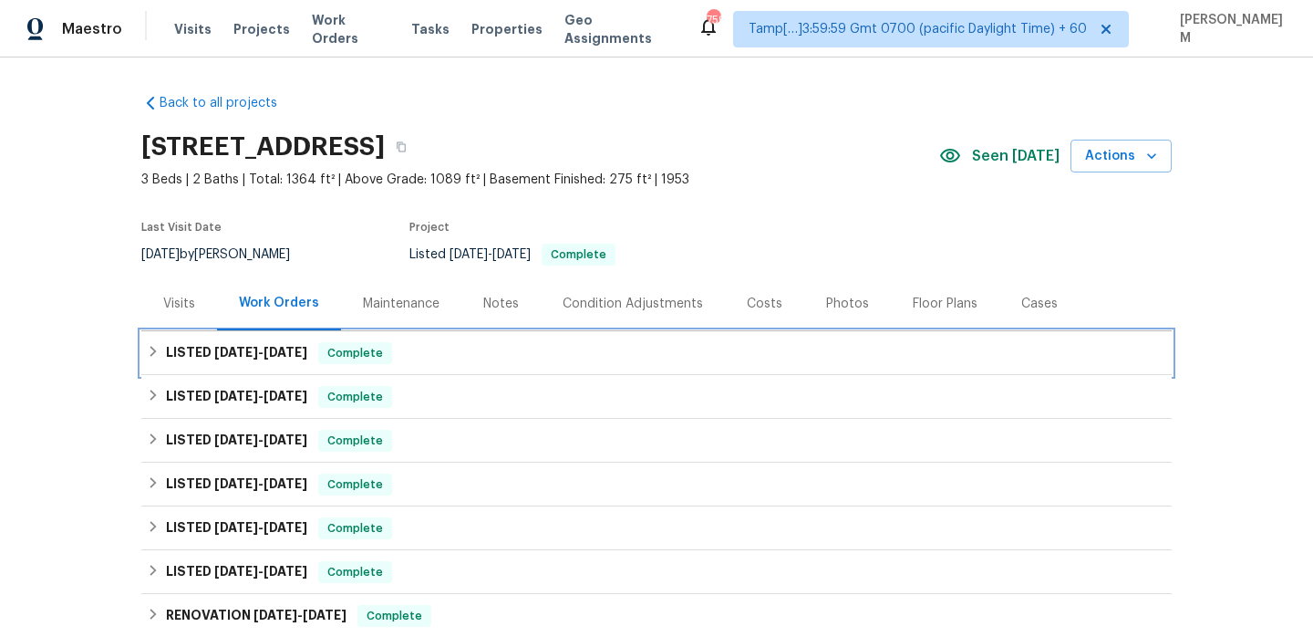
click at [423, 331] on div "LISTED [DATE] - [DATE] Complete" at bounding box center [656, 353] width 1030 height 44
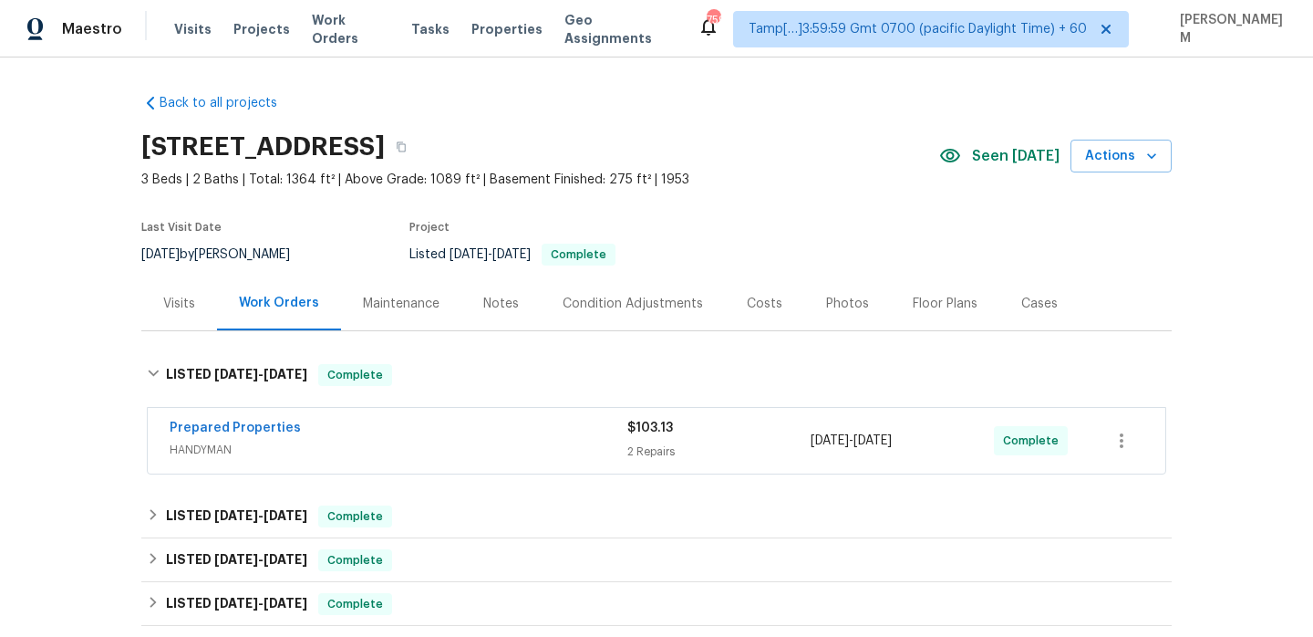
click at [478, 430] on div "Prepared Properties" at bounding box center [399, 430] width 458 height 22
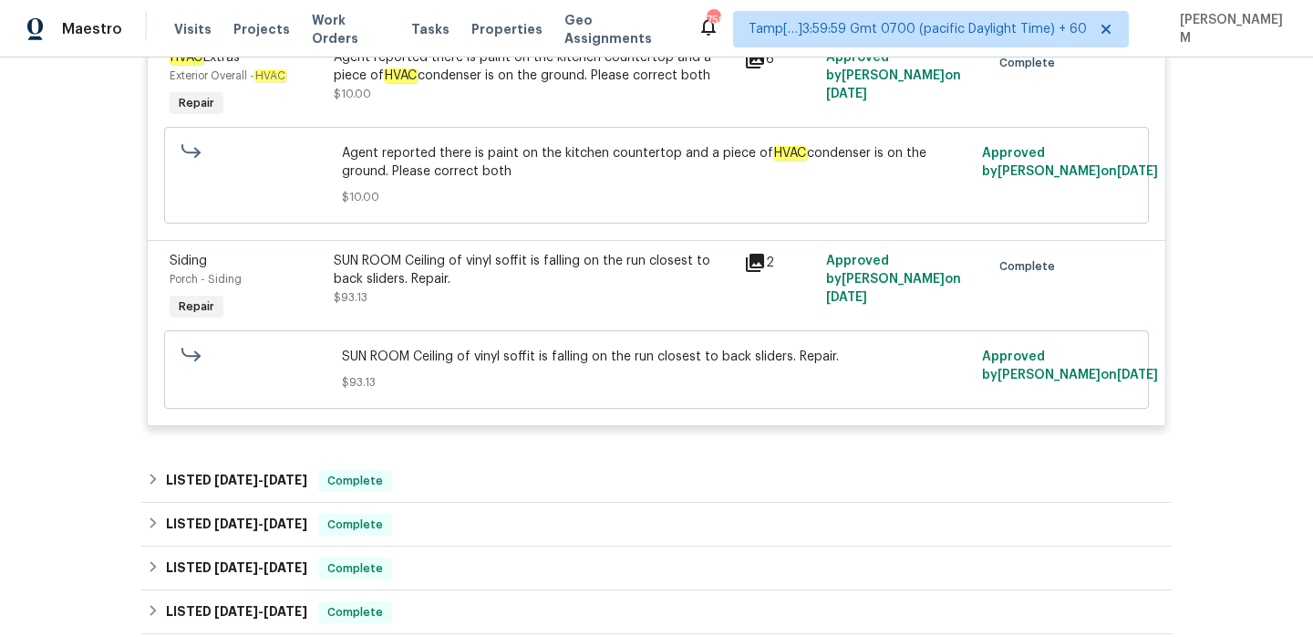
scroll to position [499, 0]
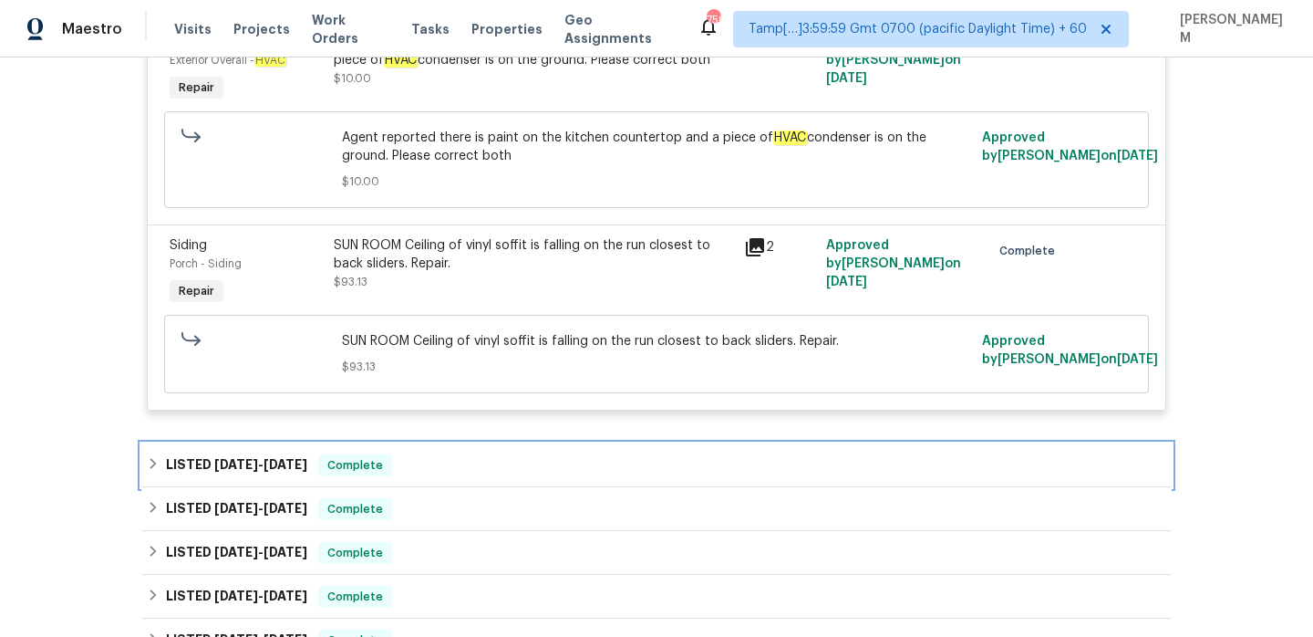
click at [450, 467] on div "LISTED [DATE] - [DATE] Complete" at bounding box center [657, 465] width 1020 height 22
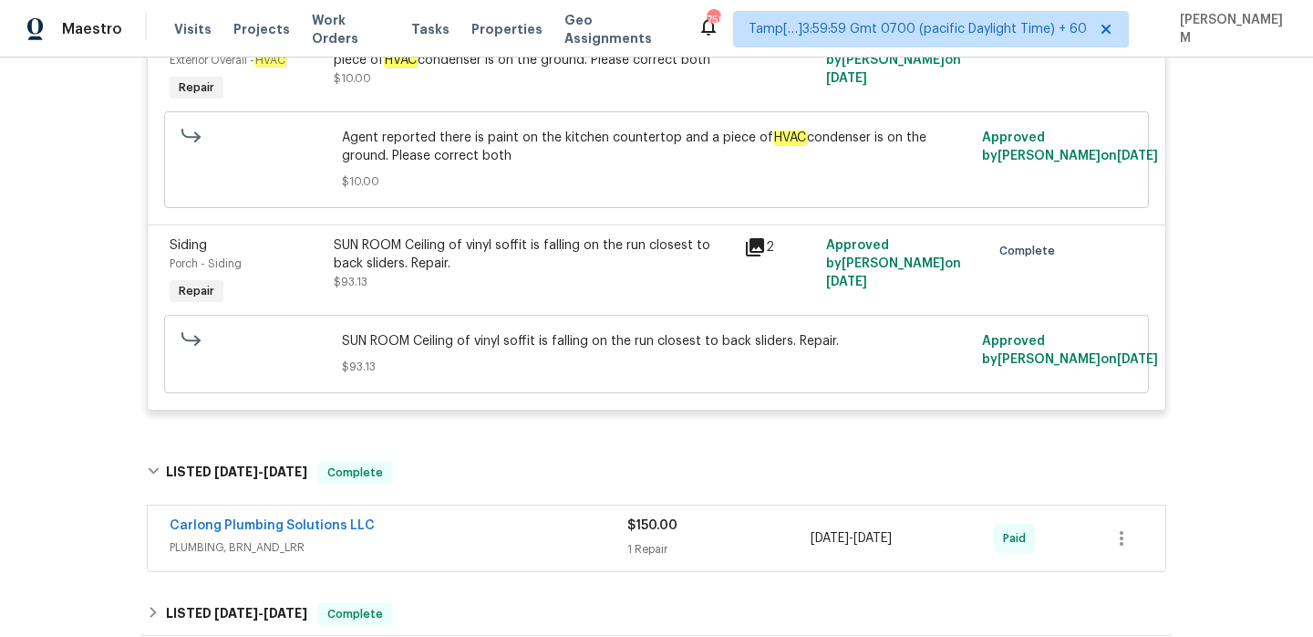
click at [471, 530] on div "Carlong Plumbing Solutions LLC" at bounding box center [399, 527] width 458 height 22
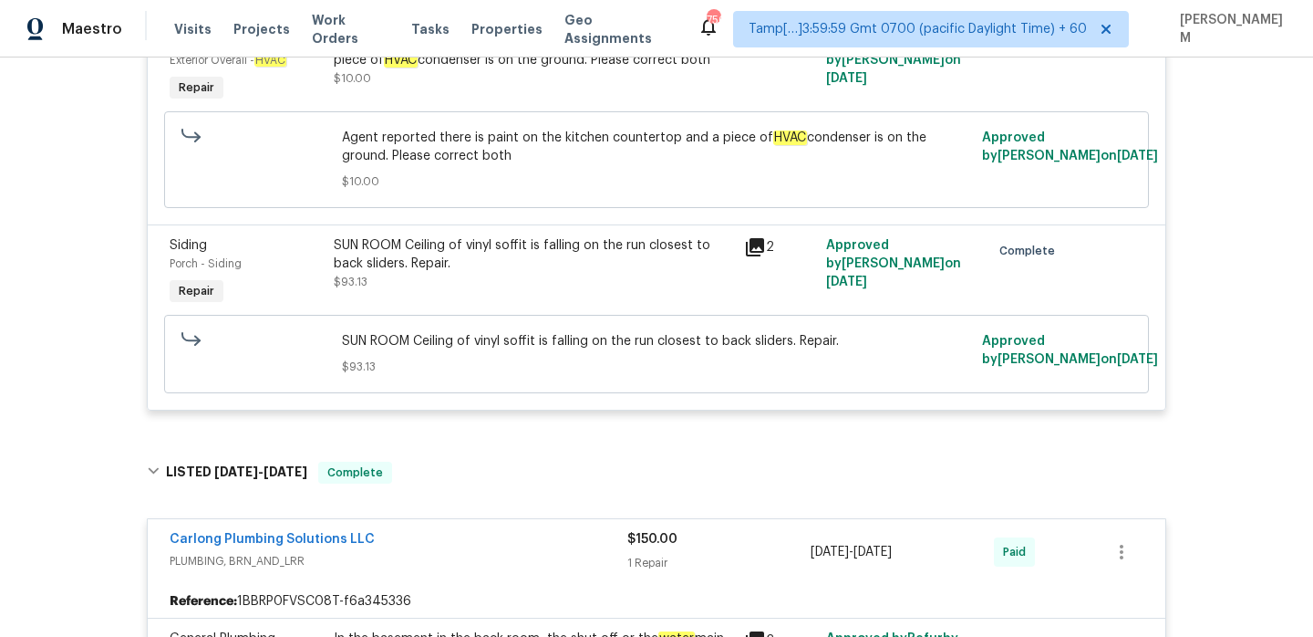
scroll to position [0, 0]
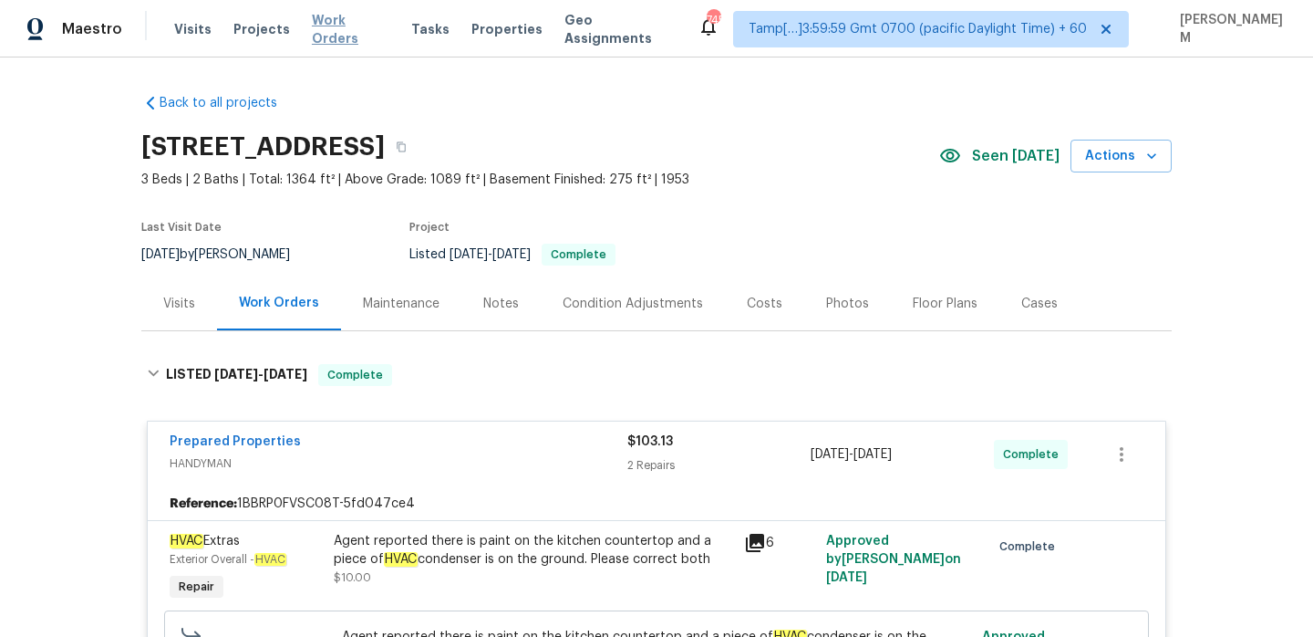
click at [347, 36] on span "Work Orders" at bounding box center [351, 29] width 78 height 36
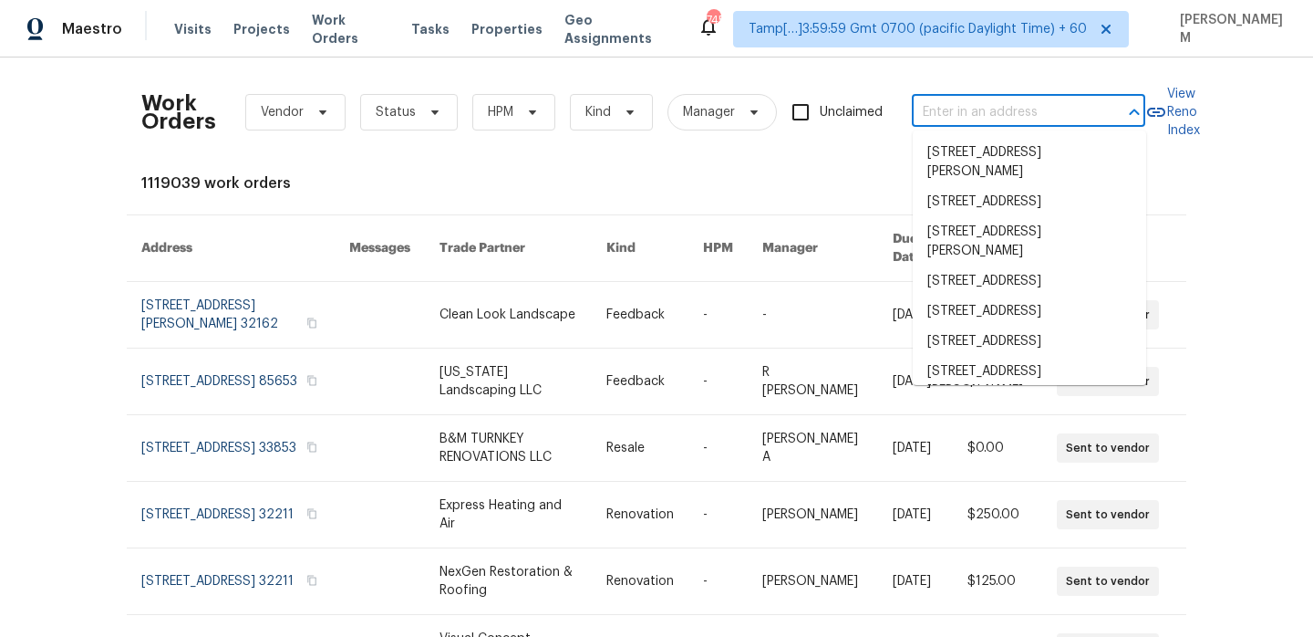
click at [1018, 114] on input "text" at bounding box center [1003, 112] width 182 height 28
paste input "[STREET_ADDRESS]"
type input "[STREET_ADDRESS]"
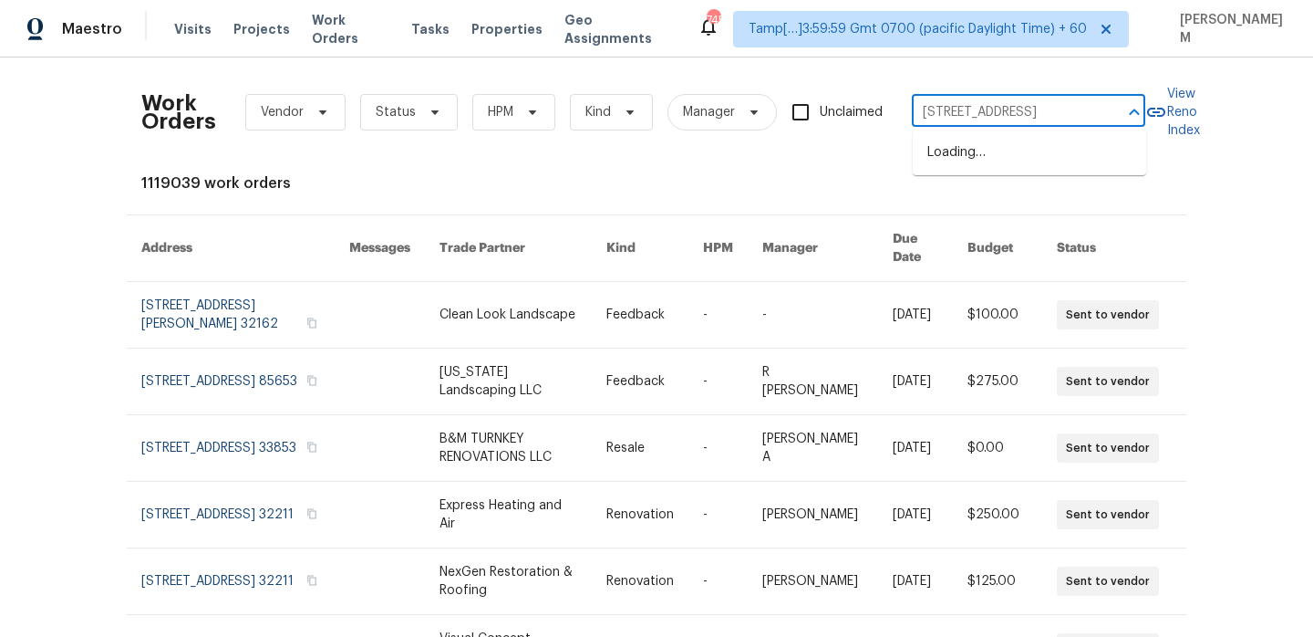
scroll to position [0, 41]
click at [1027, 152] on li "[STREET_ADDRESS][PERSON_NAME]" at bounding box center [1029, 162] width 233 height 49
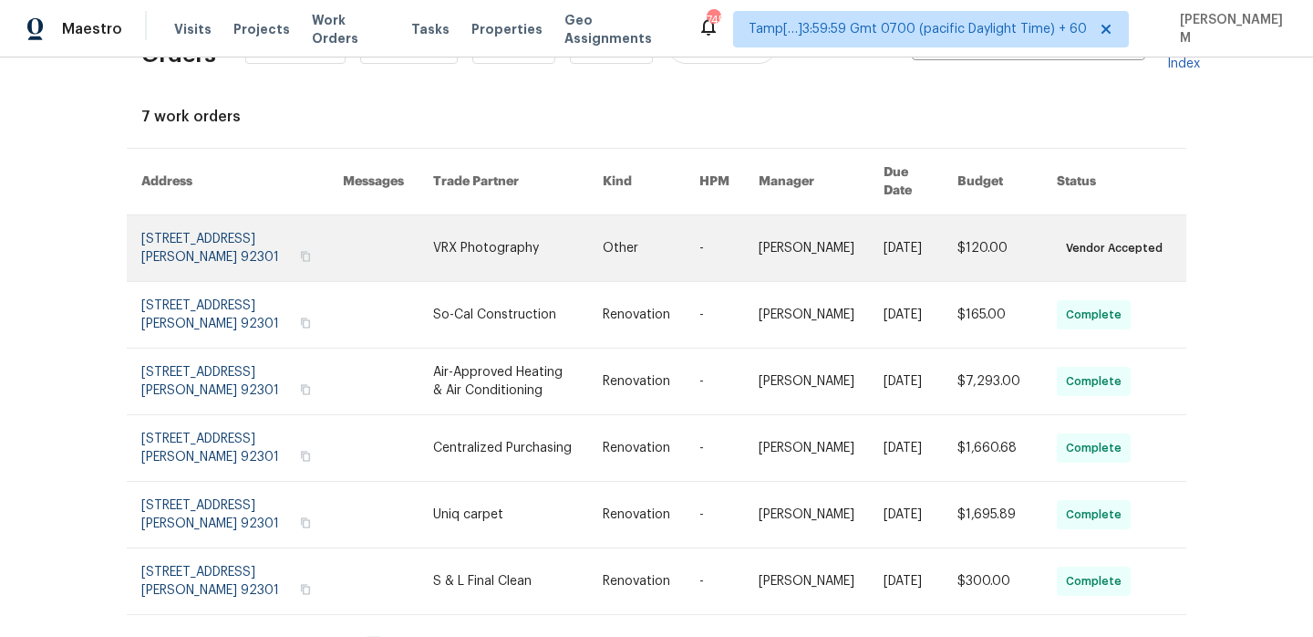
scroll to position [49, 0]
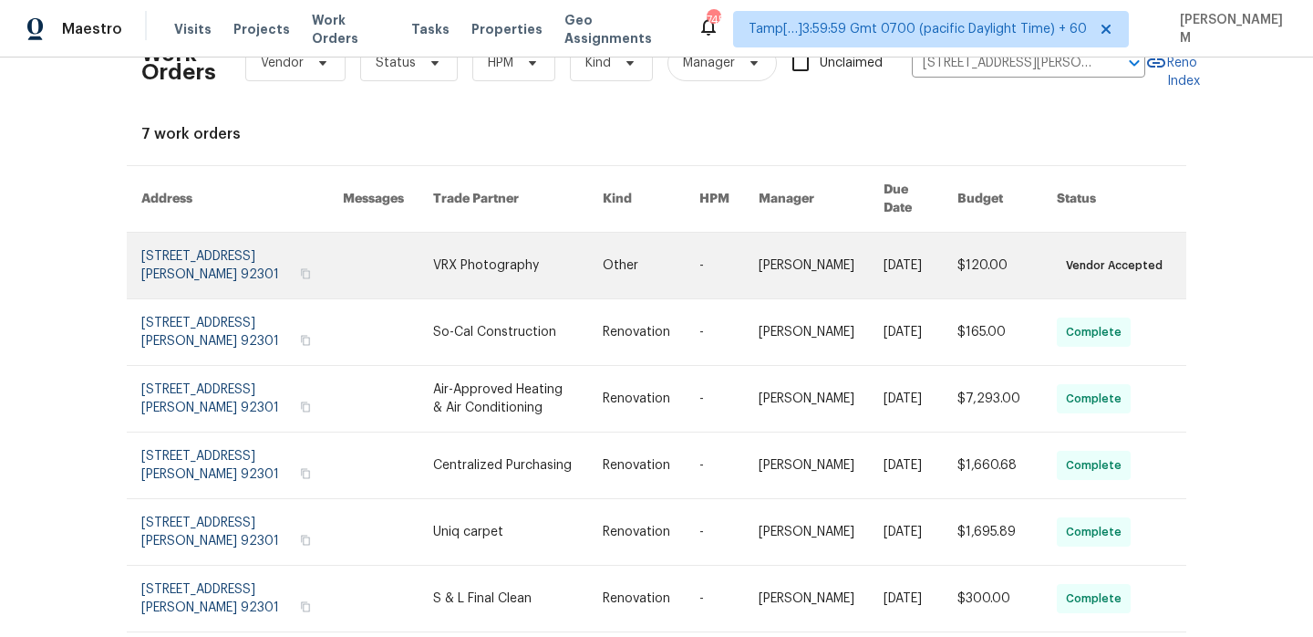
click at [627, 243] on link at bounding box center [651, 266] width 97 height 66
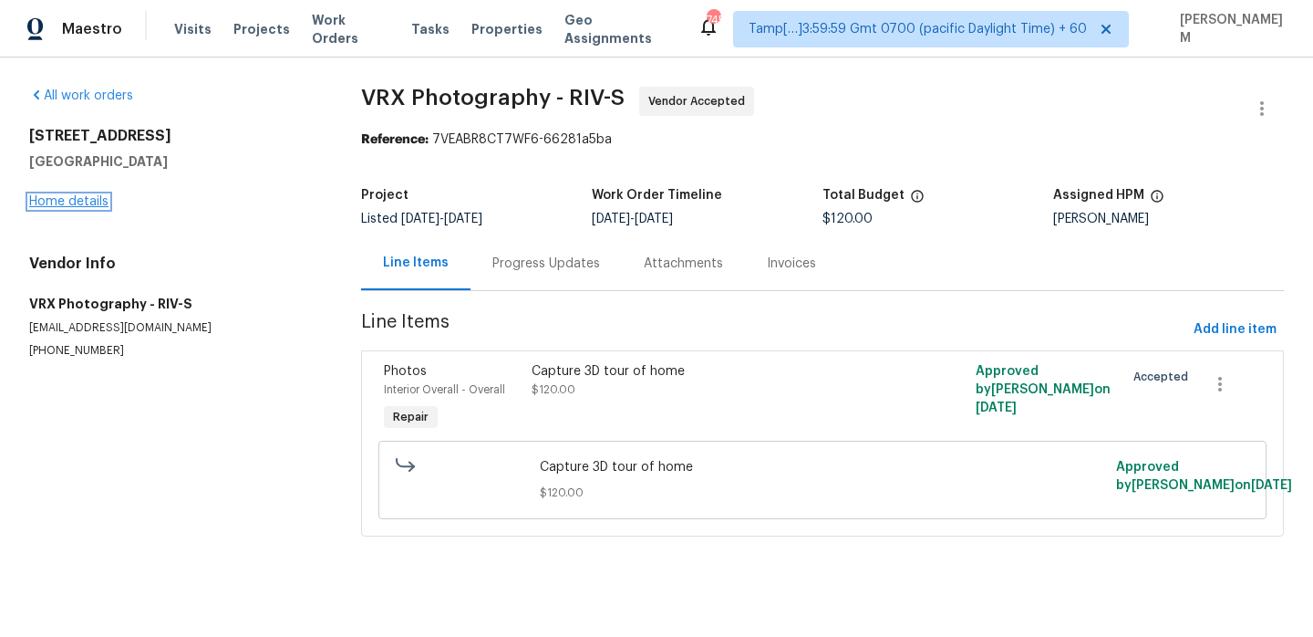
click at [95, 207] on link "Home details" at bounding box center [68, 201] width 79 height 13
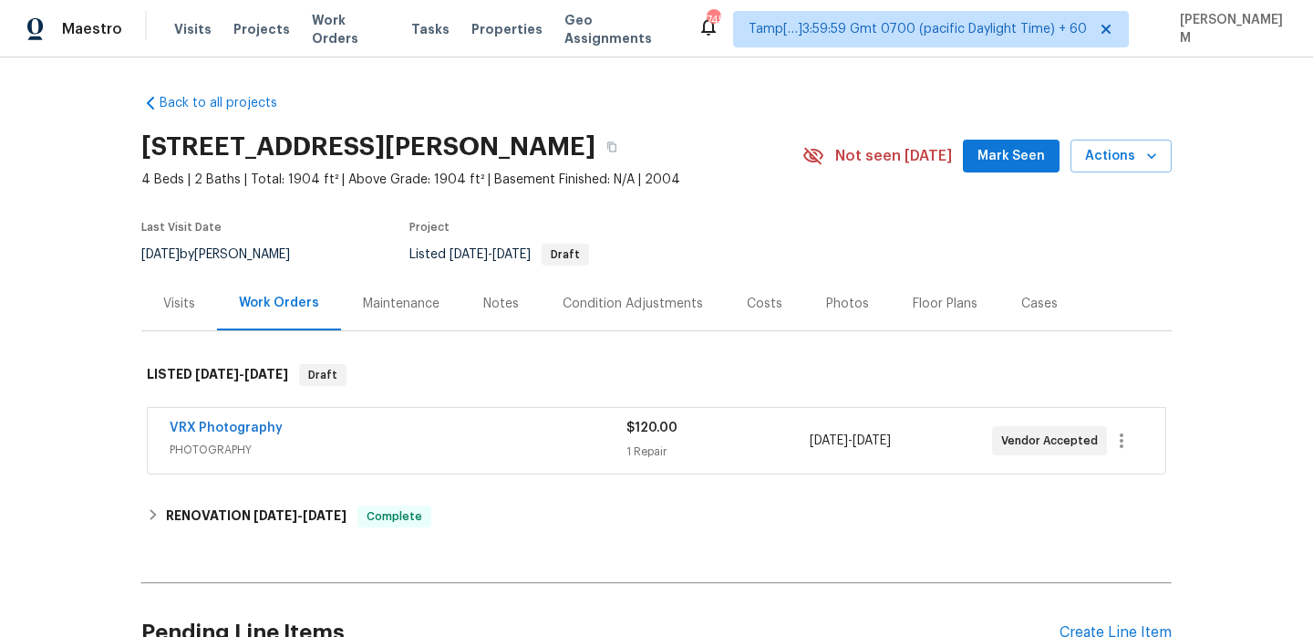
click at [181, 317] on div "Visits" at bounding box center [179, 303] width 76 height 54
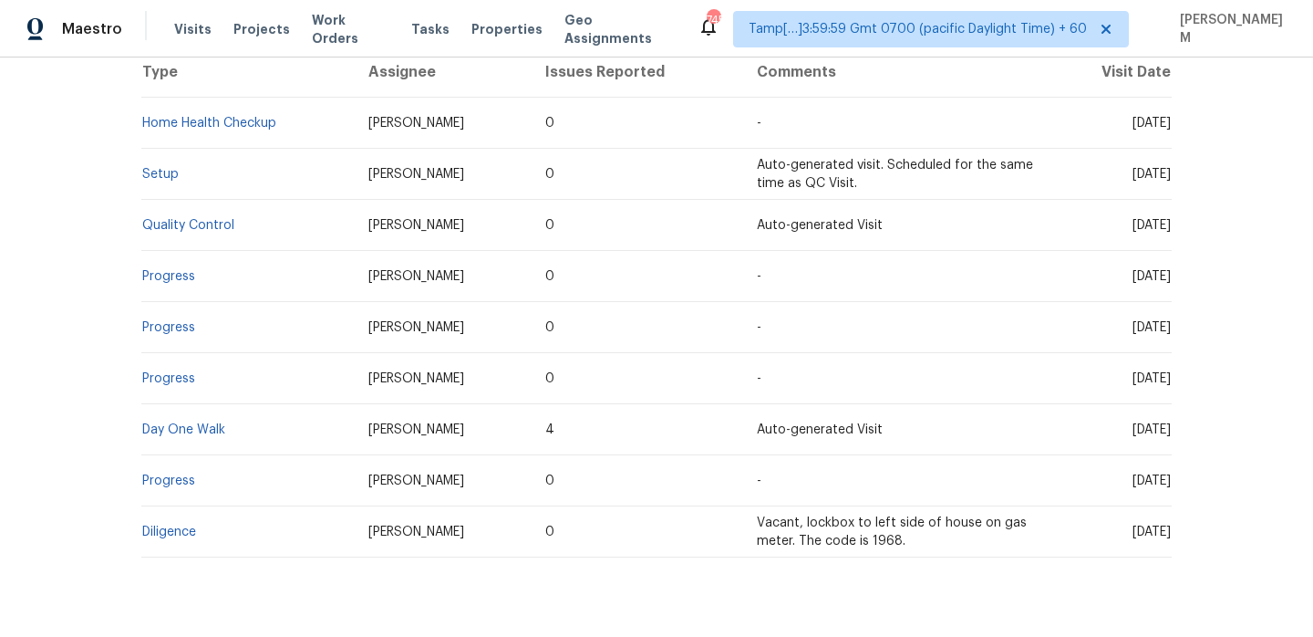
scroll to position [414, 0]
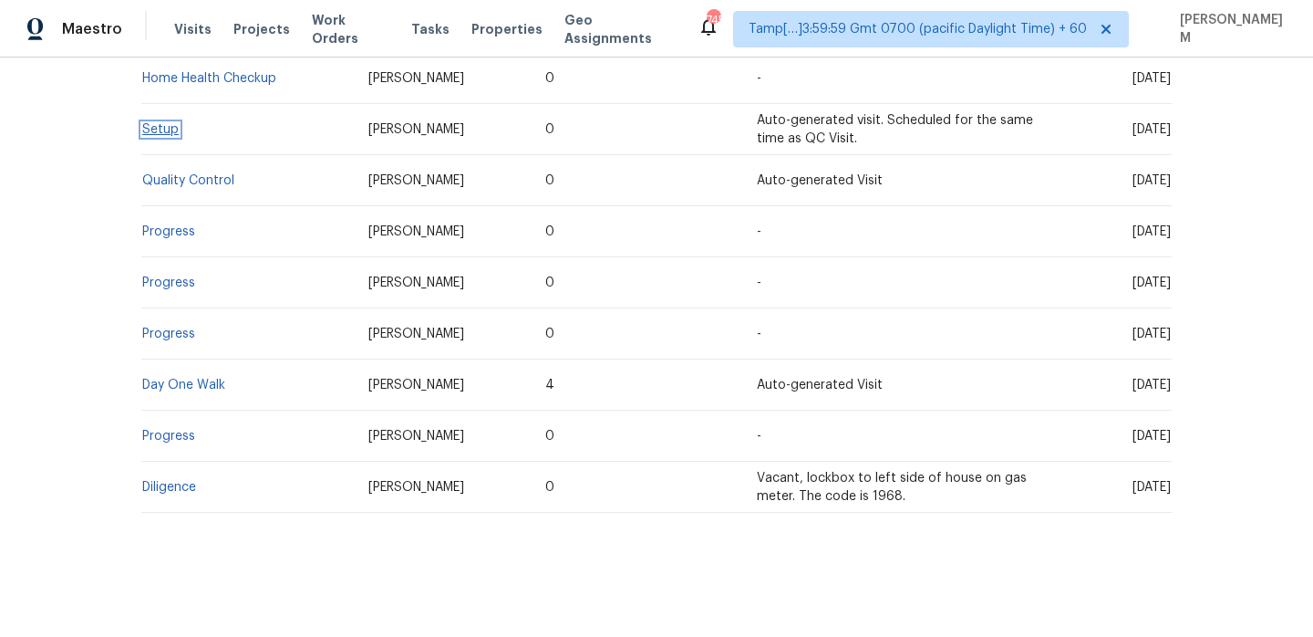
click at [160, 130] on link "Setup" at bounding box center [160, 129] width 36 height 13
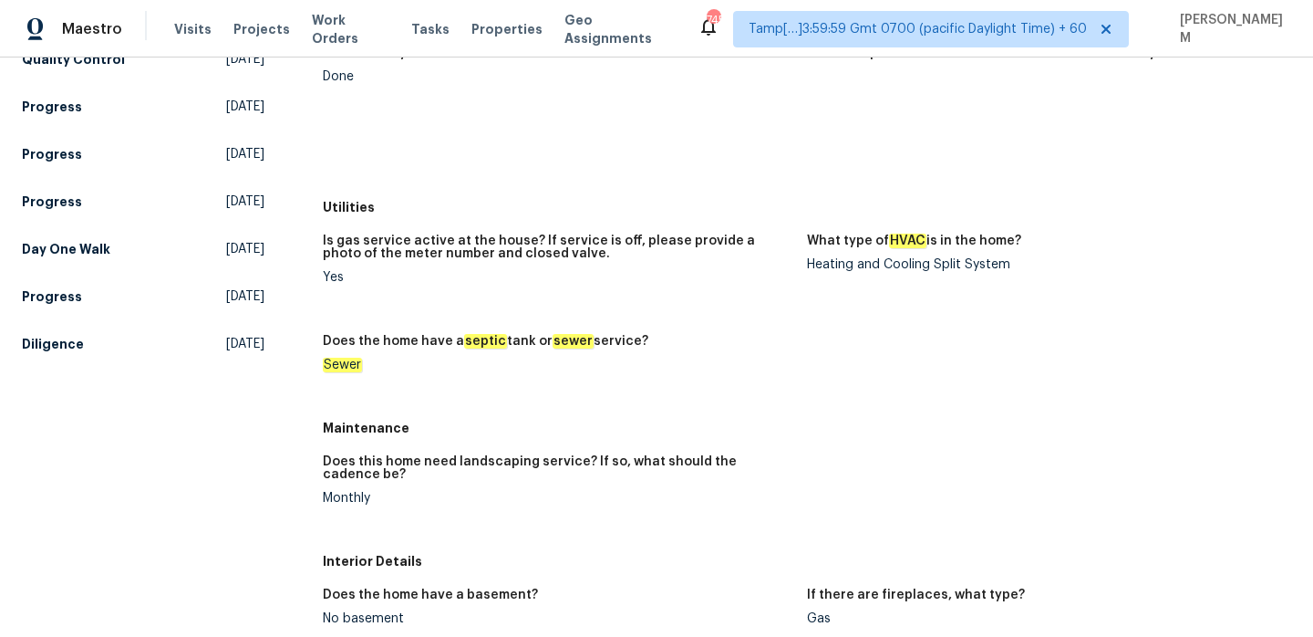
scroll to position [254, 0]
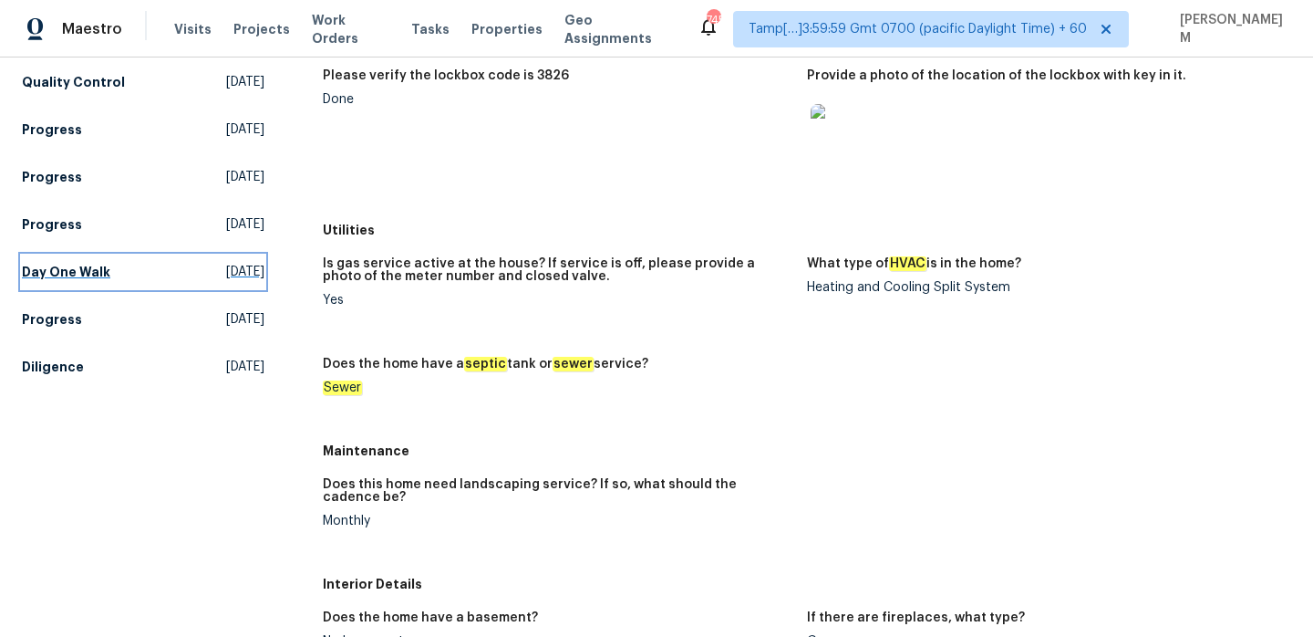
click at [91, 281] on h5 "Day One Walk" at bounding box center [66, 272] width 88 height 18
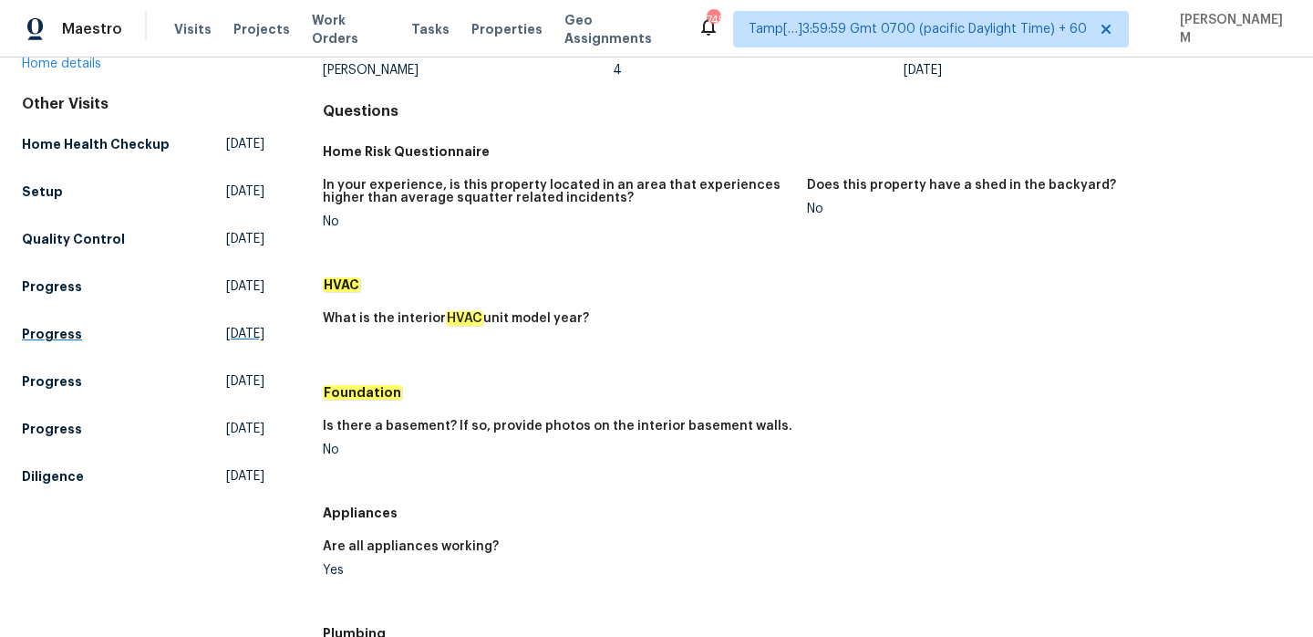
scroll to position [225, 0]
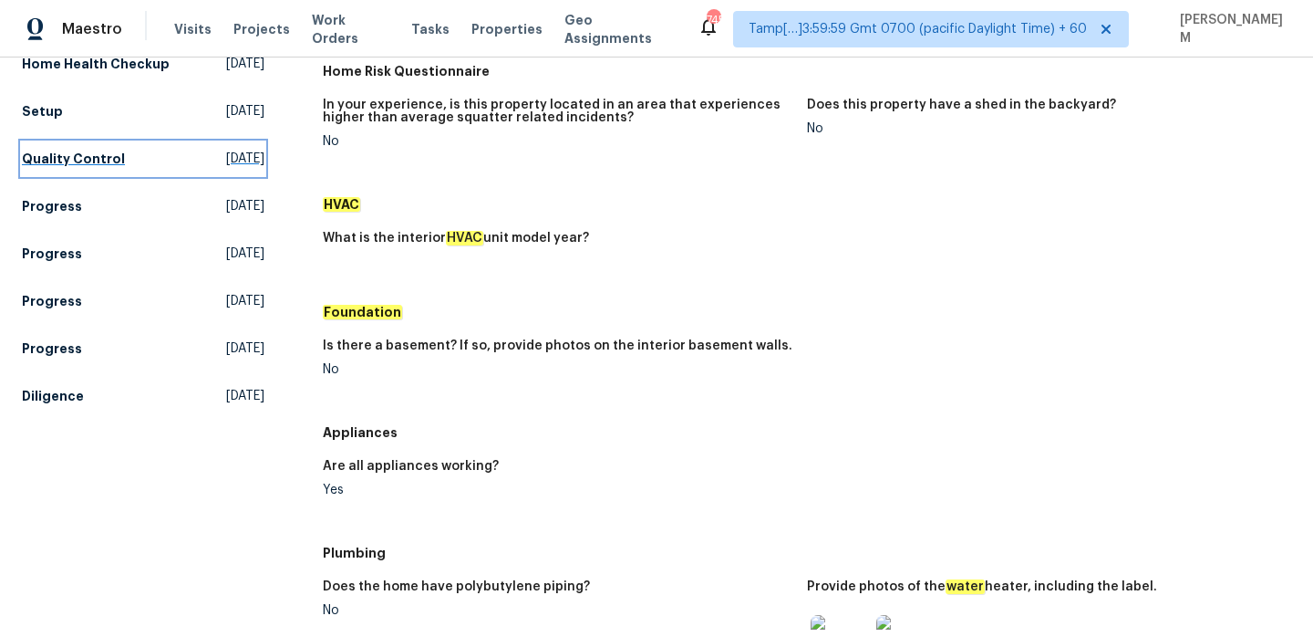
click at [78, 168] on h5 "Quality Control" at bounding box center [73, 159] width 103 height 18
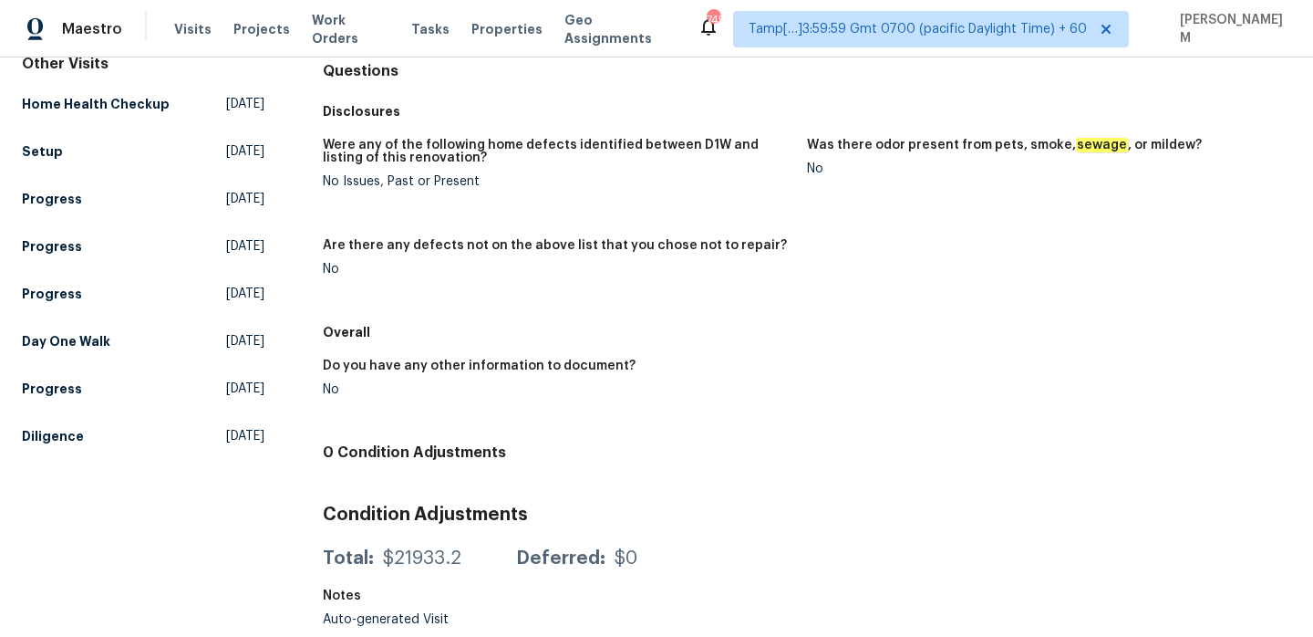
scroll to position [126, 0]
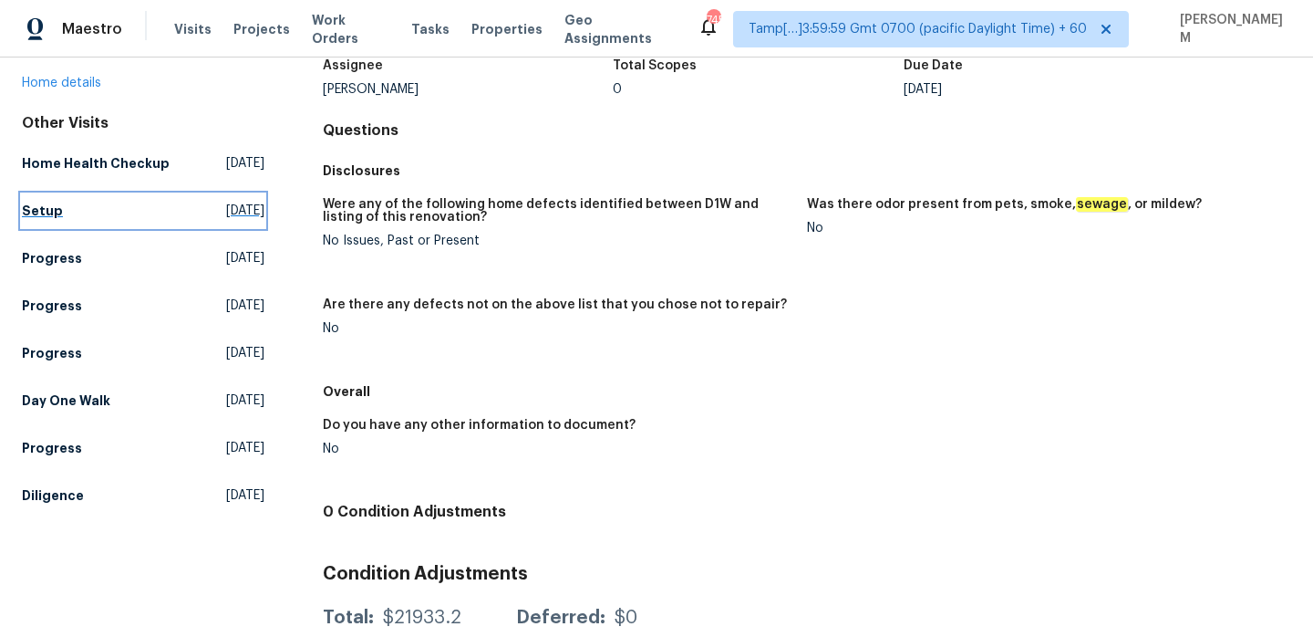
click at [34, 220] on h5 "Setup" at bounding box center [42, 211] width 41 height 18
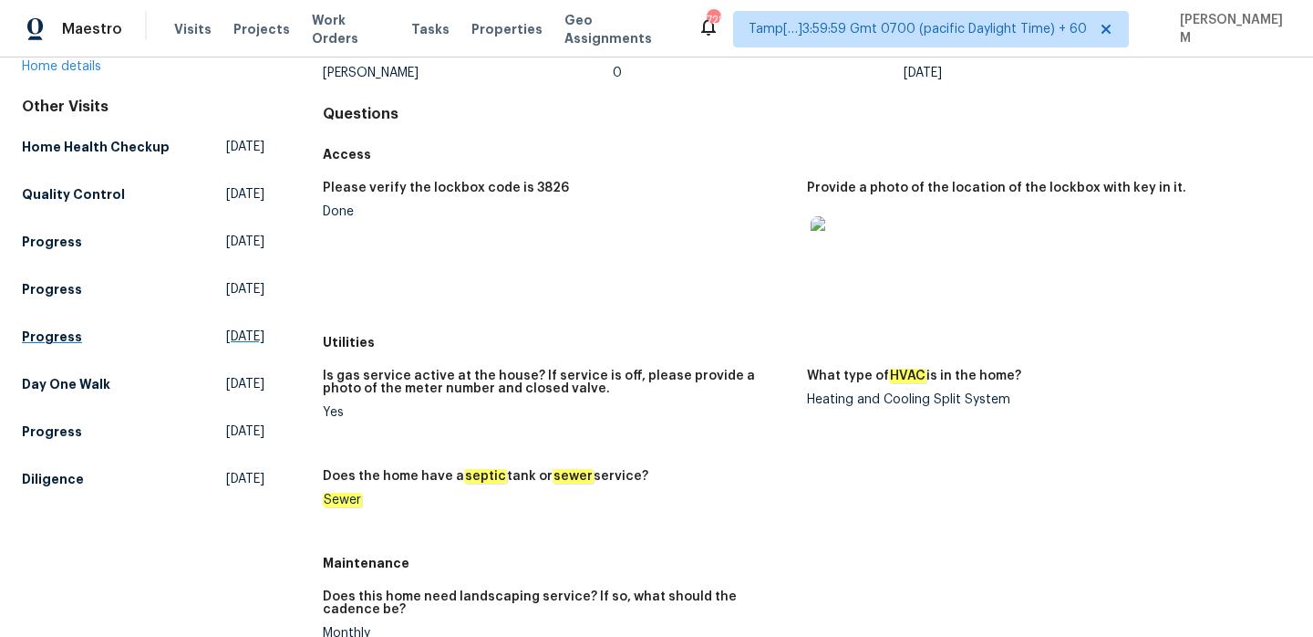
scroll to position [50, 0]
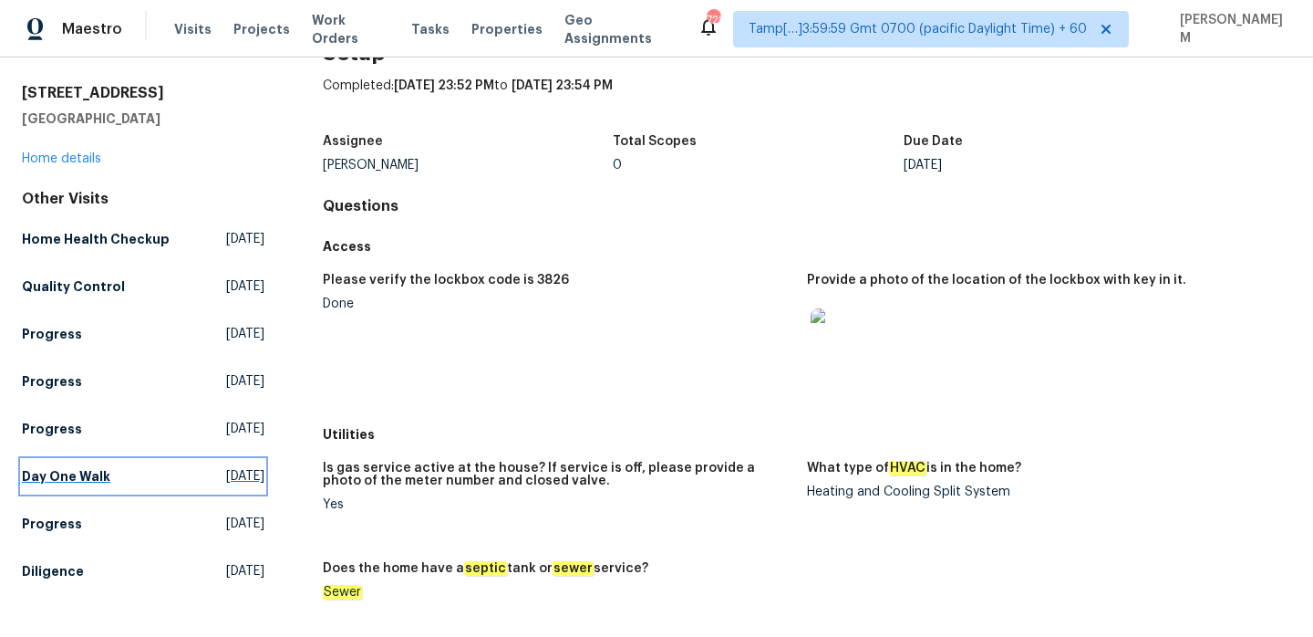
click at [60, 485] on h5 "Day One Walk" at bounding box center [66, 476] width 88 height 18
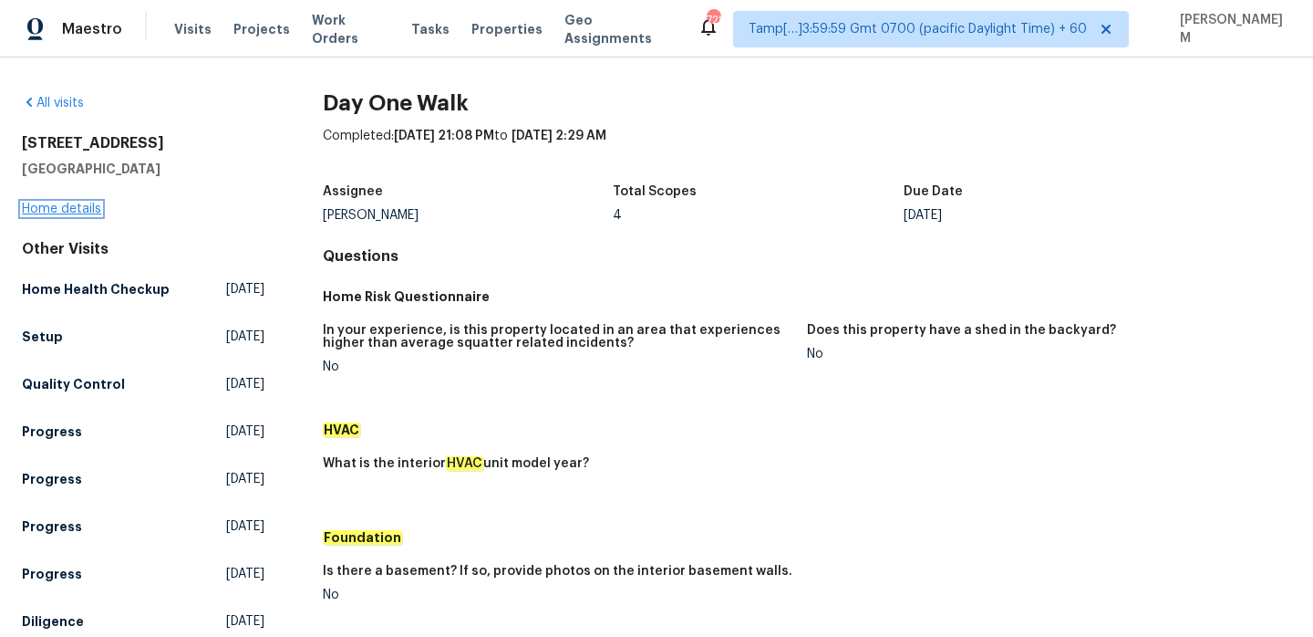
click at [82, 203] on link "Home details" at bounding box center [61, 208] width 79 height 13
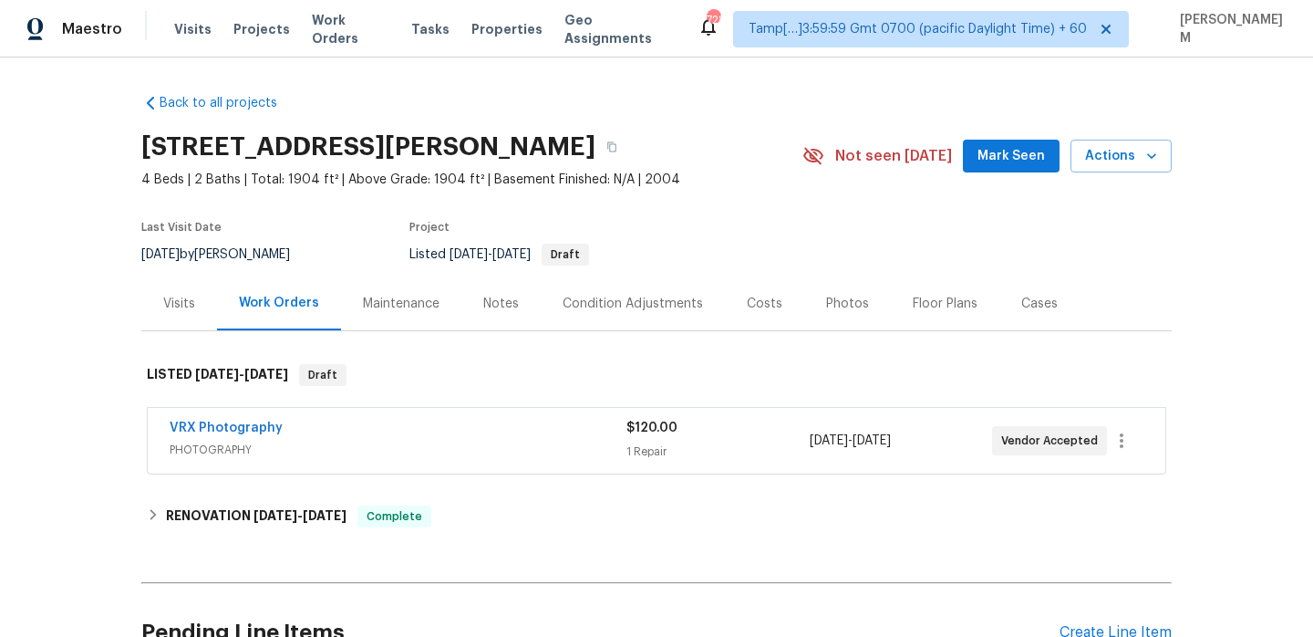
click at [453, 450] on span "PHOTOGRAPHY" at bounding box center [398, 449] width 457 height 18
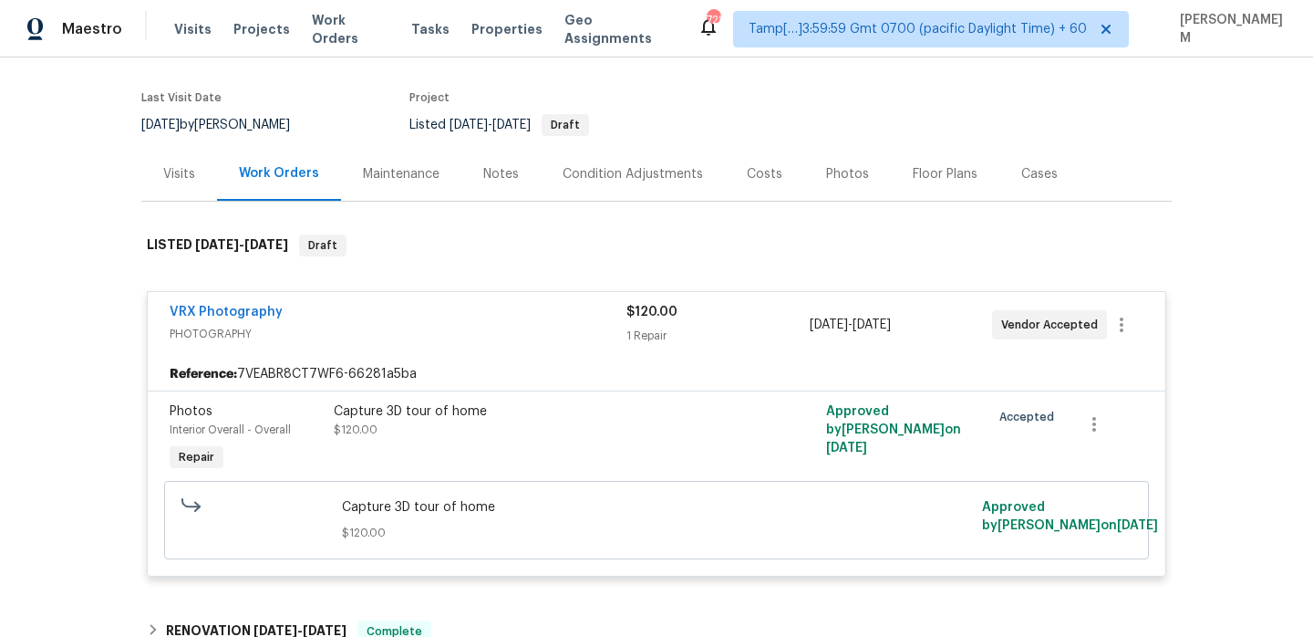
scroll to position [211, 0]
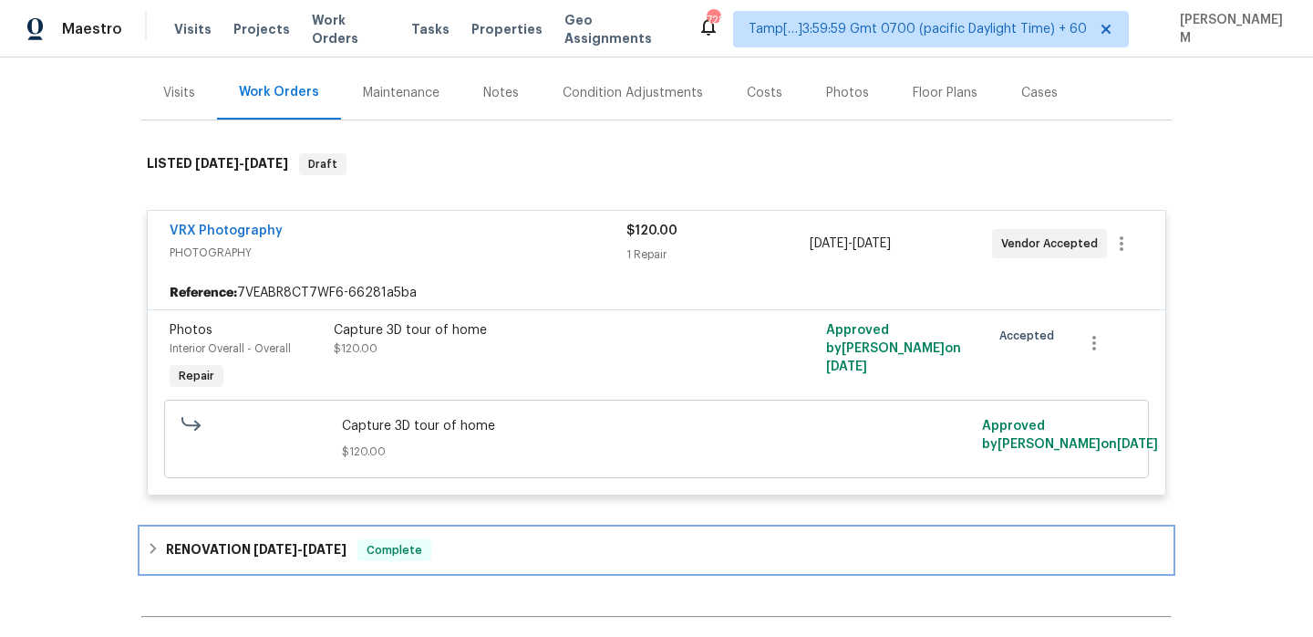
click at [470, 542] on div "RENOVATION [DATE] - [DATE] Complete" at bounding box center [657, 550] width 1020 height 22
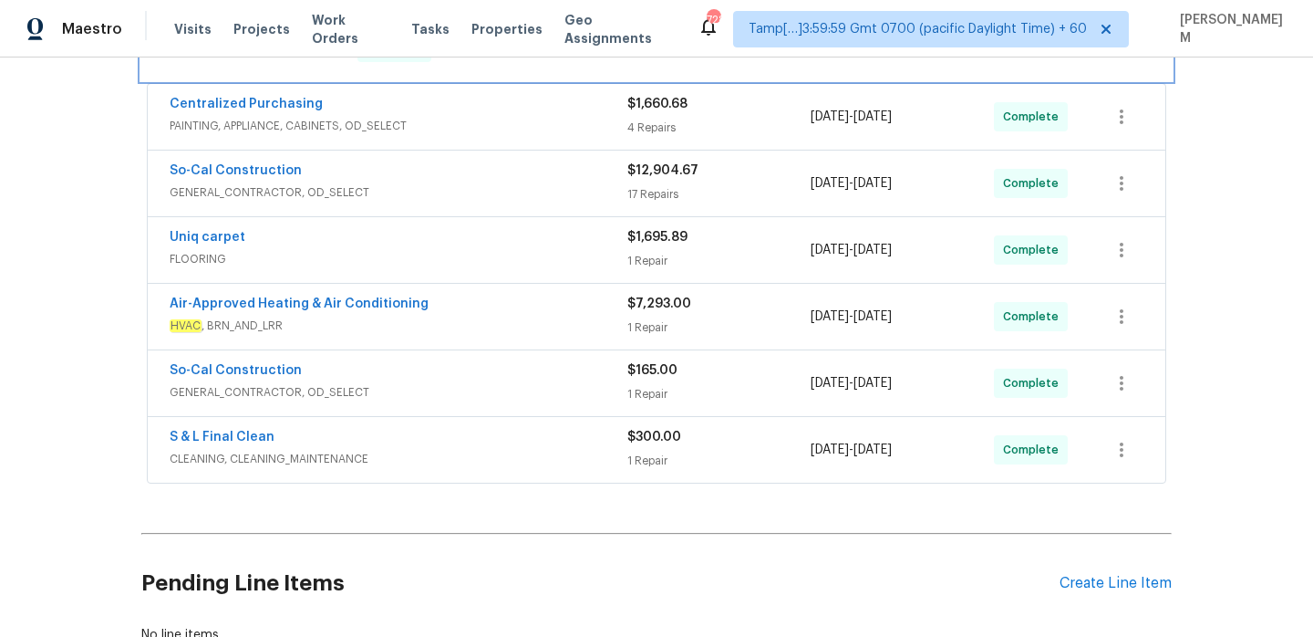
scroll to position [686, 0]
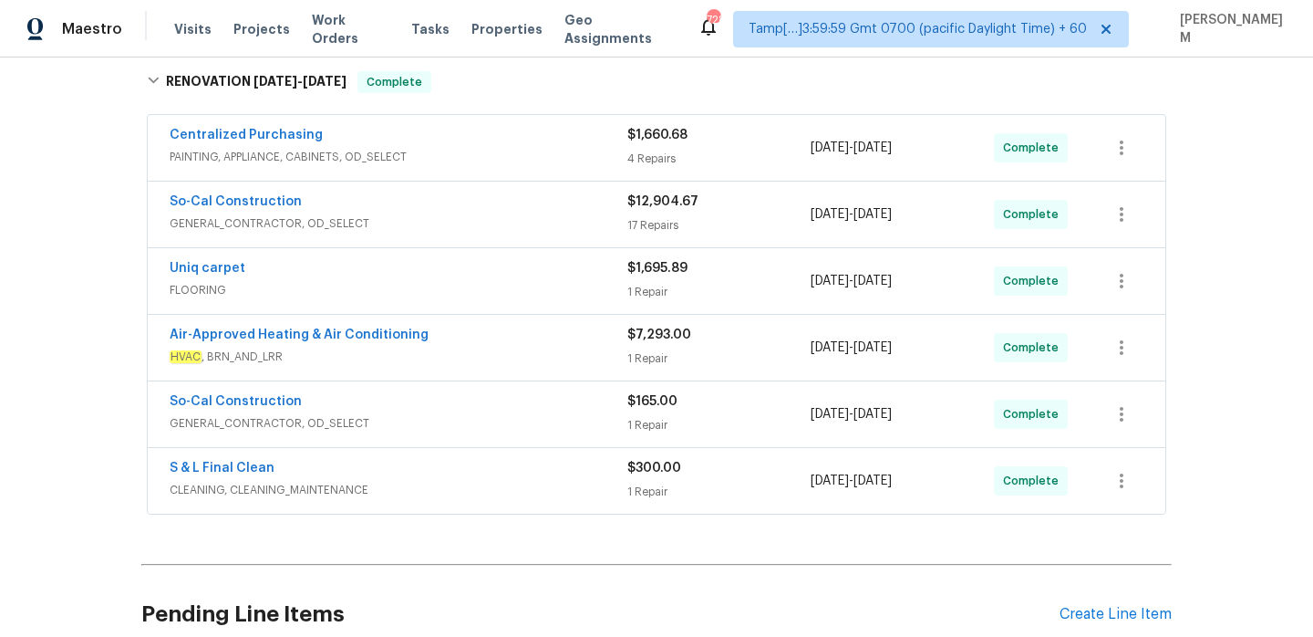
click at [456, 468] on div "S & L Final Clean" at bounding box center [399, 470] width 458 height 22
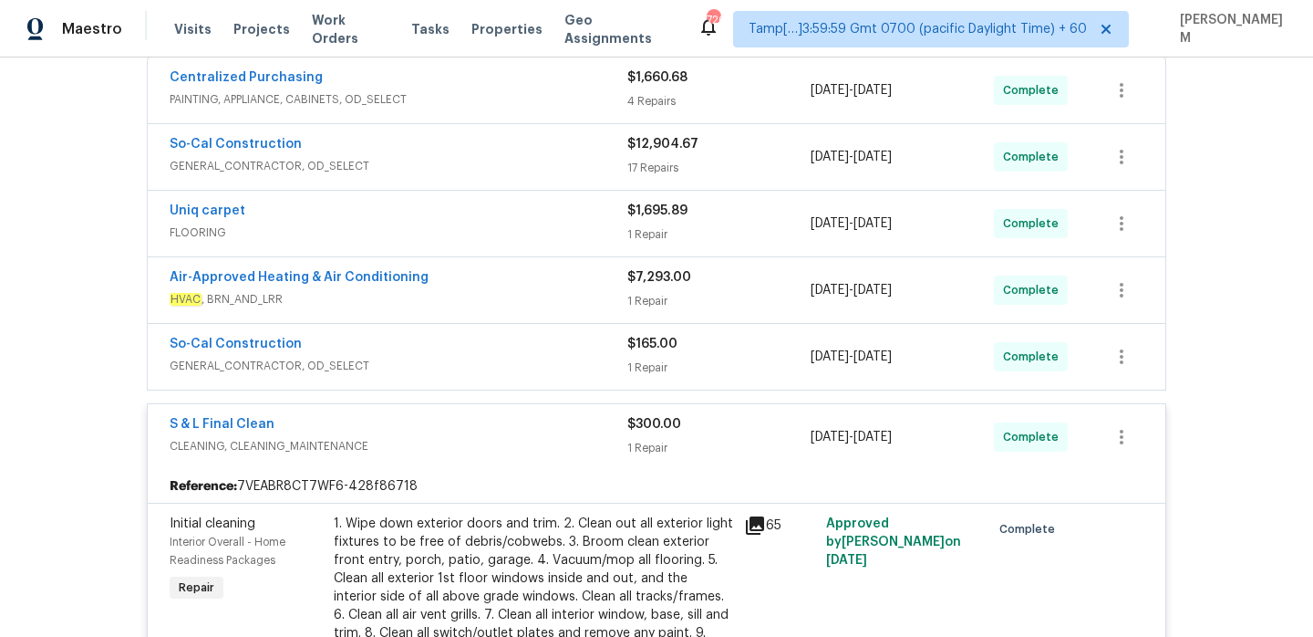
scroll to position [695, 0]
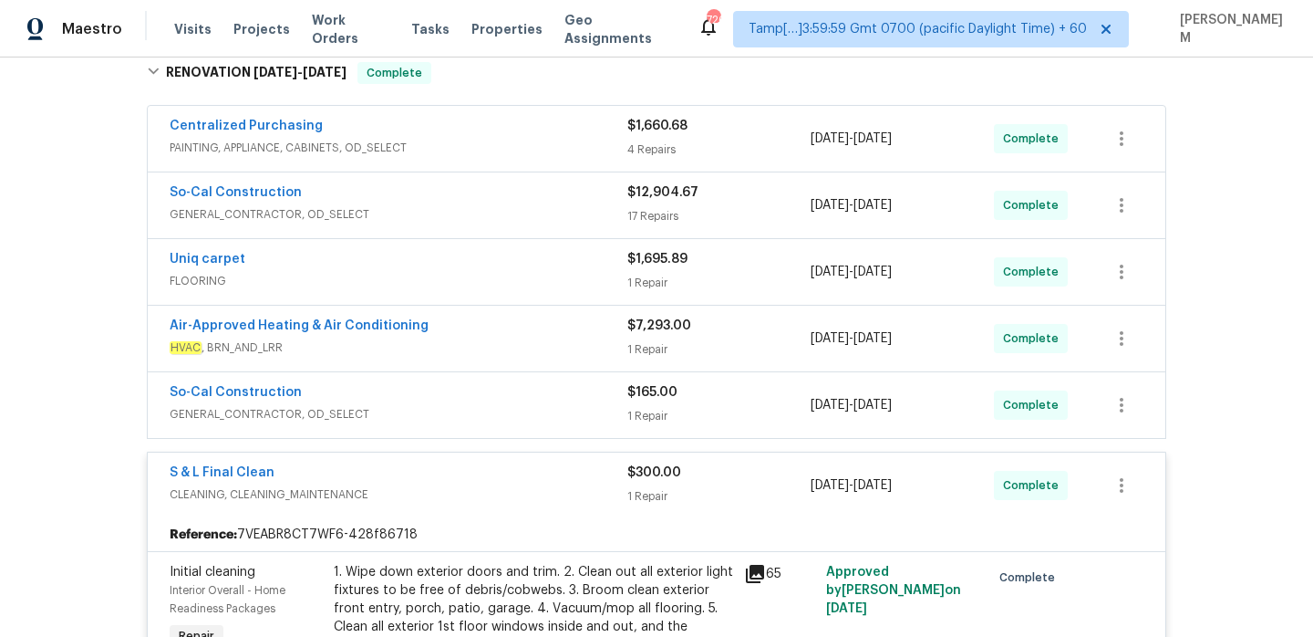
click at [522, 391] on div "So-Cal Construction" at bounding box center [399, 394] width 458 height 22
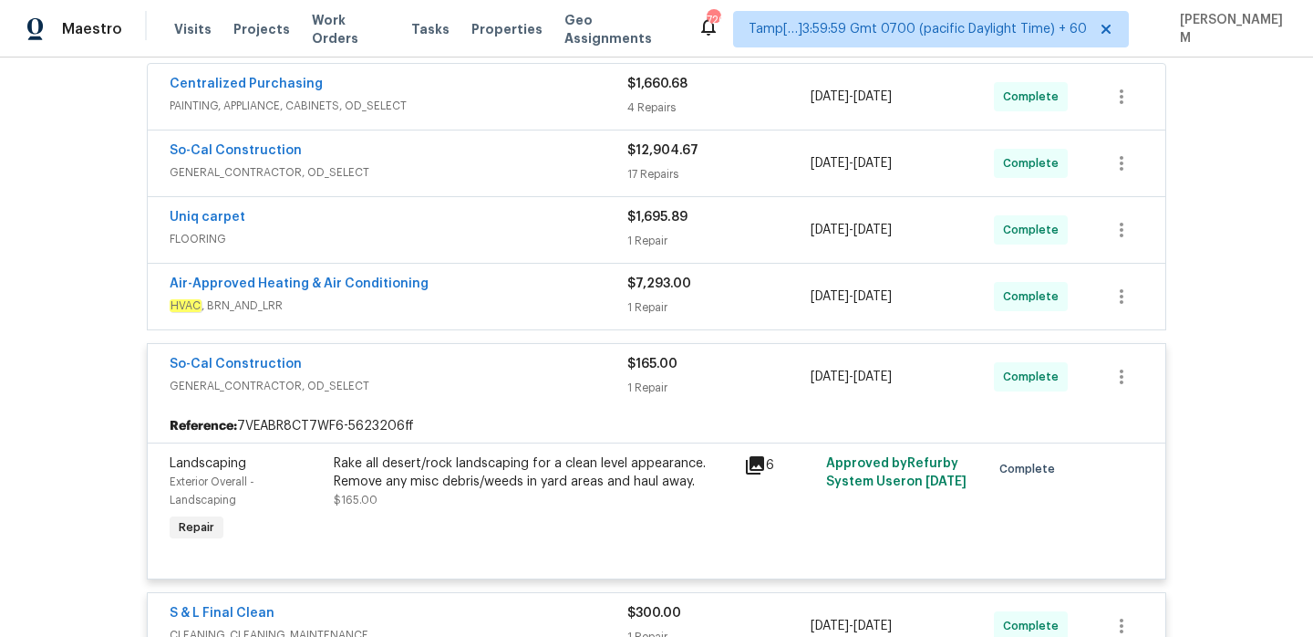
scroll to position [710, 0]
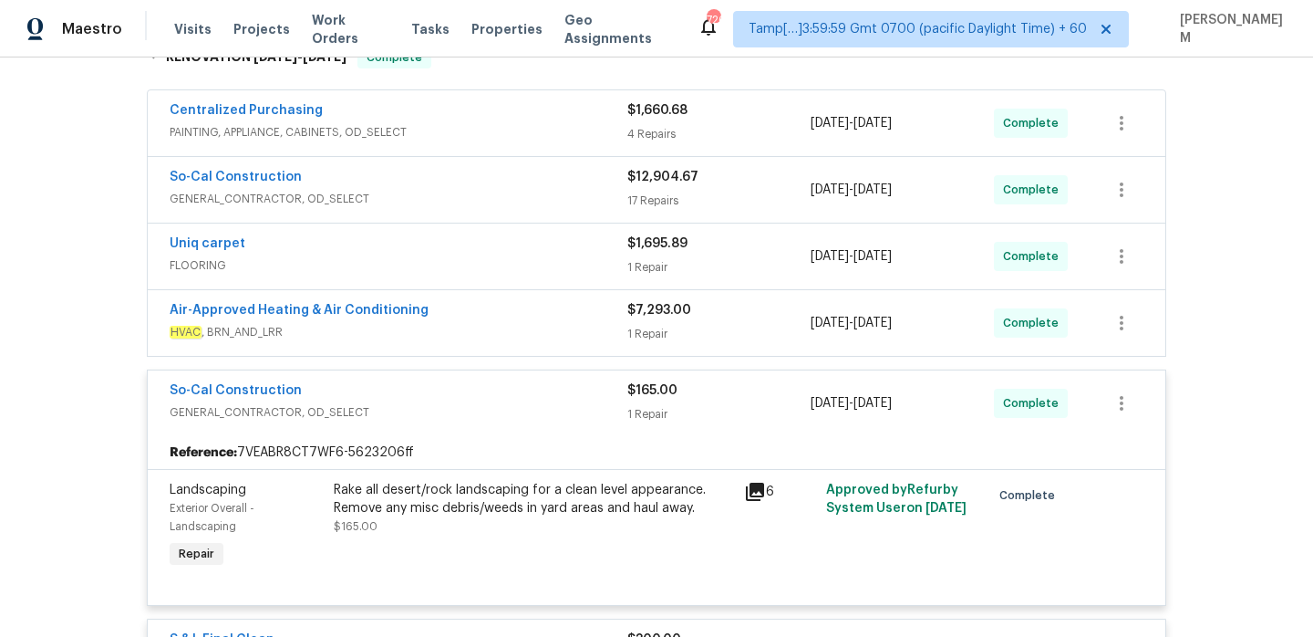
click at [514, 323] on span "HVAC , BRN_AND_LRR" at bounding box center [399, 332] width 458 height 18
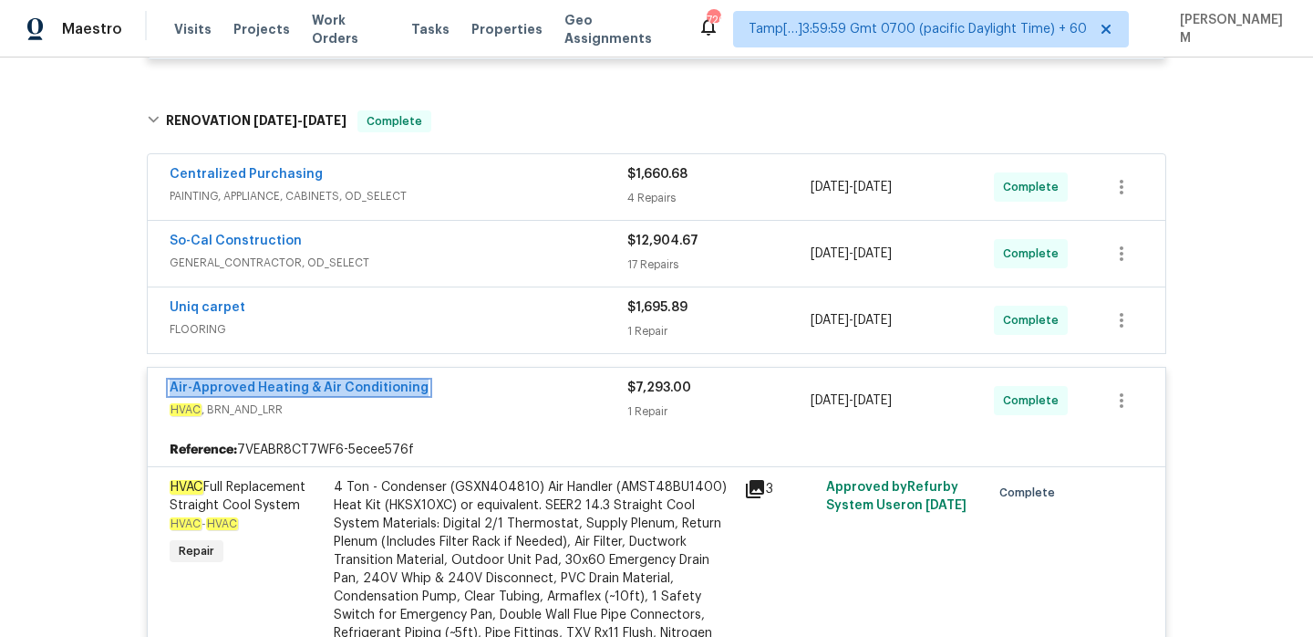
scroll to position [602, 0]
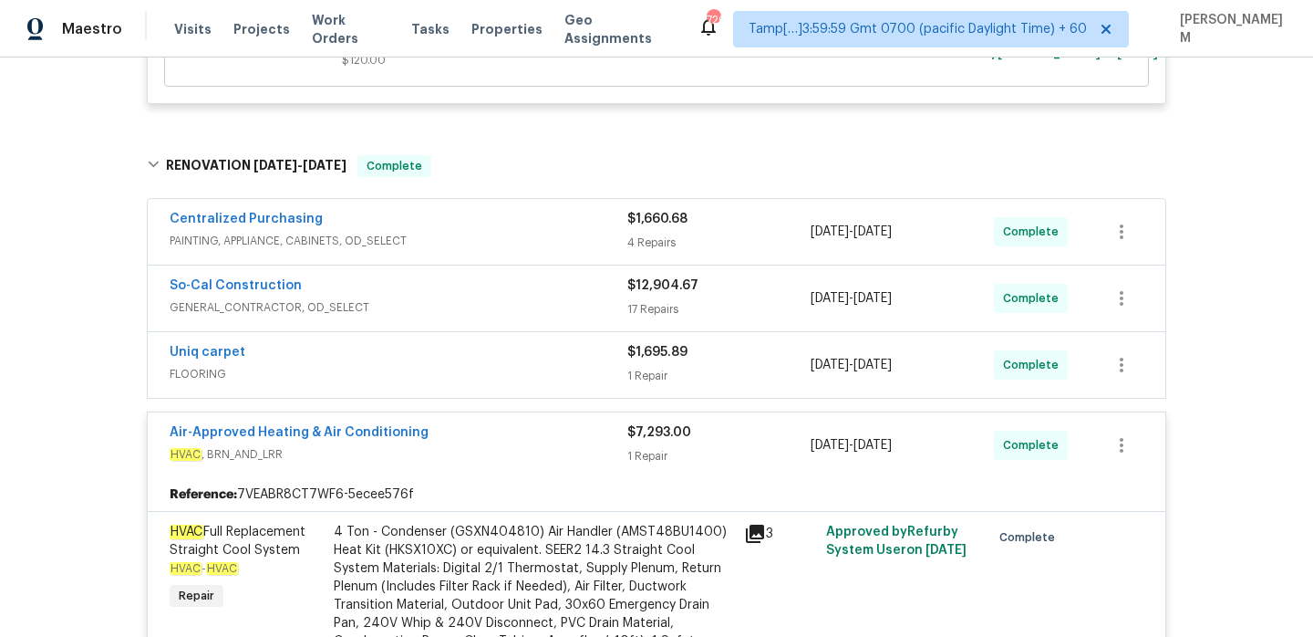
click at [493, 355] on div "Uniq carpet" at bounding box center [399, 354] width 458 height 22
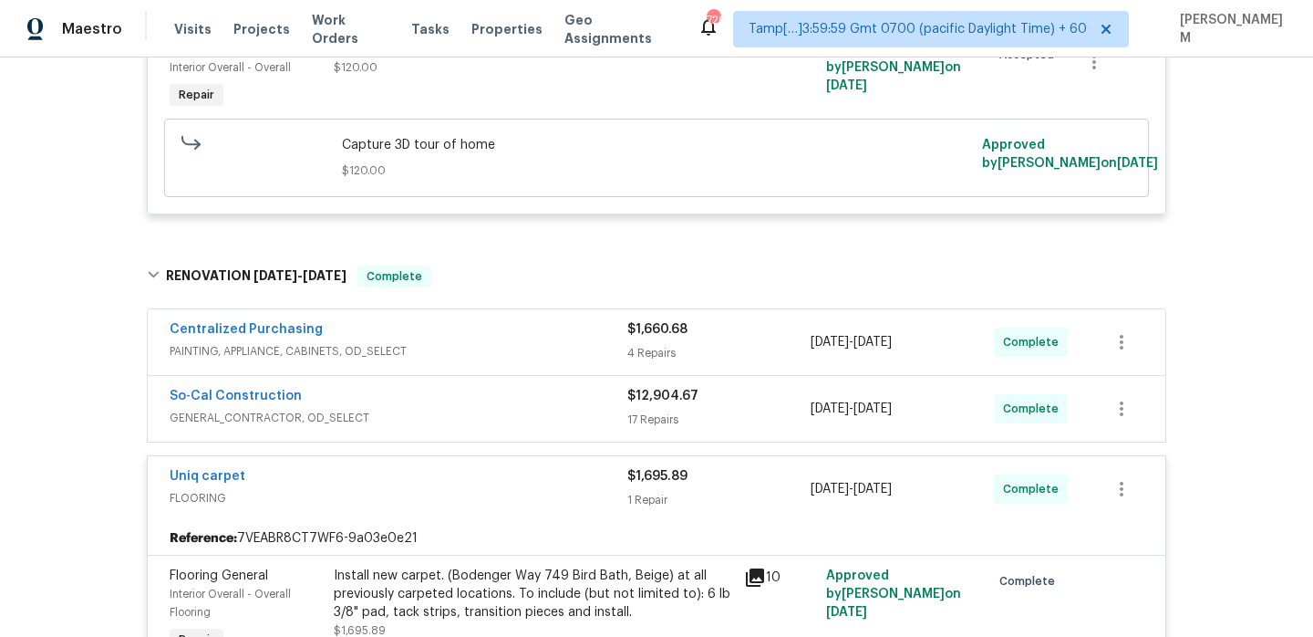
scroll to position [518, 0]
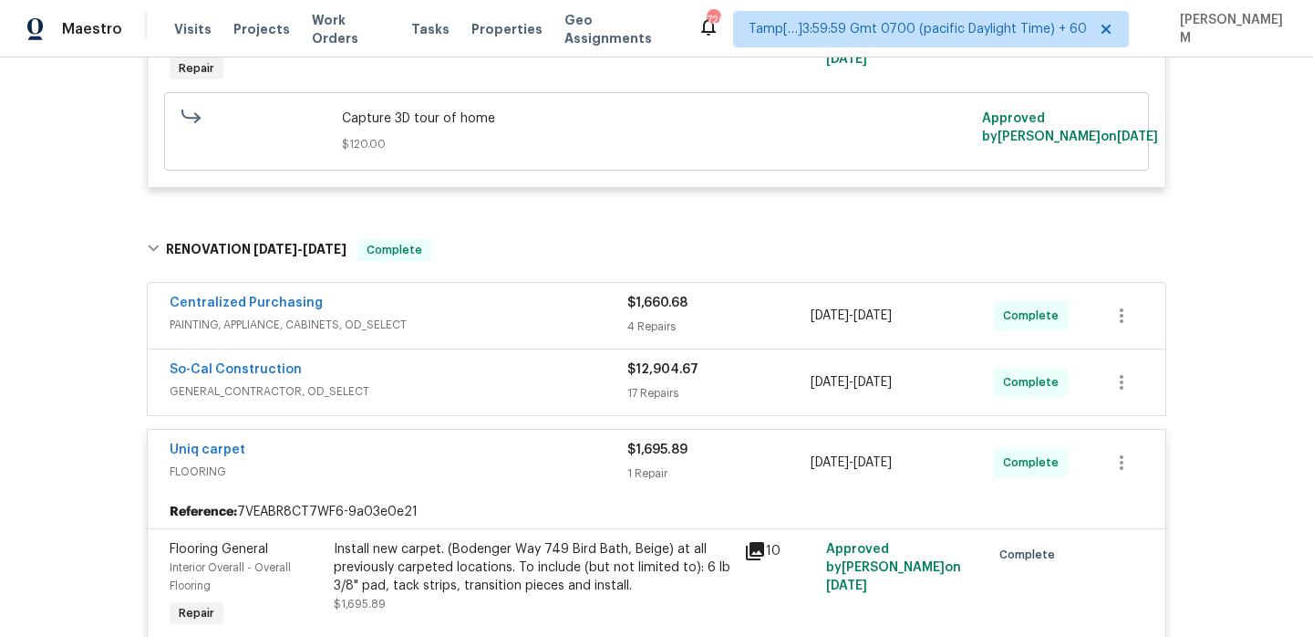
click at [530, 314] on div "Centralized Purchasing" at bounding box center [399, 305] width 458 height 22
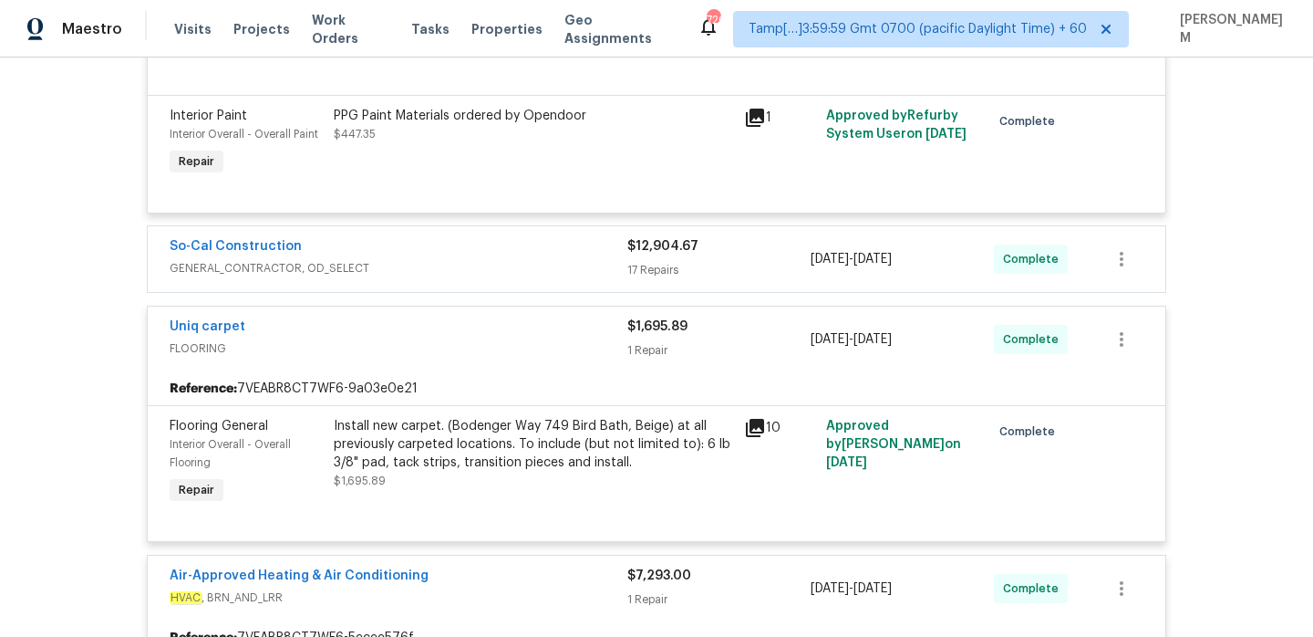
scroll to position [1195, 0]
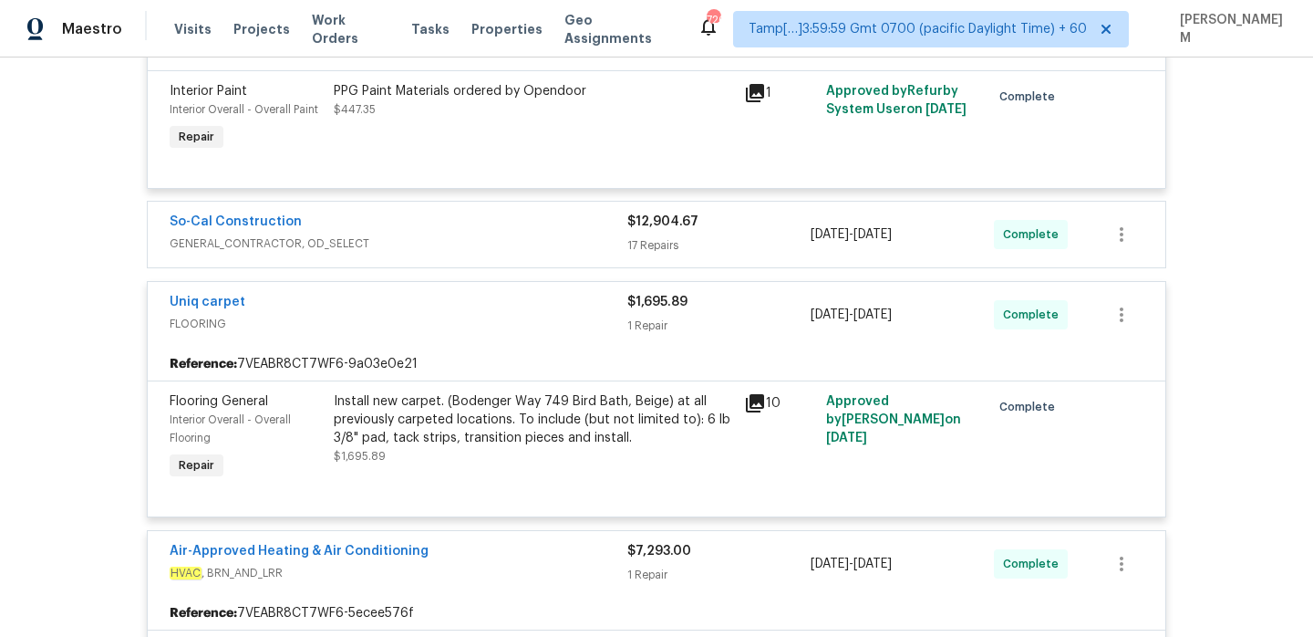
click at [492, 238] on span "GENERAL_CONTRACTOR, OD_SELECT" at bounding box center [399, 243] width 458 height 18
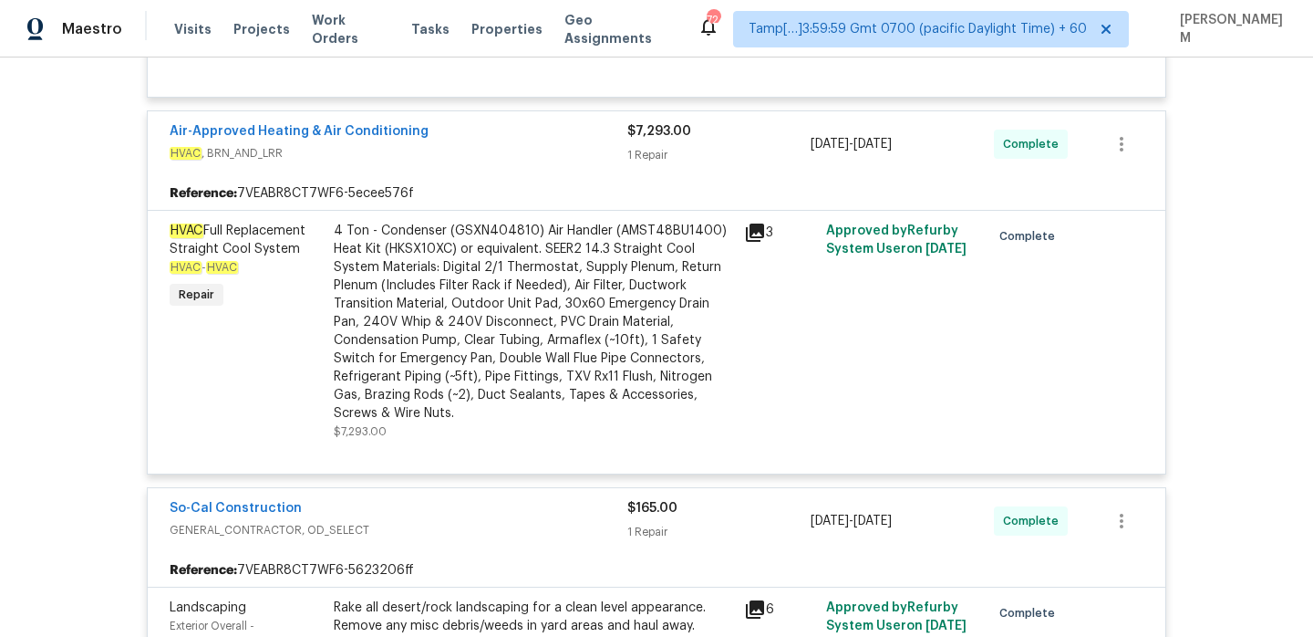
scroll to position [4176, 0]
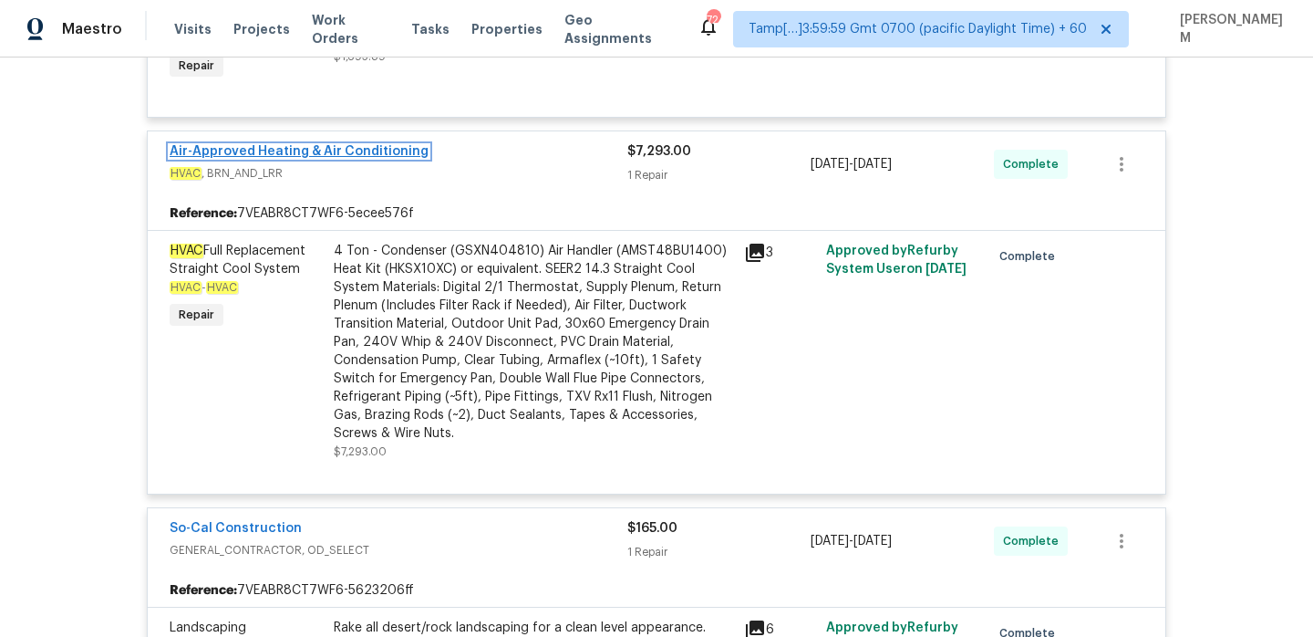
click at [375, 158] on link "Air-Approved Heating & Air Conditioning" at bounding box center [299, 151] width 259 height 13
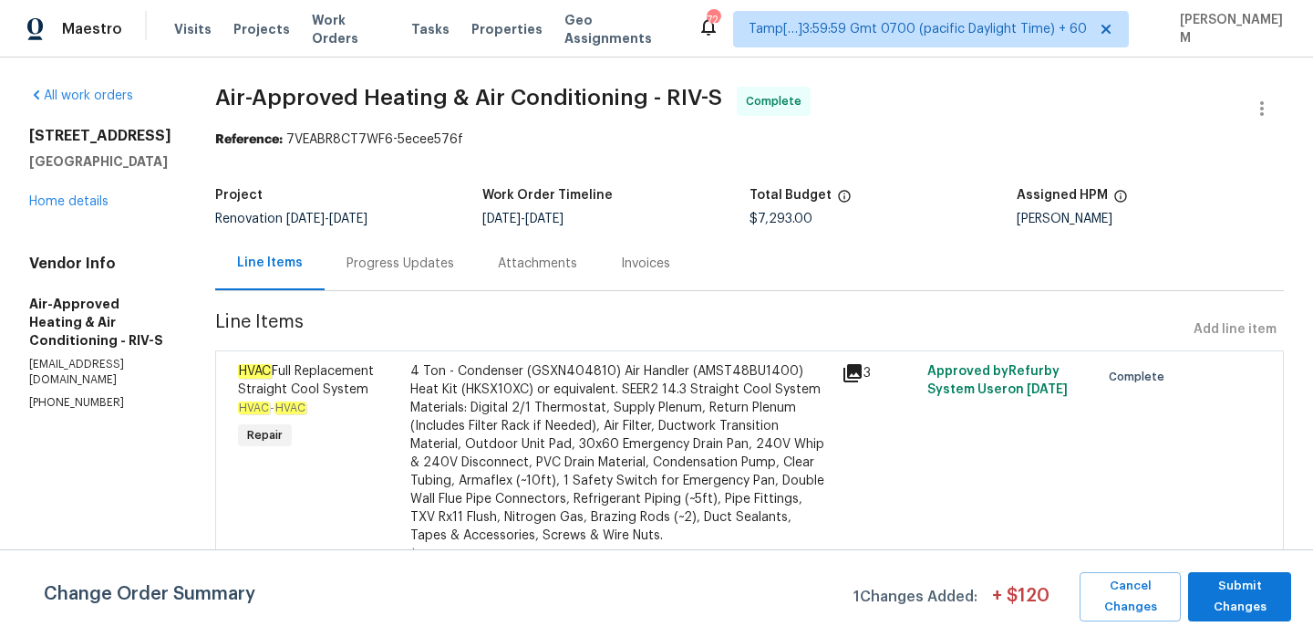
click at [32, 349] on h5 "Air-Approved Heating & Air Conditioning - RIV-S" at bounding box center [100, 322] width 142 height 55
drag, startPoint x: 31, startPoint y: 381, endPoint x: 98, endPoint y: 463, distance: 106.3
click at [98, 349] on h5 "Air-Approved Heating & Air Conditioning - RIV-S" at bounding box center [100, 322] width 142 height 55
copy h5 "Air-Approved Heating & Air Conditioning - RIV-S"
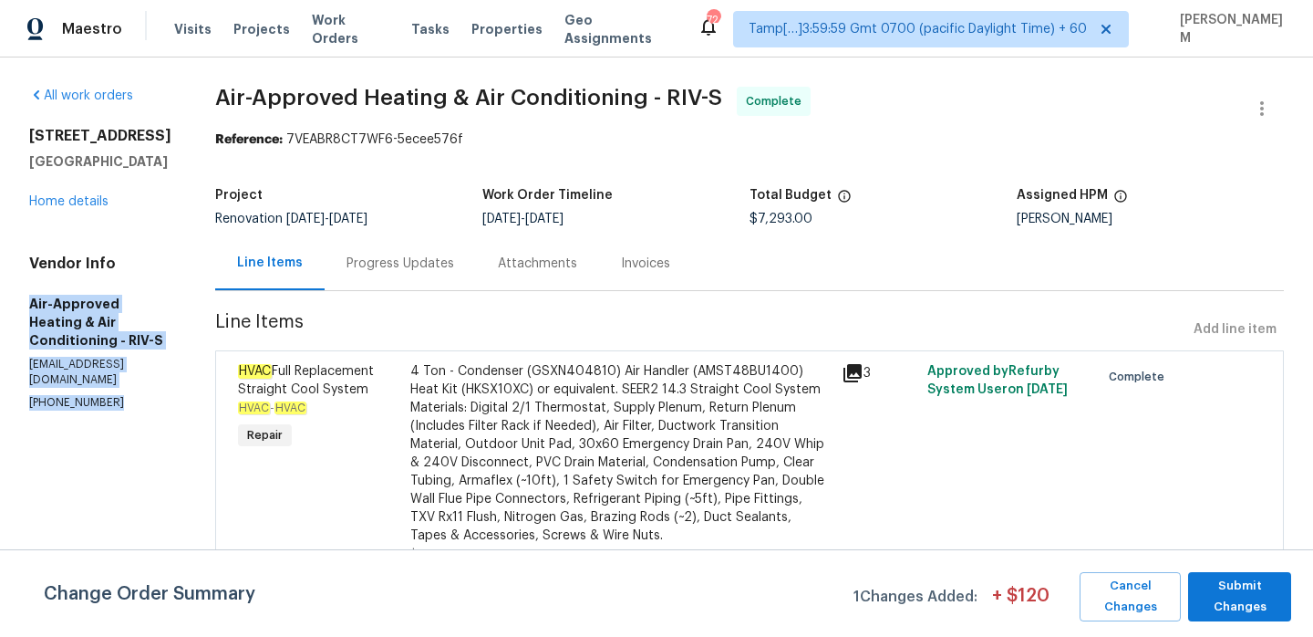
drag, startPoint x: 110, startPoint y: 528, endPoint x: 25, endPoint y: 379, distance: 171.6
click at [25, 379] on div "All work orders [STREET_ADDRESS] Home details Vendor Info Air-Approved Heating …" at bounding box center [656, 352] width 1313 height 590
copy div "Air-Approved Heating & Air Conditioning - RIV-S [EMAIL_ADDRESS][DOMAIN_NAME] [P…"
click at [83, 208] on link "Home details" at bounding box center [68, 201] width 79 height 13
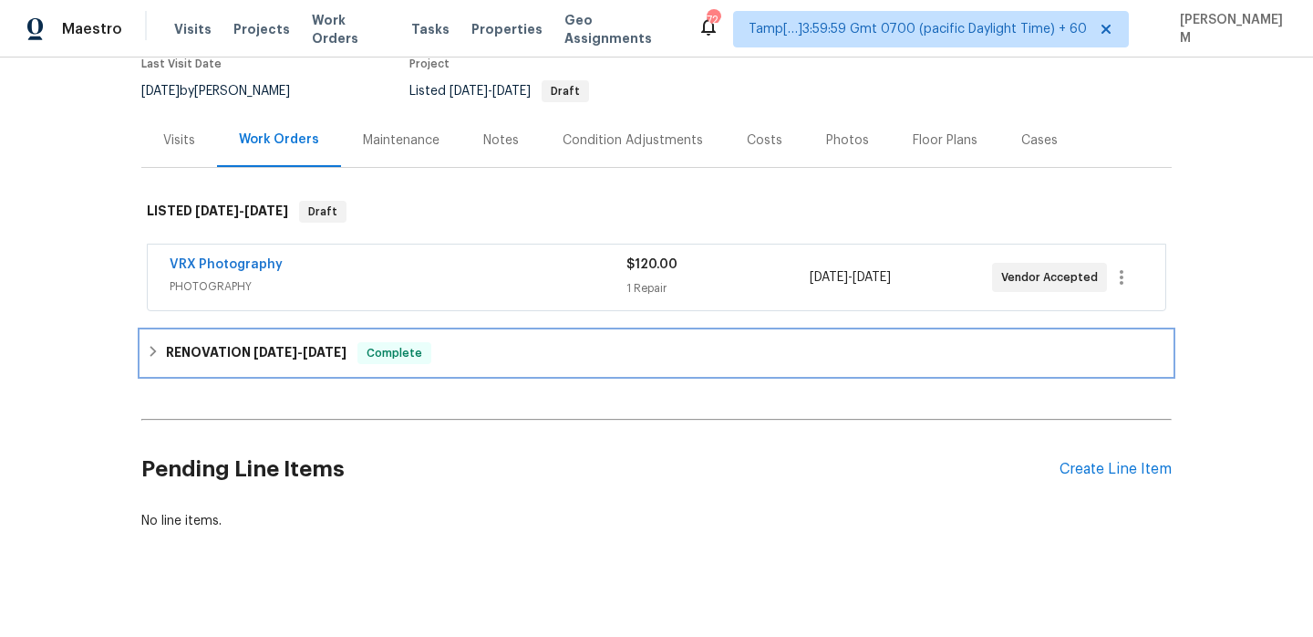
click at [392, 347] on span "Complete" at bounding box center [394, 353] width 70 height 18
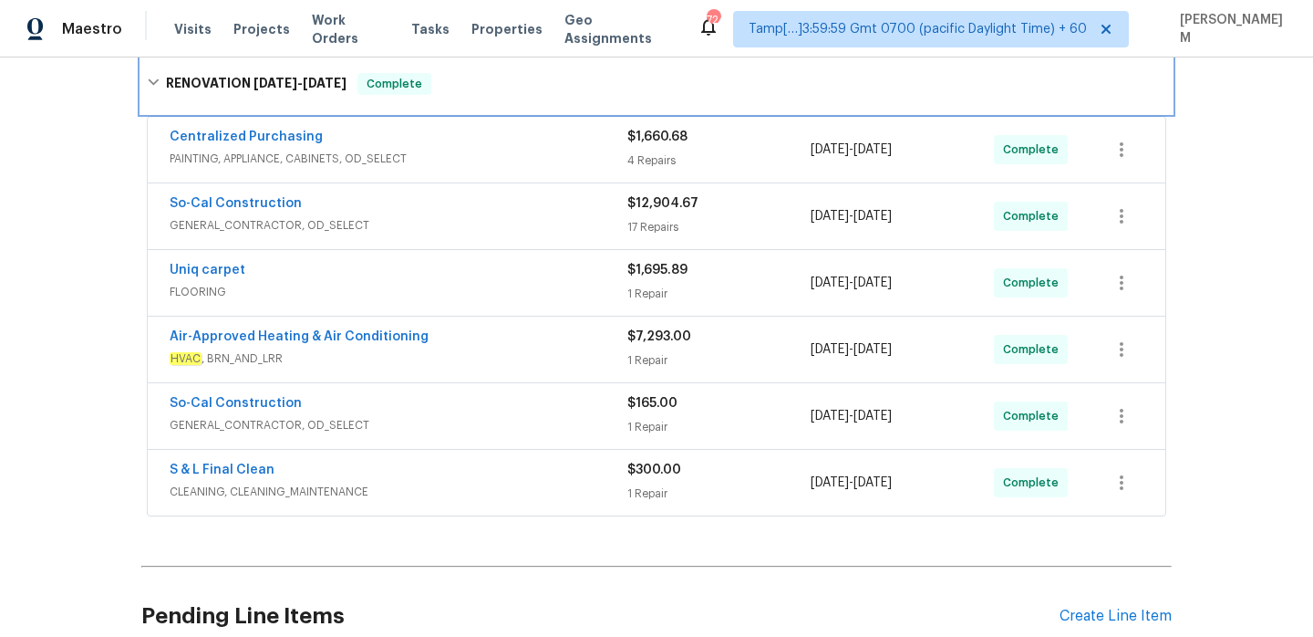
scroll to position [447, 0]
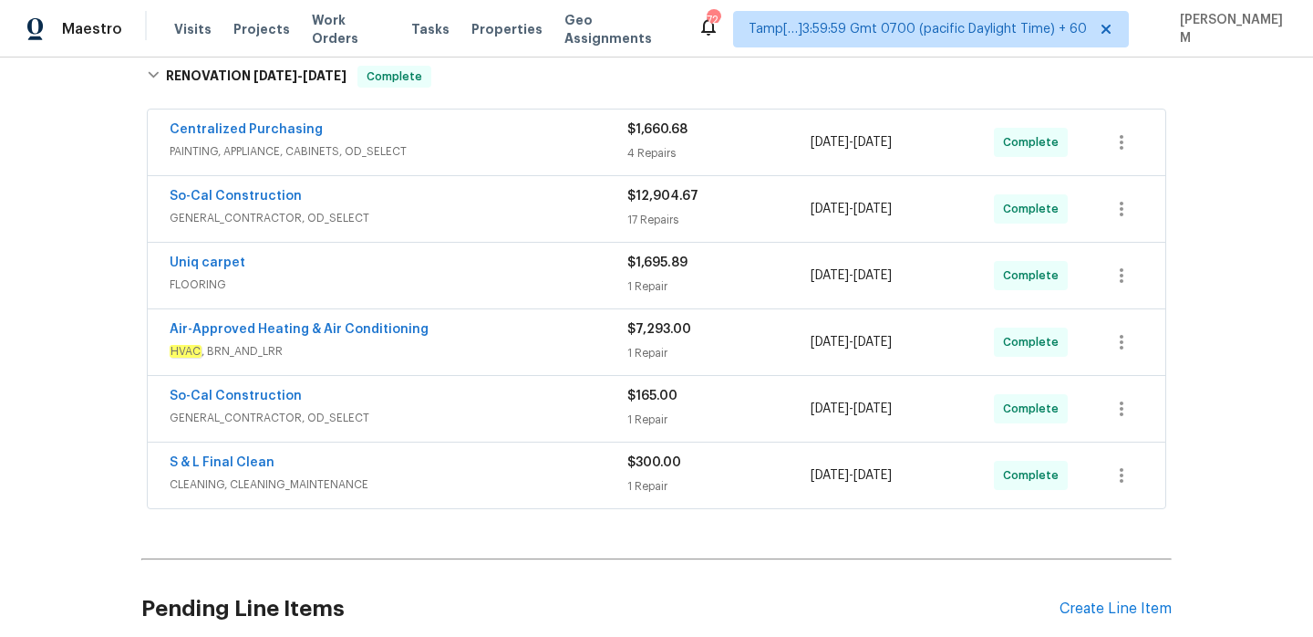
click at [444, 268] on div "Uniq carpet" at bounding box center [399, 265] width 458 height 22
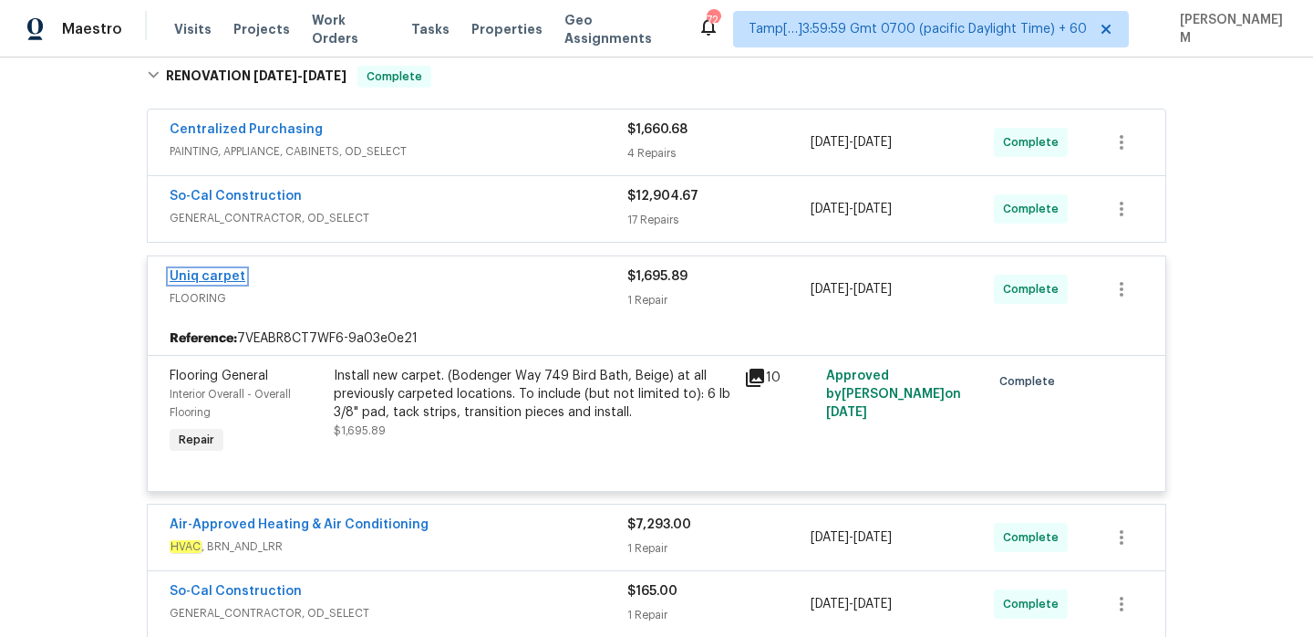
click at [212, 279] on link "Uniq carpet" at bounding box center [208, 276] width 76 height 13
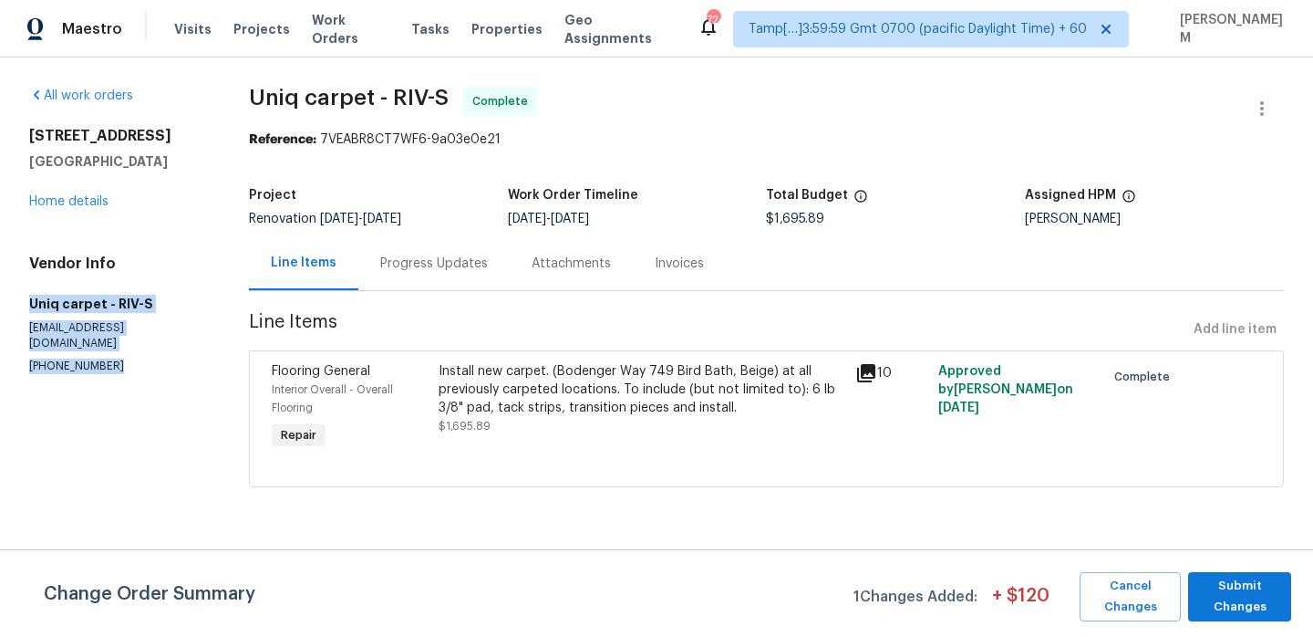
drag, startPoint x: 30, startPoint y: 302, endPoint x: 132, endPoint y: 349, distance: 112.6
click at [132, 349] on div "Vendor Info Uniq carpet - RIV-S [EMAIL_ADDRESS][DOMAIN_NAME] [PHONE_NUMBER]" at bounding box center [117, 313] width 176 height 119
copy div "Uniq carpet - RIV-S [EMAIL_ADDRESS][DOMAIN_NAME] [PHONE_NUMBER]"
click at [75, 200] on link "Home details" at bounding box center [68, 201] width 79 height 13
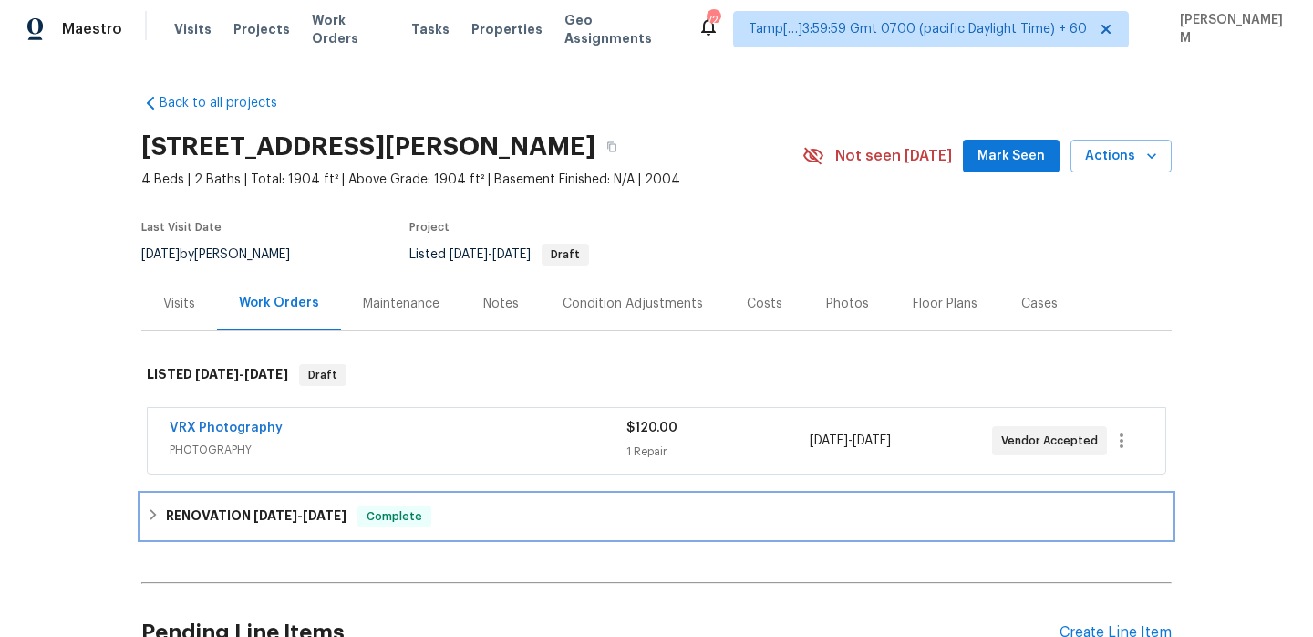
click at [325, 503] on div "RENOVATION [DATE] - [DATE] Complete" at bounding box center [656, 516] width 1030 height 44
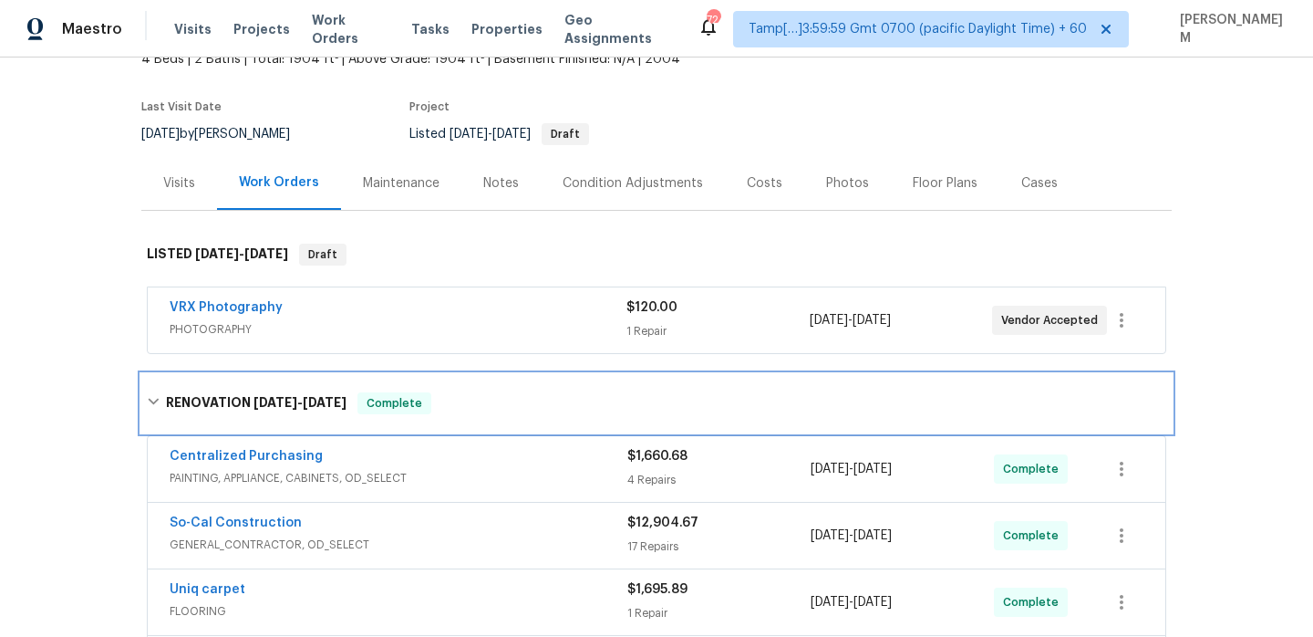
scroll to position [157, 0]
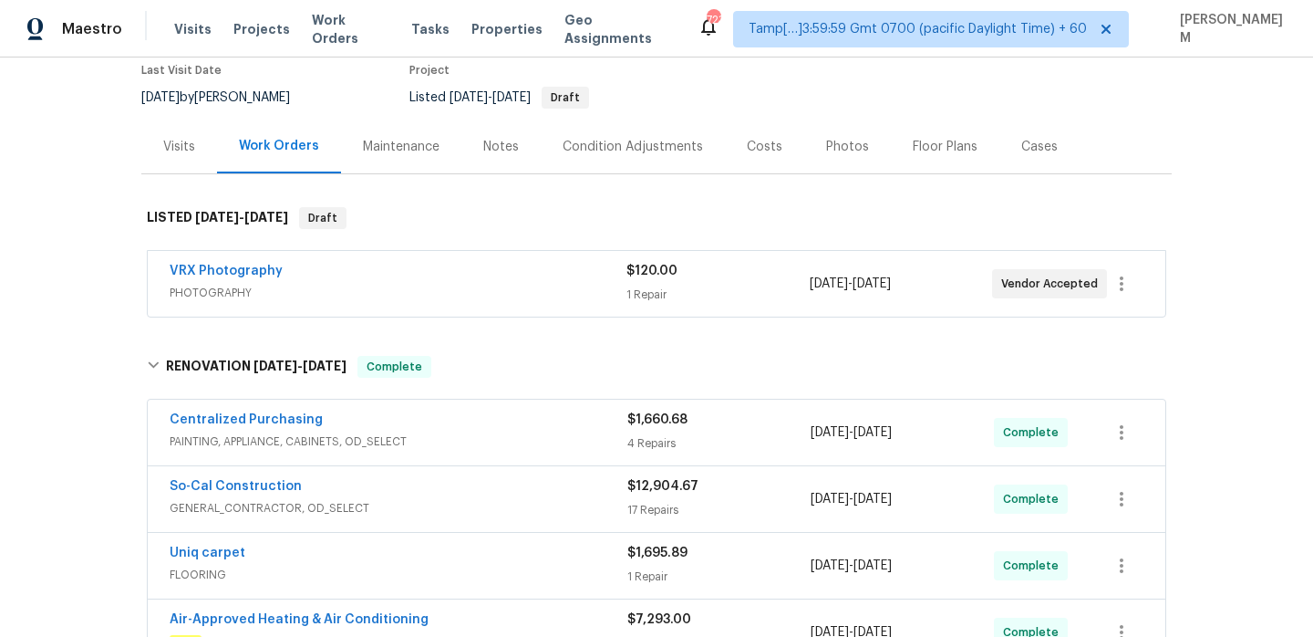
click at [458, 488] on div "So-Cal Construction" at bounding box center [399, 488] width 458 height 22
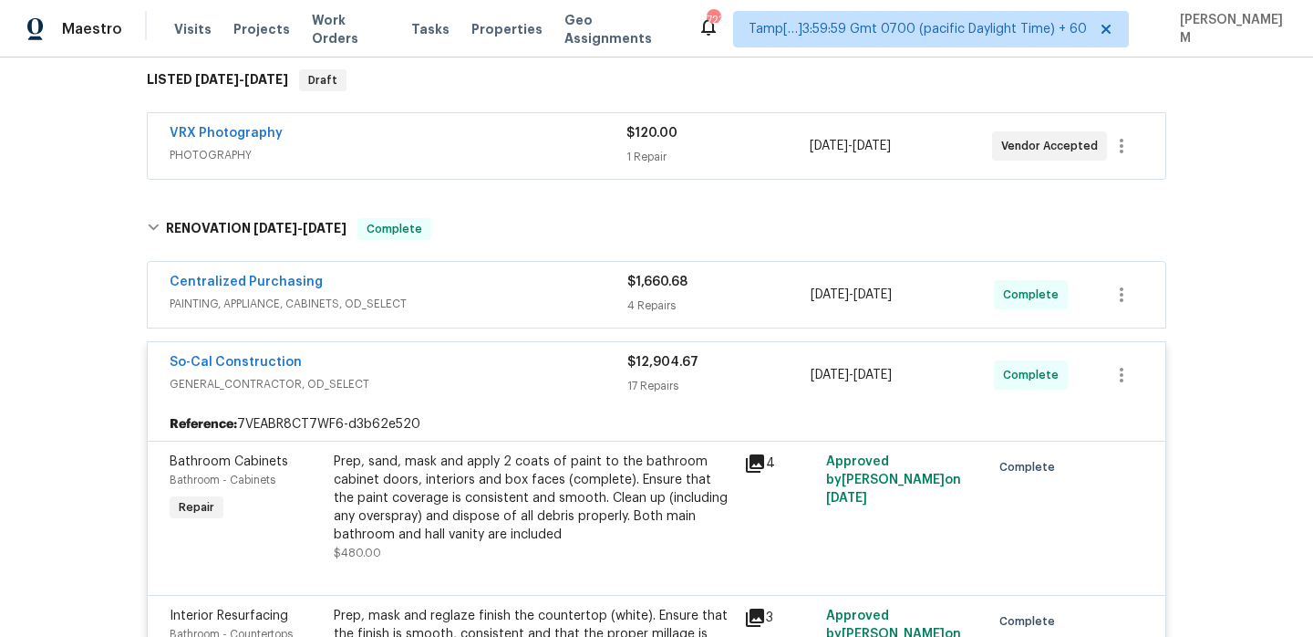
scroll to position [272, 0]
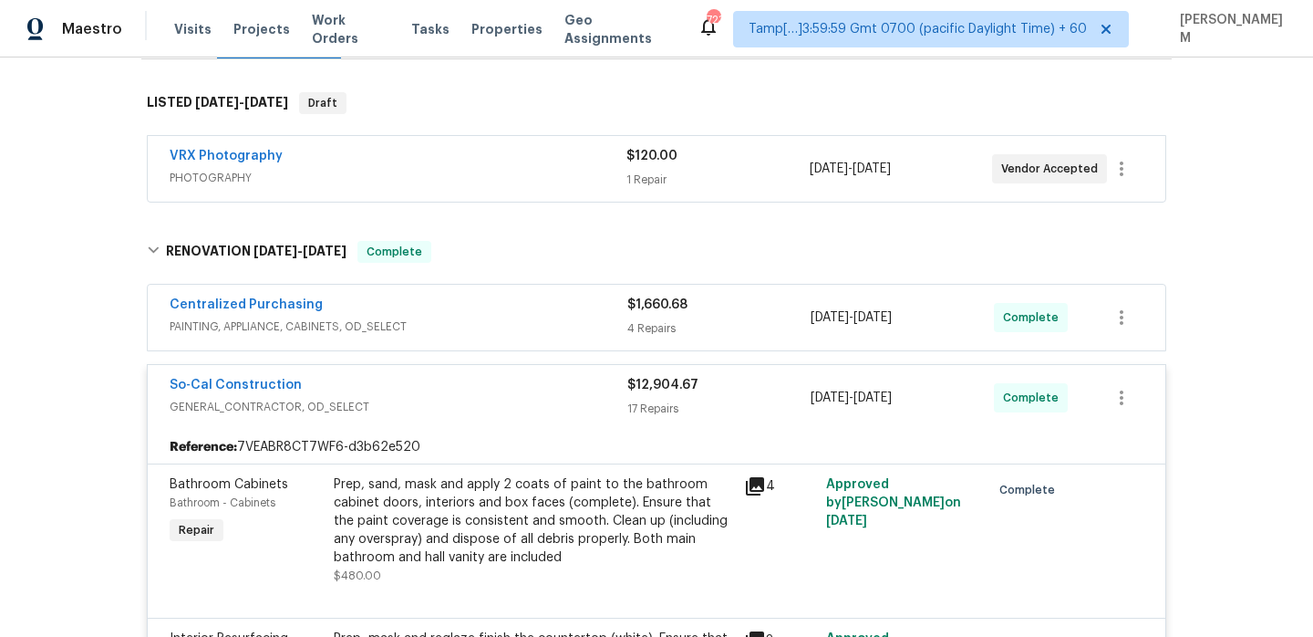
click at [519, 307] on div "Centralized Purchasing" at bounding box center [399, 306] width 458 height 22
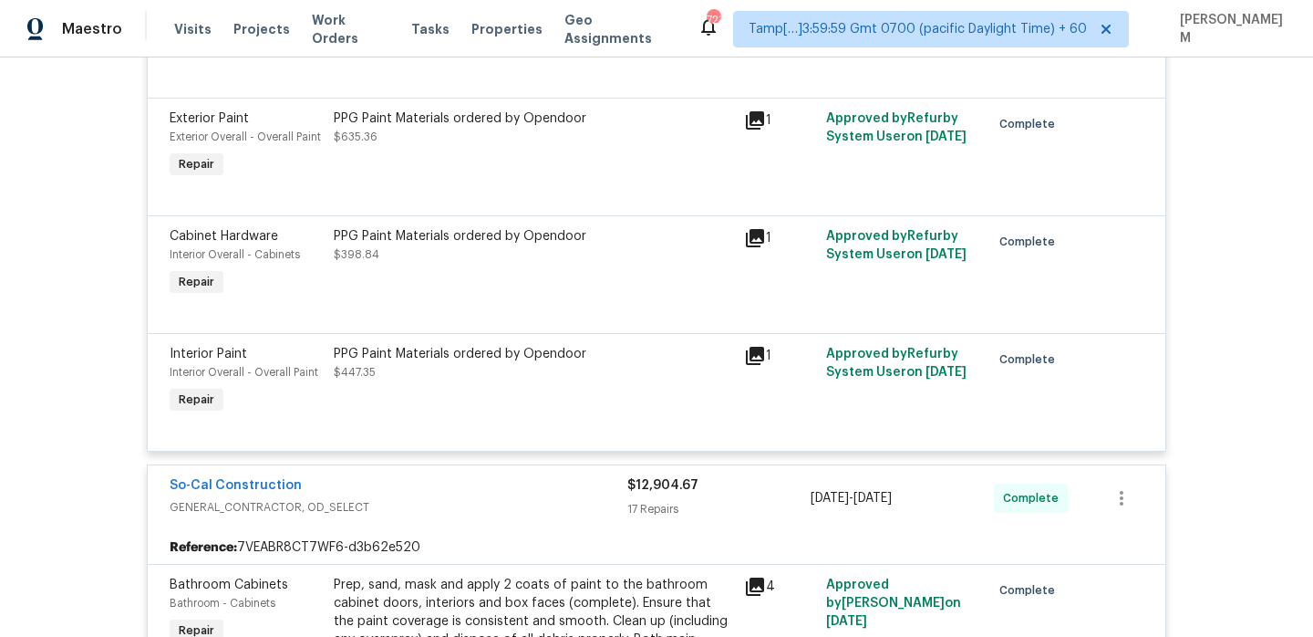
scroll to position [801, 0]
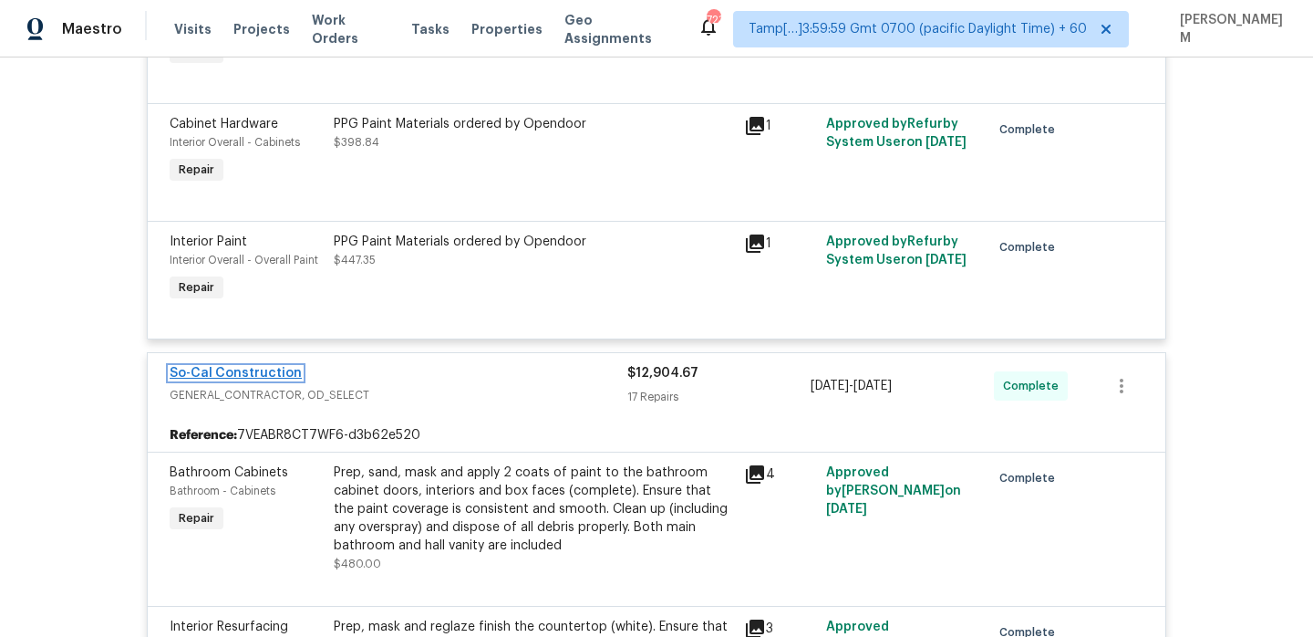
click at [265, 377] on link "So-Cal Construction" at bounding box center [236, 373] width 132 height 13
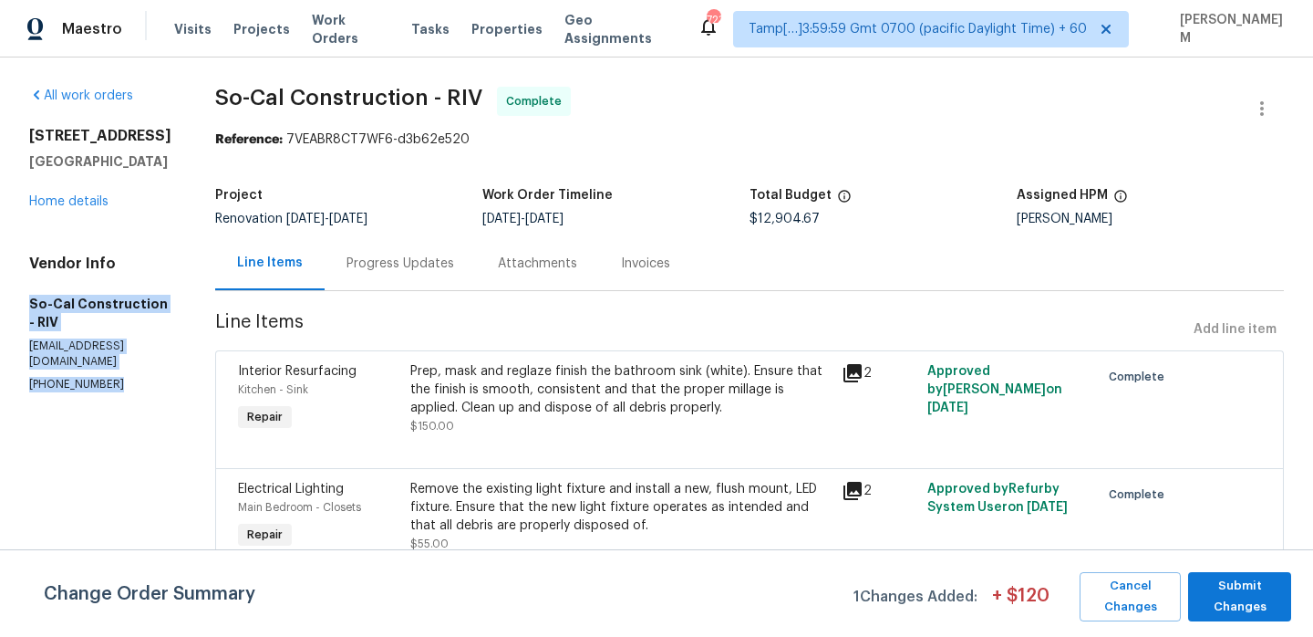
drag, startPoint x: 24, startPoint y: 301, endPoint x: 141, endPoint y: 348, distance: 126.8
copy div "So-Cal Construction - RIV [EMAIL_ADDRESS][DOMAIN_NAME] [PHONE_NUMBER]"
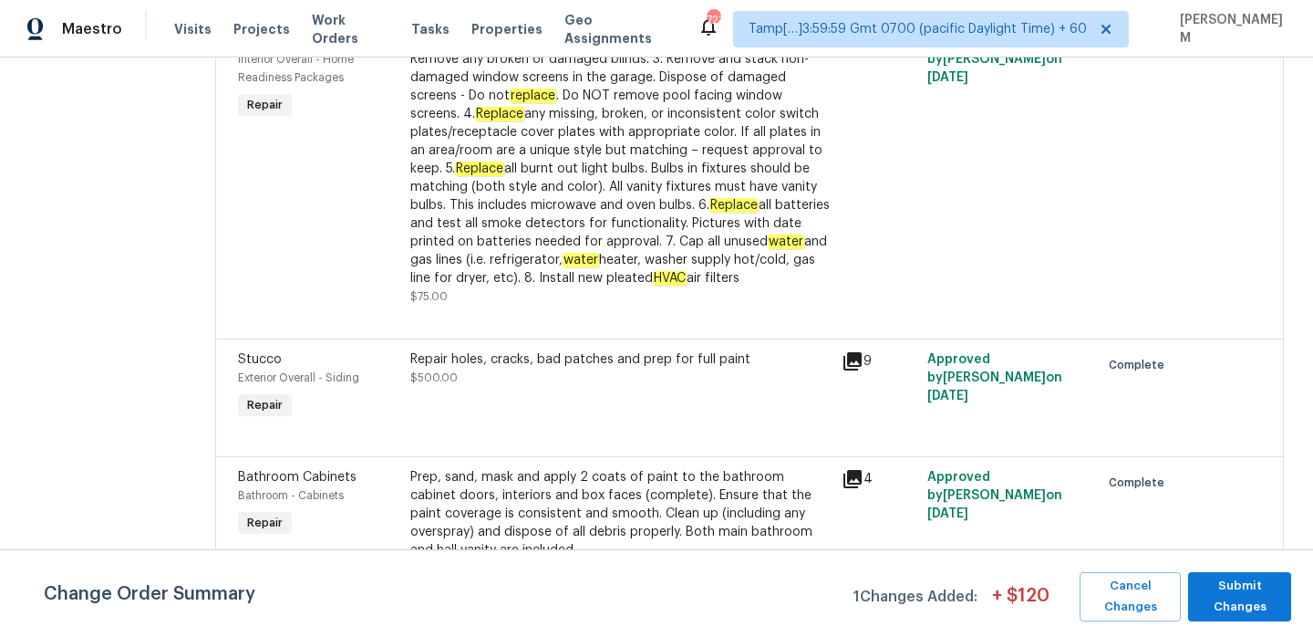
scroll to position [2231, 0]
click at [451, 369] on div "Repair holes, cracks, bad patches and prep for full paint" at bounding box center [620, 360] width 420 height 18
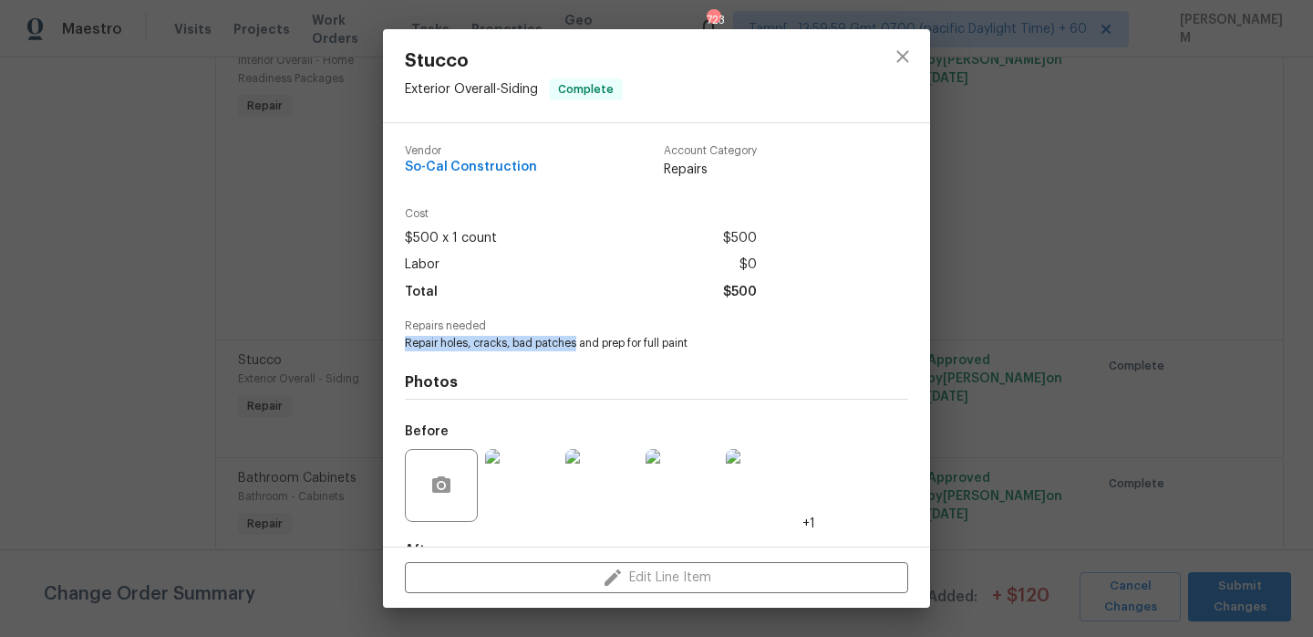
drag, startPoint x: 402, startPoint y: 345, endPoint x: 577, endPoint y: 345, distance: 175.1
click at [577, 345] on div "Vendor So-Cal Construction Account Category Repairs Cost $500 x 1 count $500 La…" at bounding box center [656, 334] width 547 height 423
copy span "Repair holes, cracks, bad patches"
click at [334, 289] on div "Stucco Exterior Overall - Siding Complete Vendor So-Cal Construction Account Ca…" at bounding box center [656, 318] width 1313 height 637
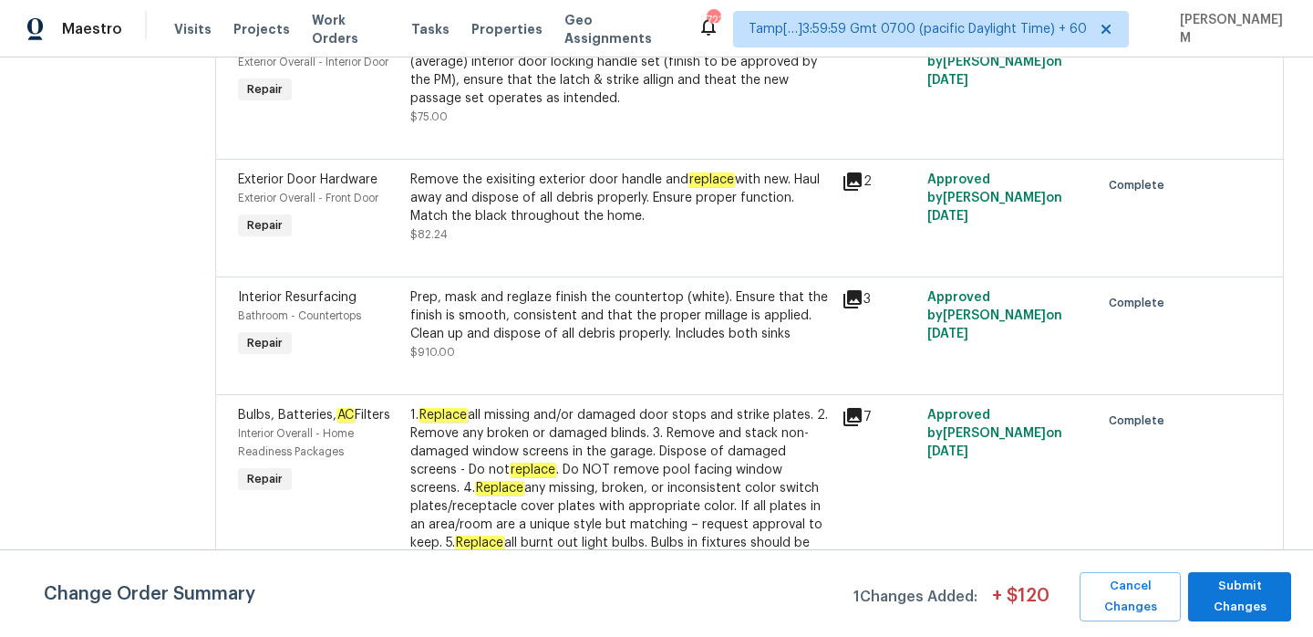
scroll to position [1861, 0]
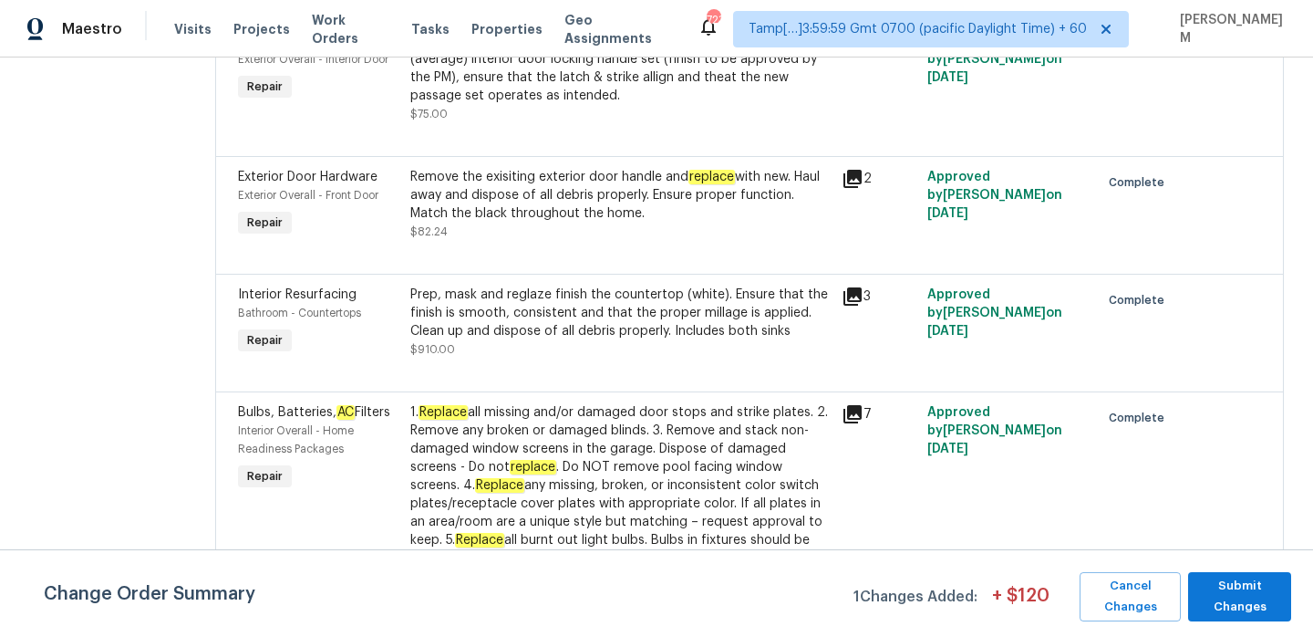
click at [565, 332] on div "Prep, mask and reglaze finish the countertop (white). Ensure that the finish is…" at bounding box center [620, 312] width 420 height 55
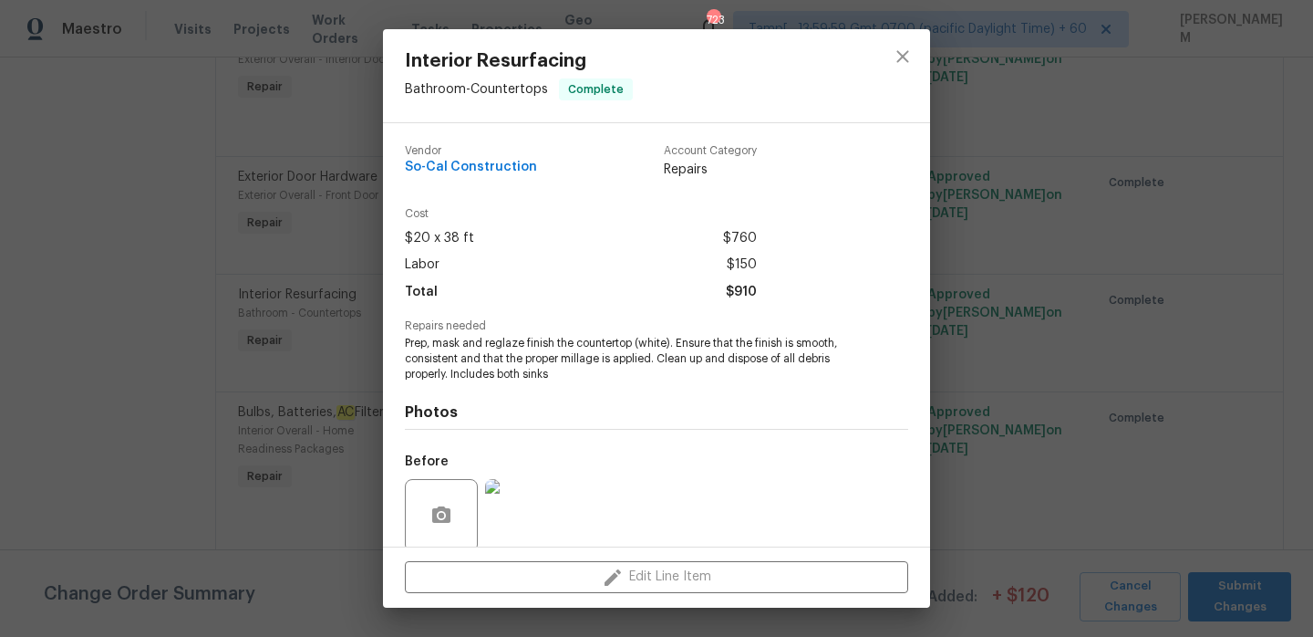
drag, startPoint x: 488, startPoint y: 347, endPoint x: 622, endPoint y: 349, distance: 134.1
click at [622, 349] on span "Prep, mask and reglaze finish the countertop (white). Ensure that the finish is…" at bounding box center [631, 359] width 453 height 46
drag, startPoint x: 484, startPoint y: 344, endPoint x: 637, endPoint y: 340, distance: 153.2
click at [637, 340] on span "Prep, mask and reglaze finish the countertop (white). Ensure that the finish is…" at bounding box center [631, 359] width 453 height 46
copy span "reglaze finish the countertop"
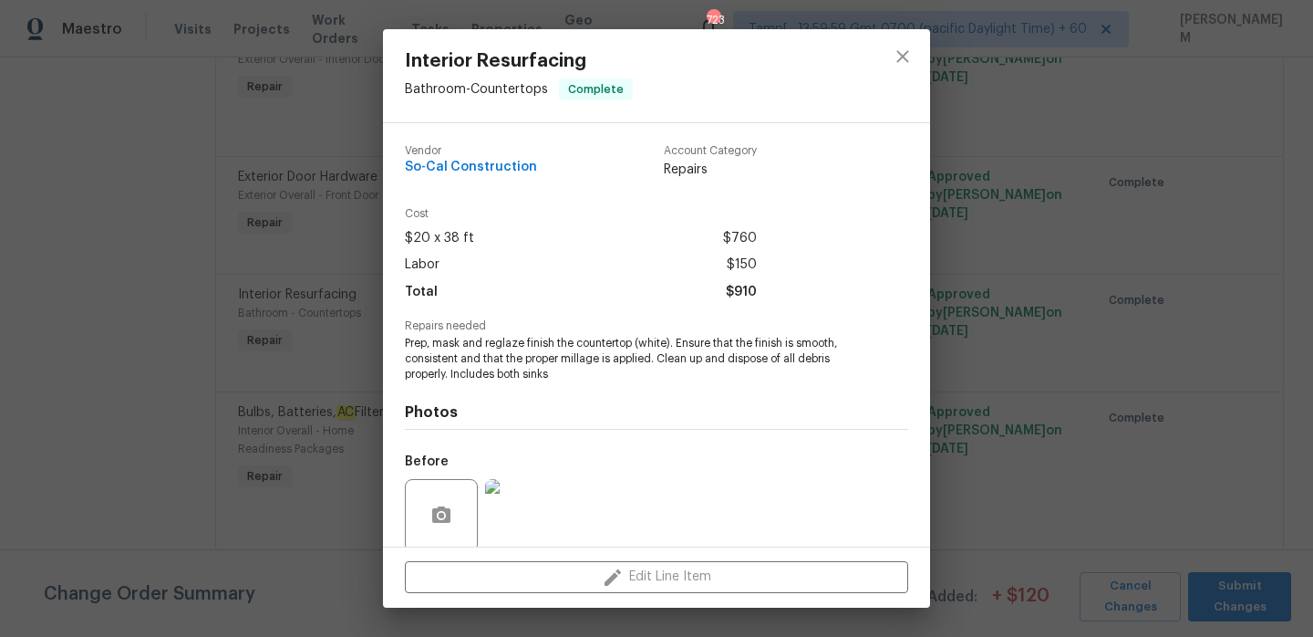
click at [288, 243] on div "Interior Resurfacing Bathroom - Countertops Complete Vendor So-Cal Construction…" at bounding box center [656, 318] width 1313 height 637
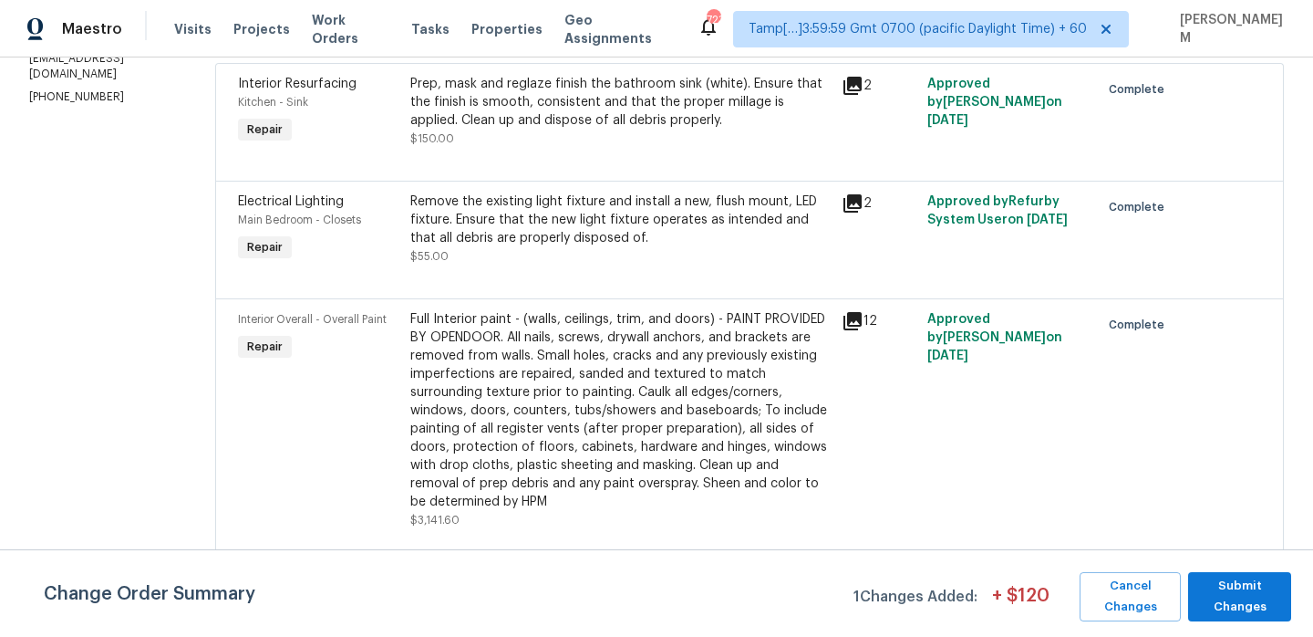
scroll to position [184, 0]
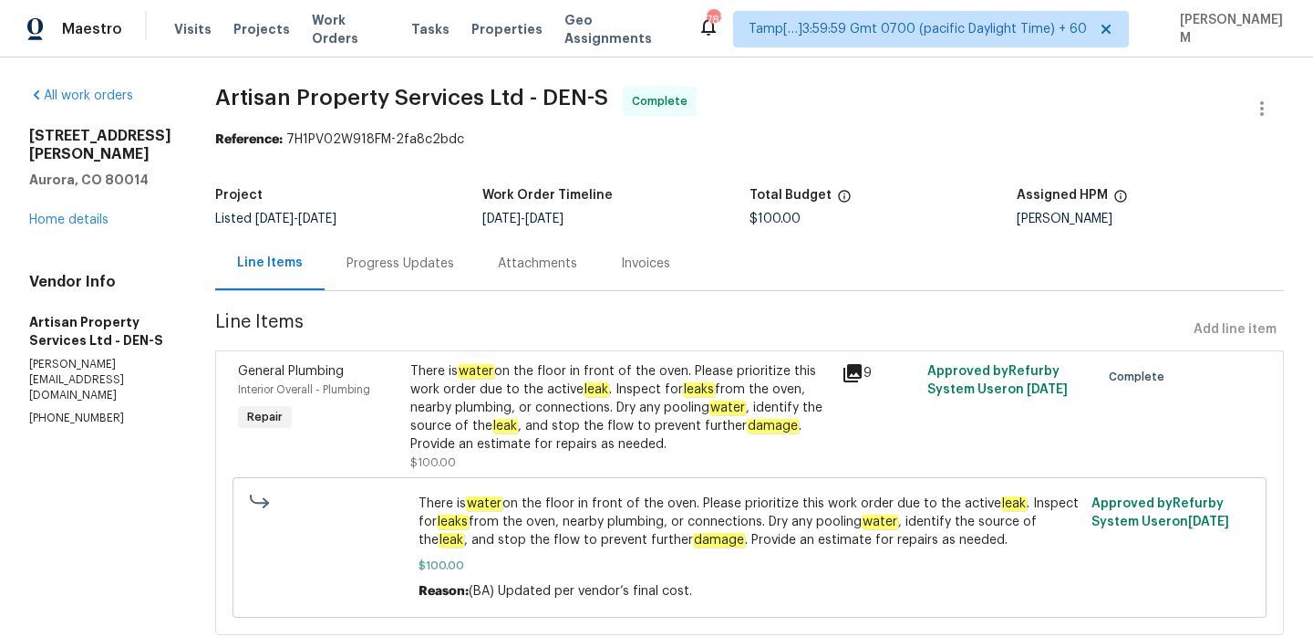
click at [384, 274] on div "Progress Updates" at bounding box center [400, 263] width 151 height 54
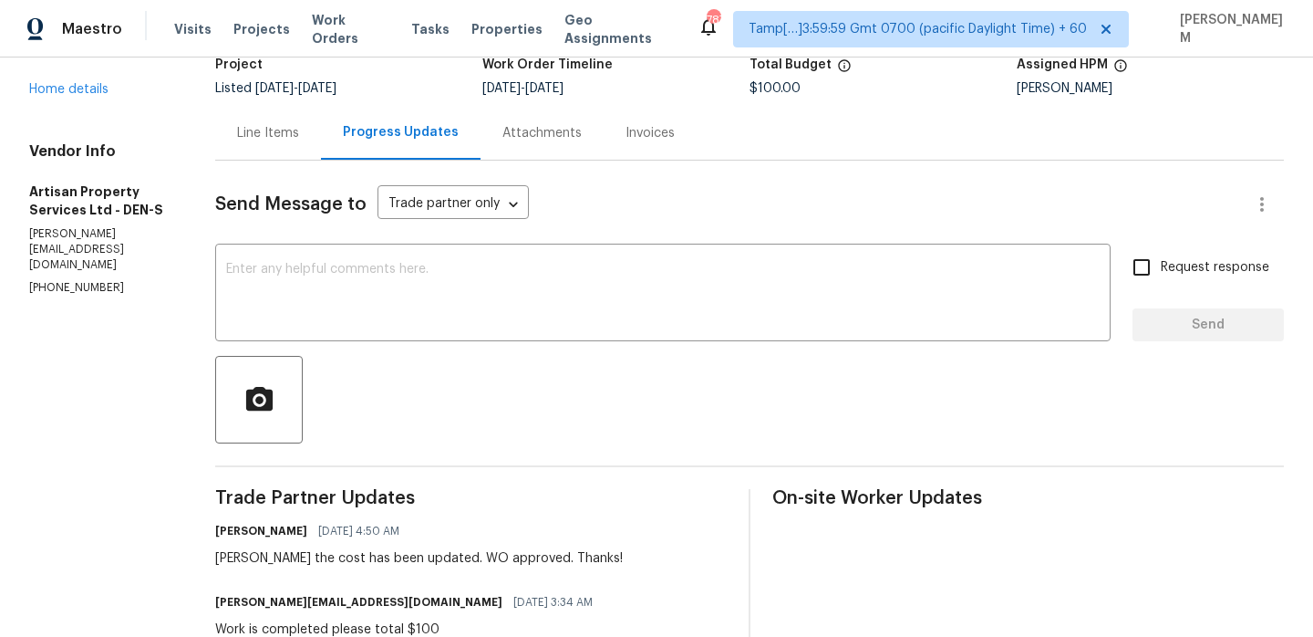
scroll to position [103, 0]
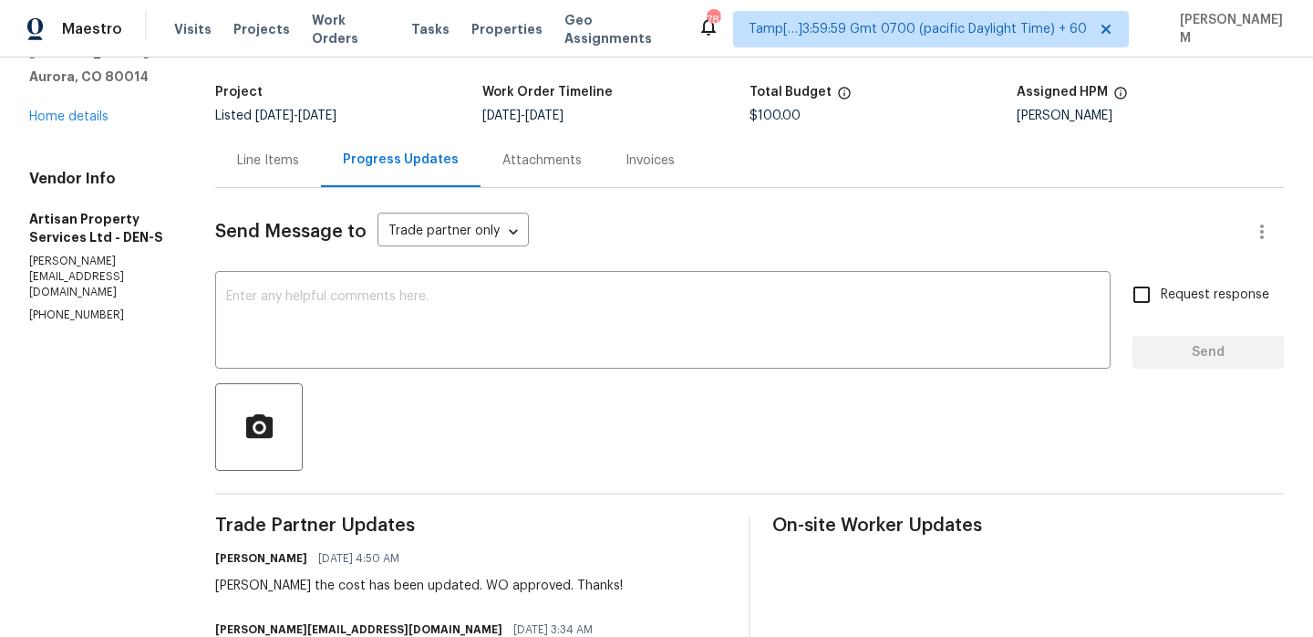
click at [604, 142] on div "Invoices" at bounding box center [650, 160] width 93 height 54
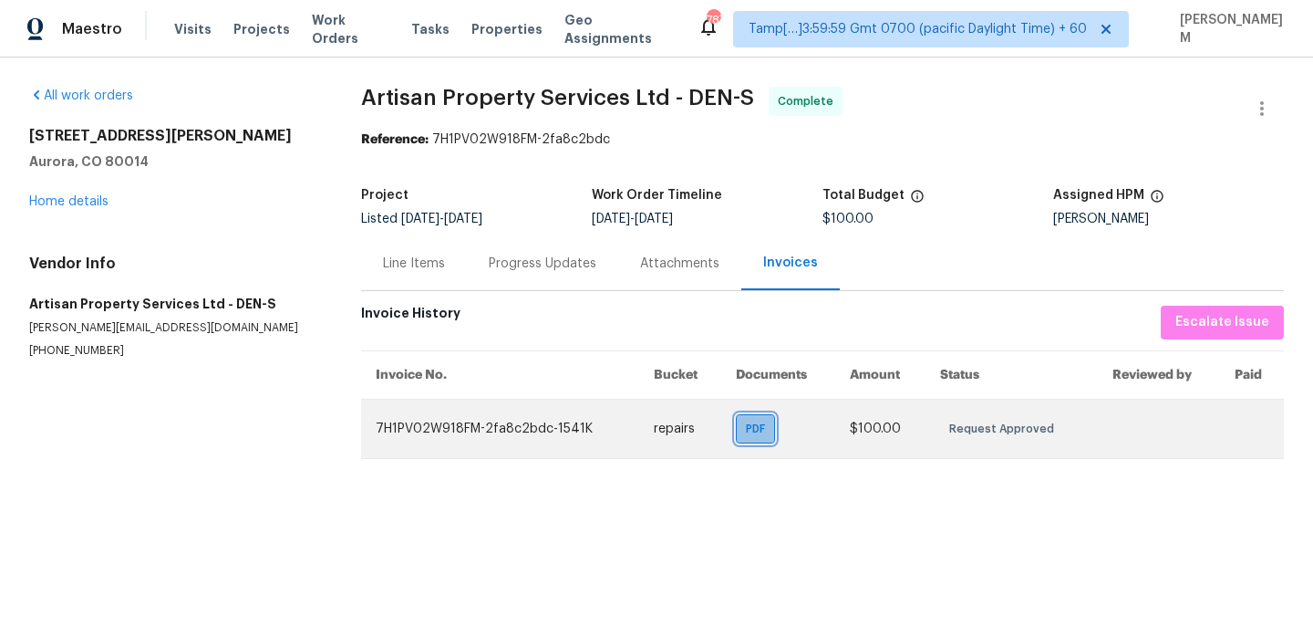
click at [747, 421] on span "PDF" at bounding box center [759, 428] width 26 height 18
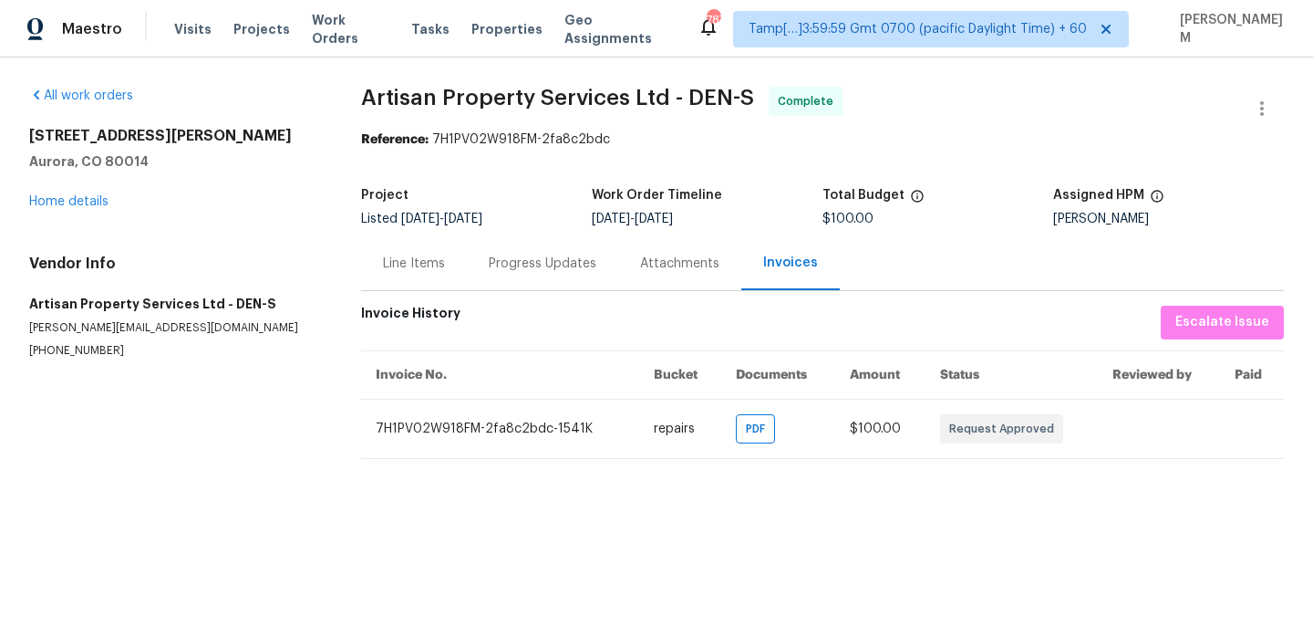
click at [394, 265] on div "Line Items" at bounding box center [414, 263] width 62 height 18
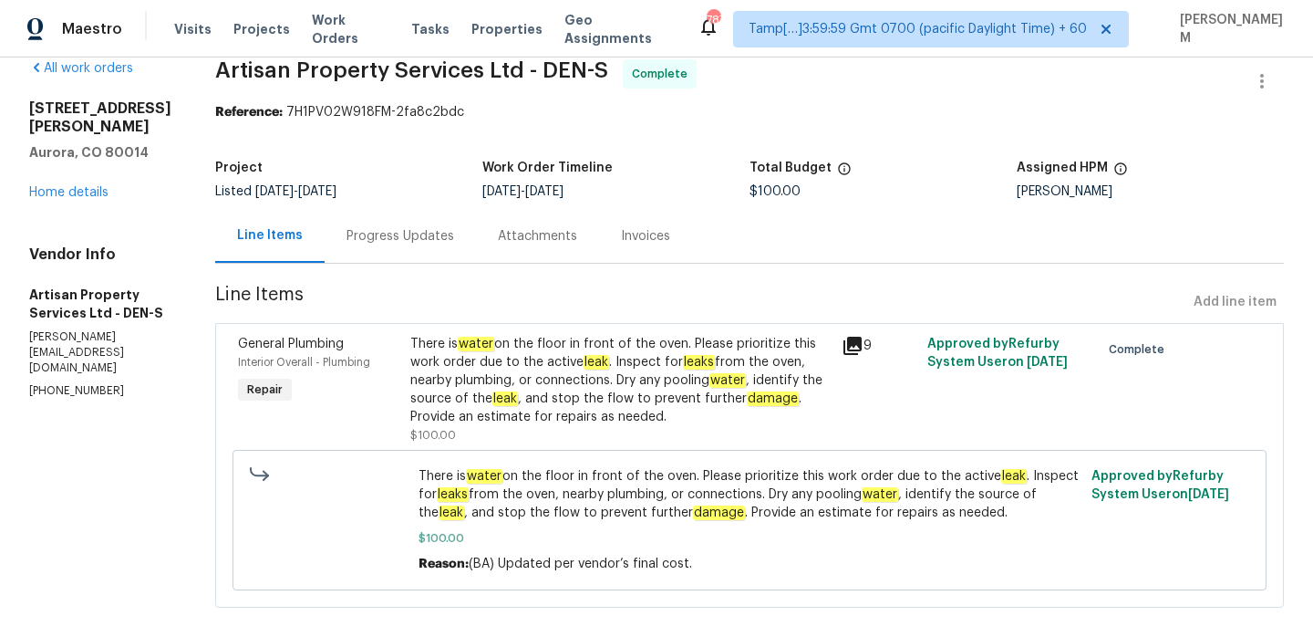
scroll to position [24, 0]
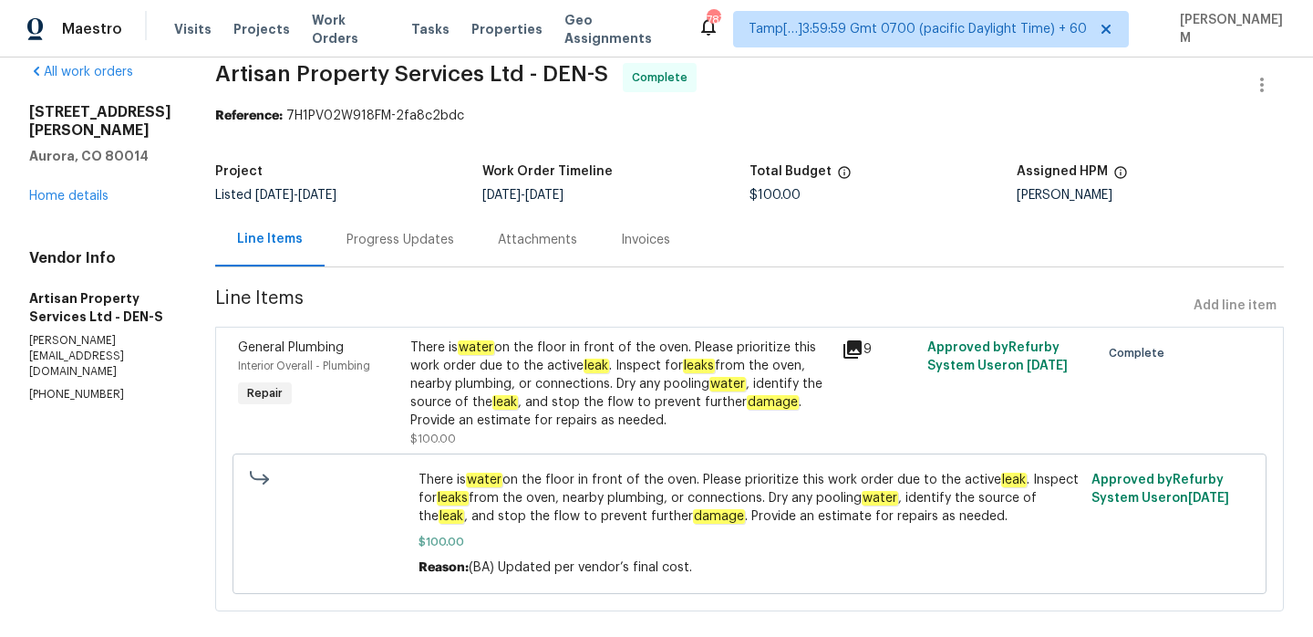
click at [650, 388] on div "There is water on the floor in front of the oven. Please prioritize this work o…" at bounding box center [620, 383] width 420 height 91
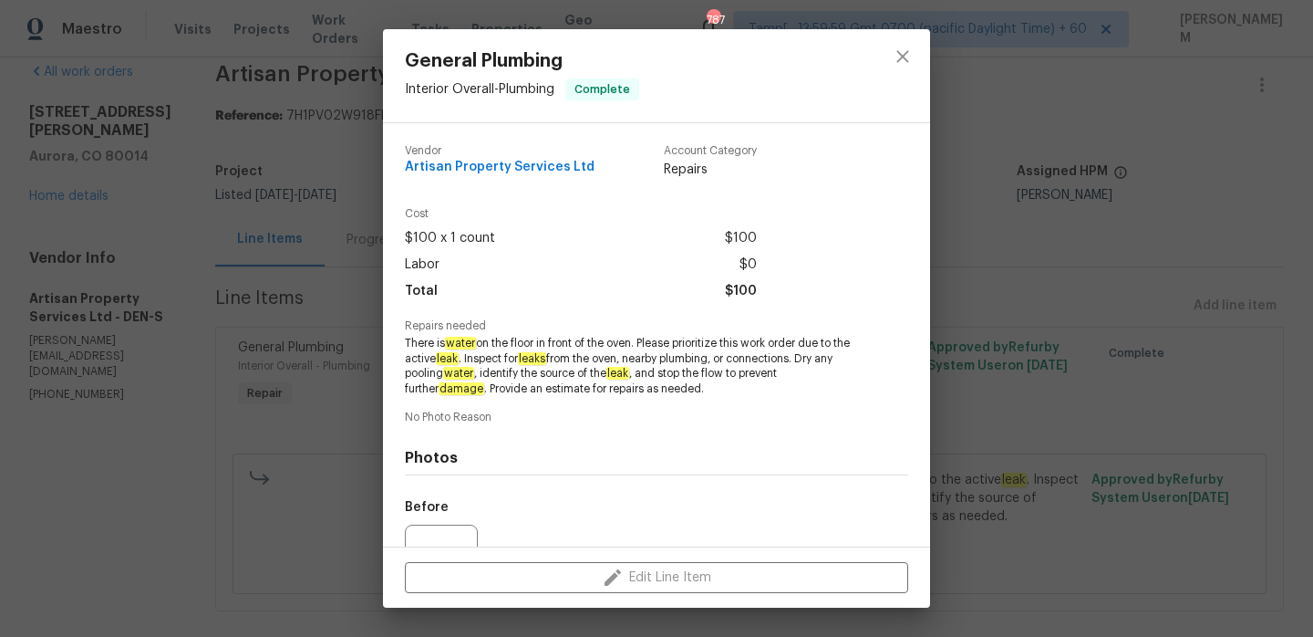
scroll to position [188, 0]
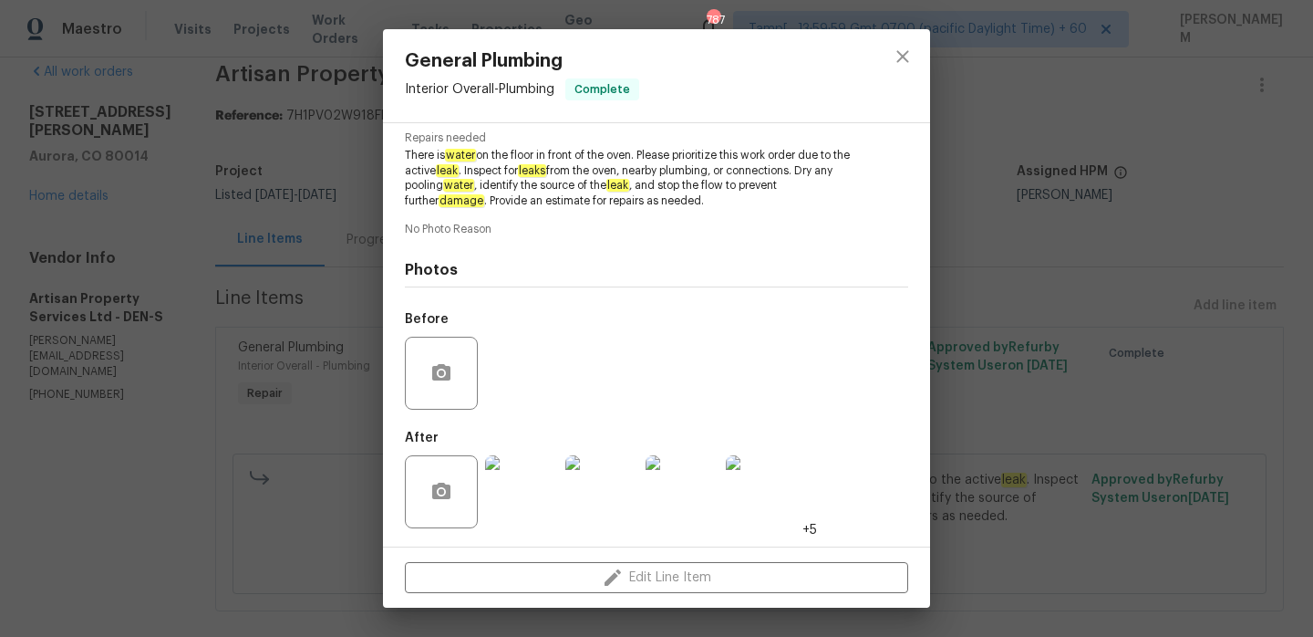
click at [512, 507] on img at bounding box center [521, 491] width 73 height 73
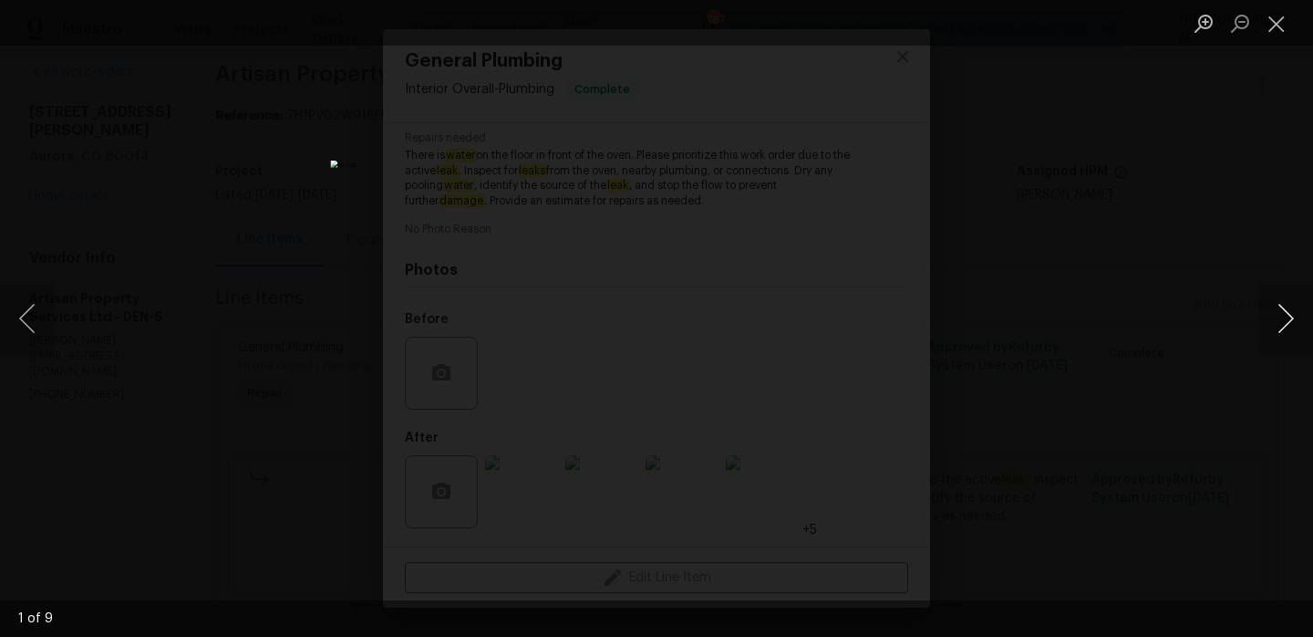
click at [1260, 308] on button "Next image" at bounding box center [1285, 318] width 55 height 73
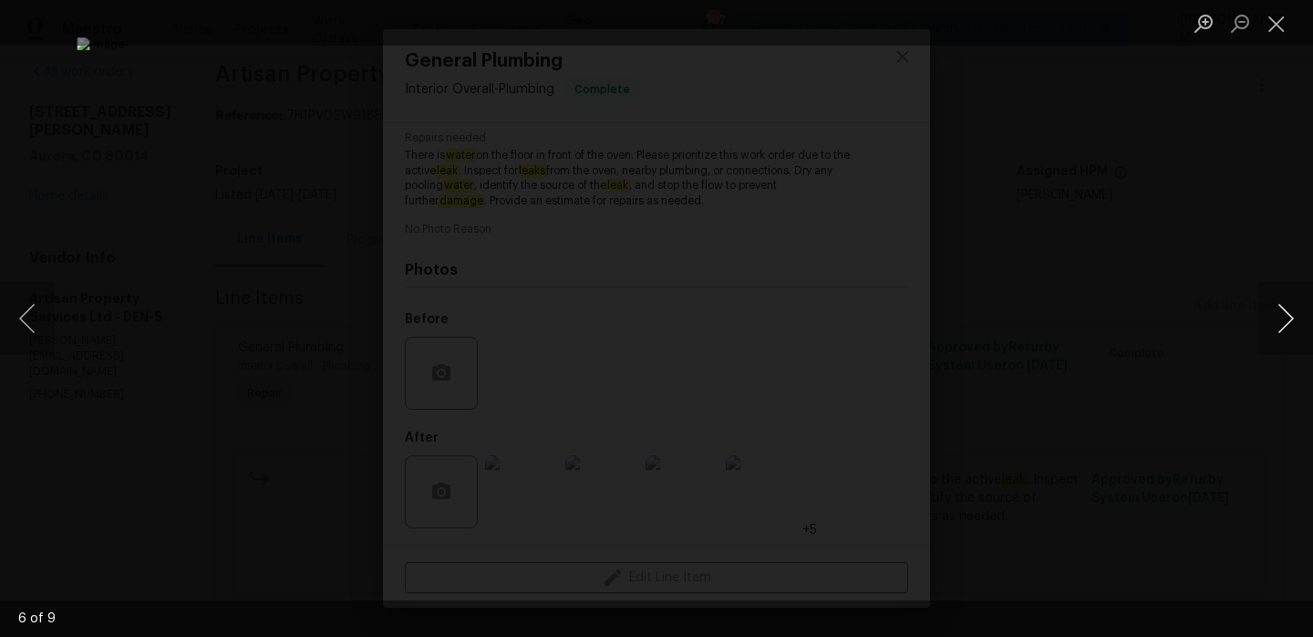
click at [1260, 308] on button "Next image" at bounding box center [1285, 318] width 55 height 73
click at [1290, 28] on button "Close lightbox" at bounding box center [1276, 23] width 36 height 32
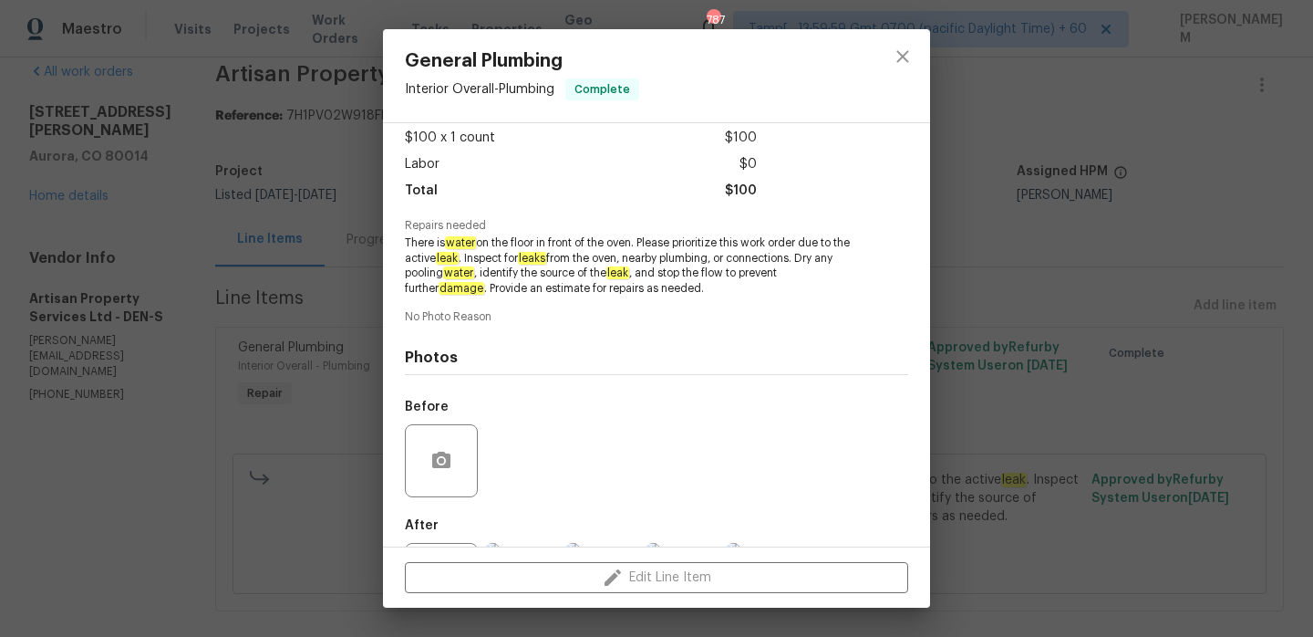
scroll to position [98, 0]
click at [283, 316] on div "General Plumbing Interior Overall - Plumbing Complete Vendor Artisan Property S…" at bounding box center [656, 318] width 1313 height 637
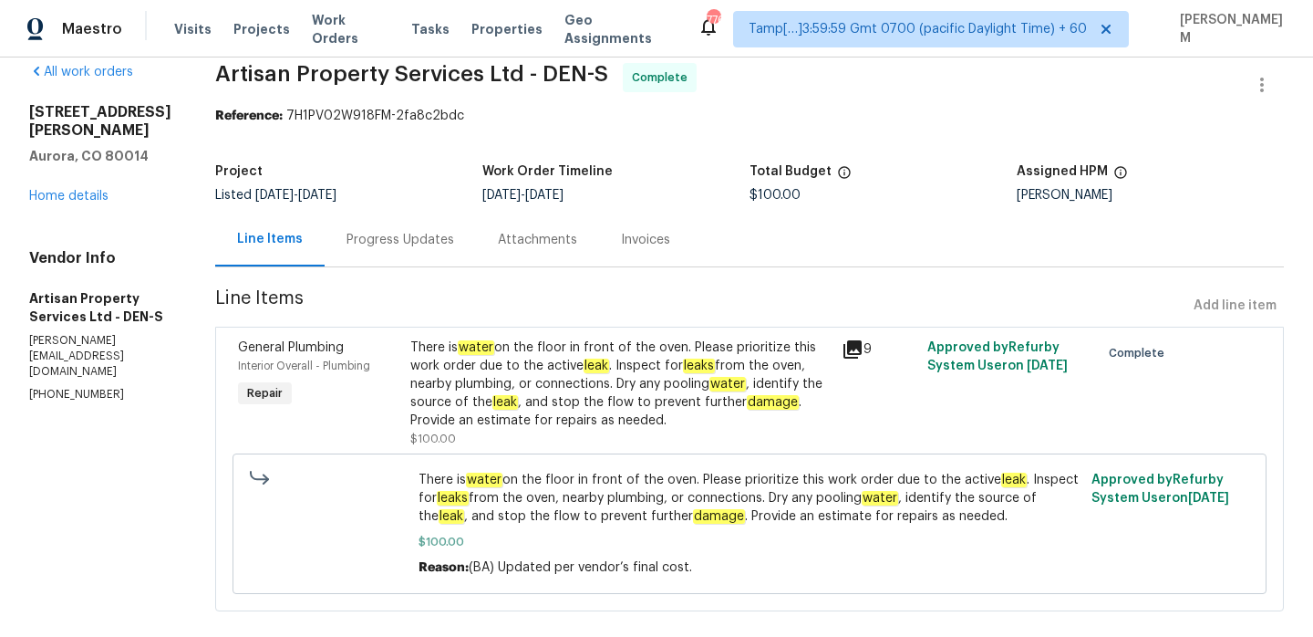
scroll to position [0, 0]
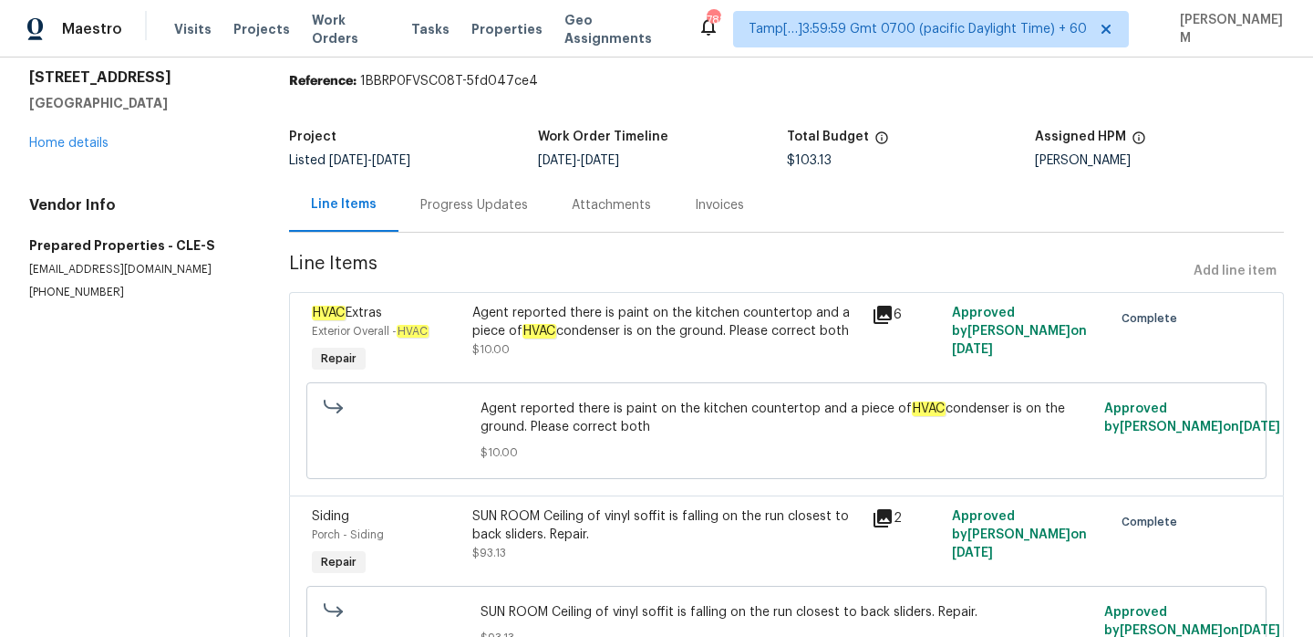
scroll to position [77, 0]
